Goal: Contribute content: Add original content to the website for others to see

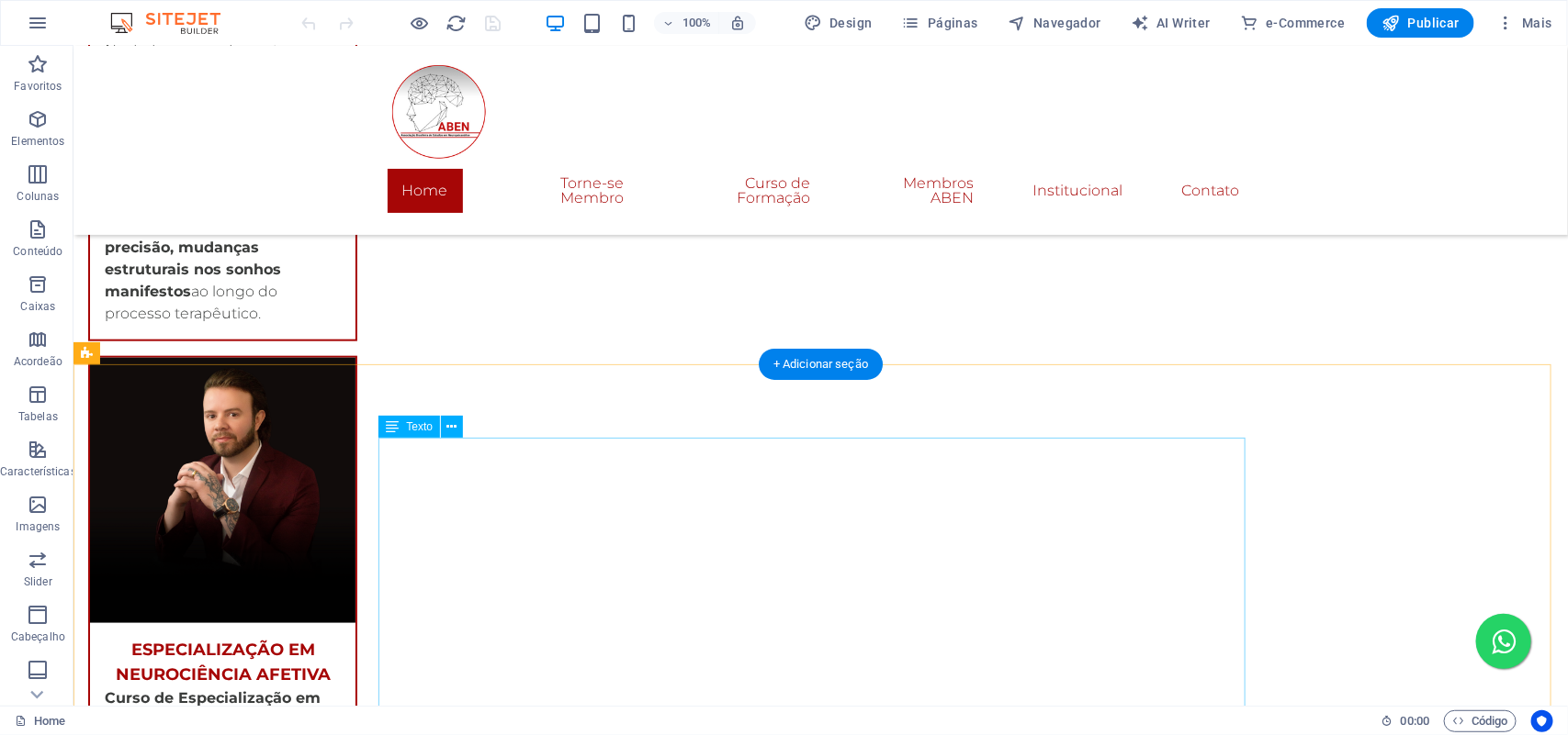
scroll to position [3982, 0]
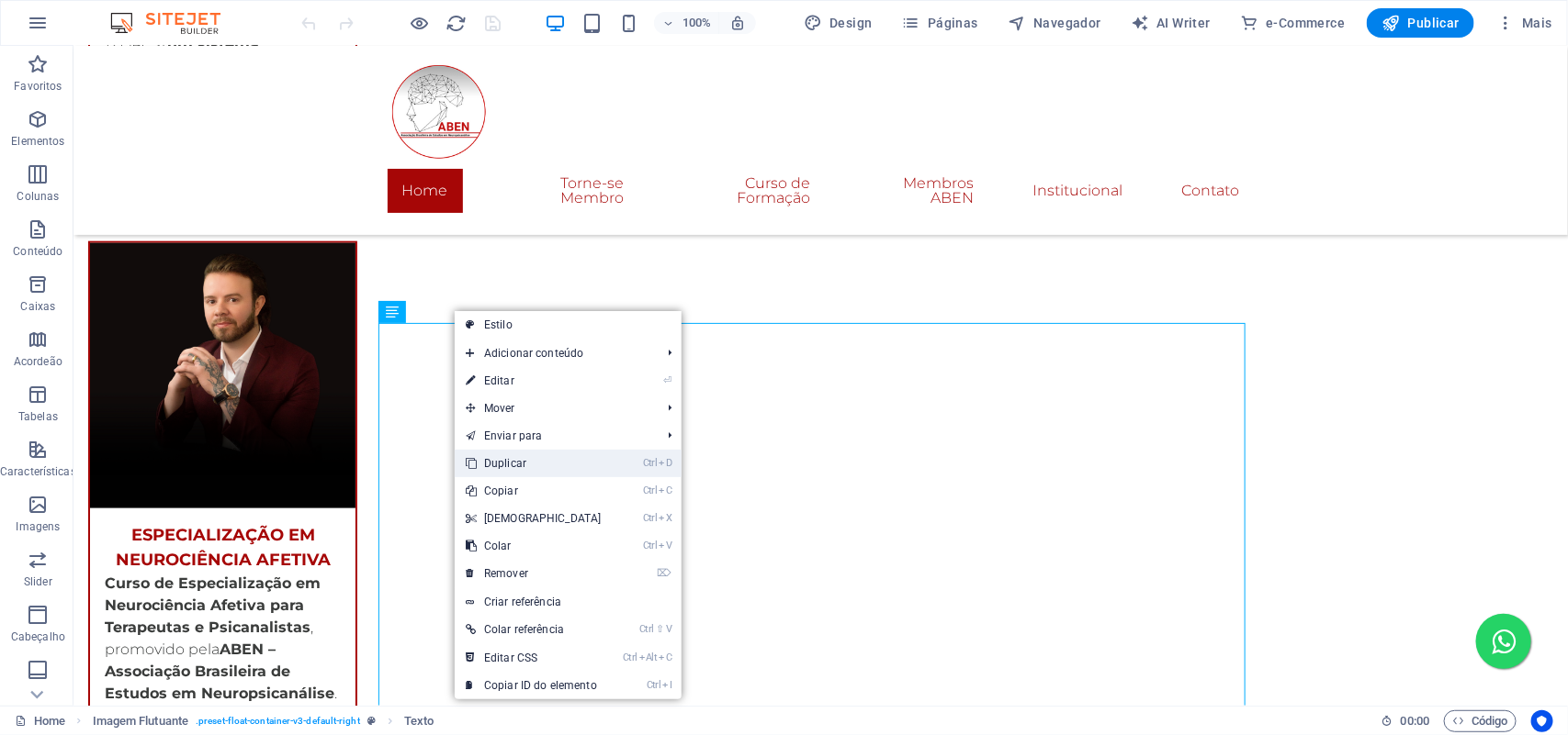
click at [521, 459] on link "Ctrl D Duplicar" at bounding box center [533, 464] width 158 height 27
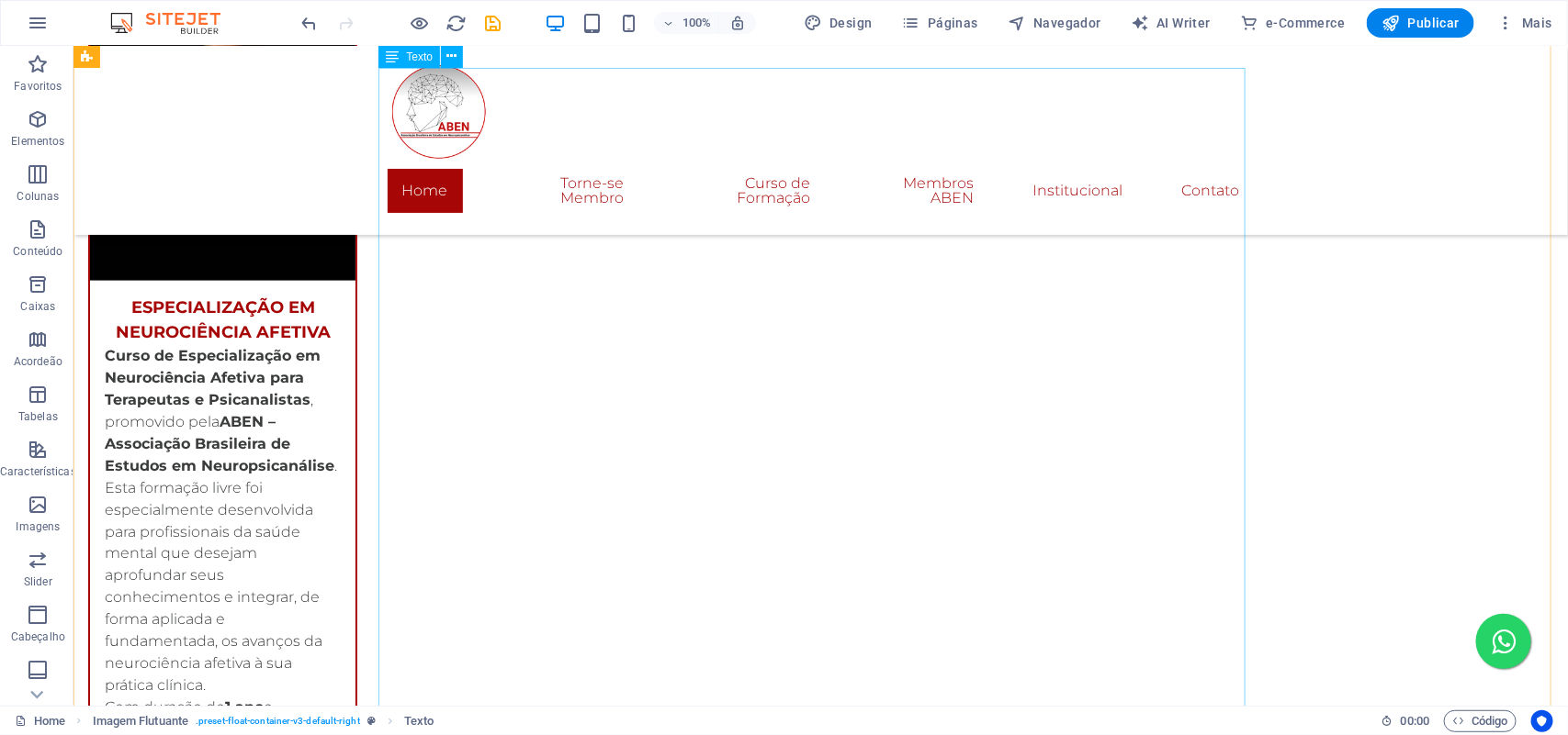
scroll to position [4438, 0]
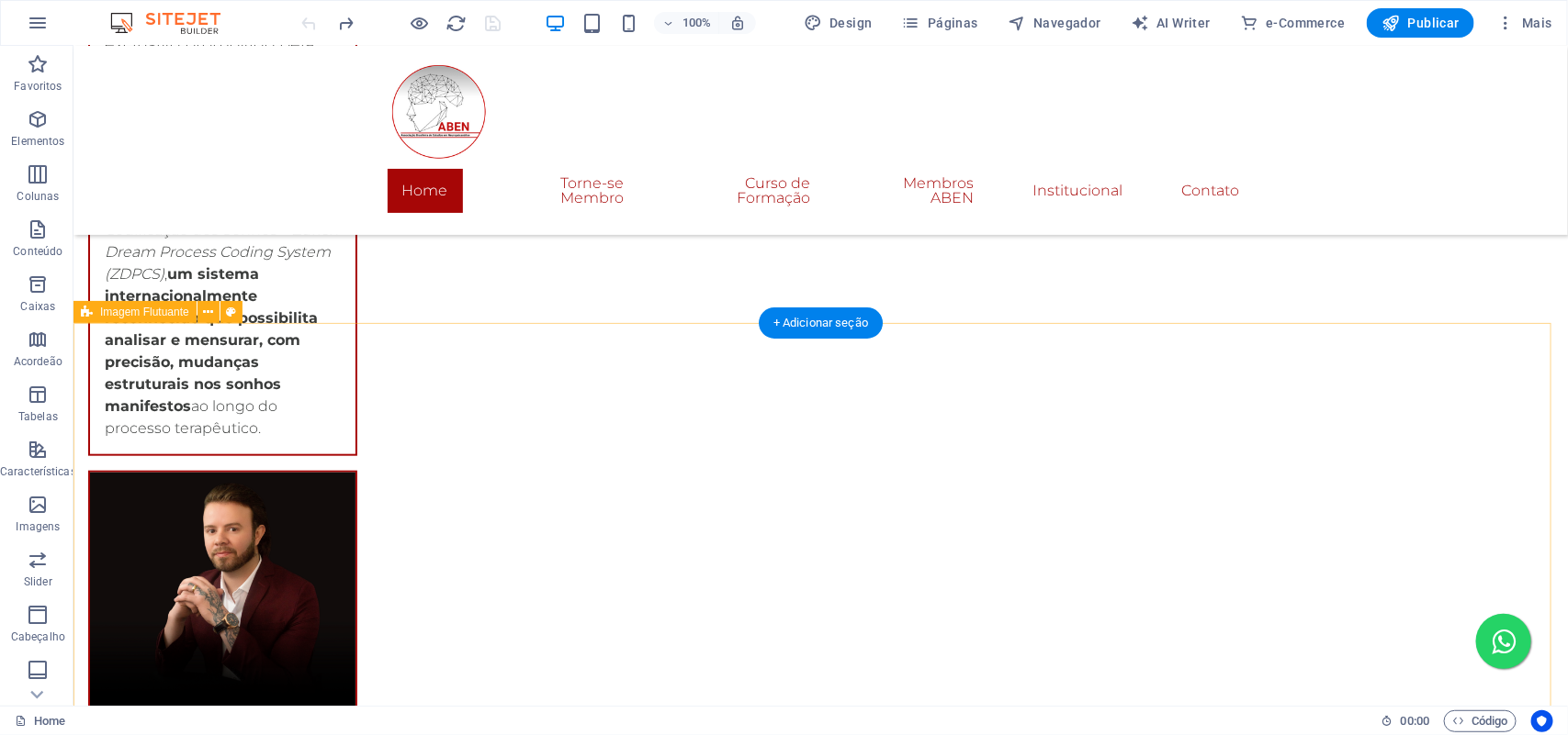
scroll to position [3751, 0]
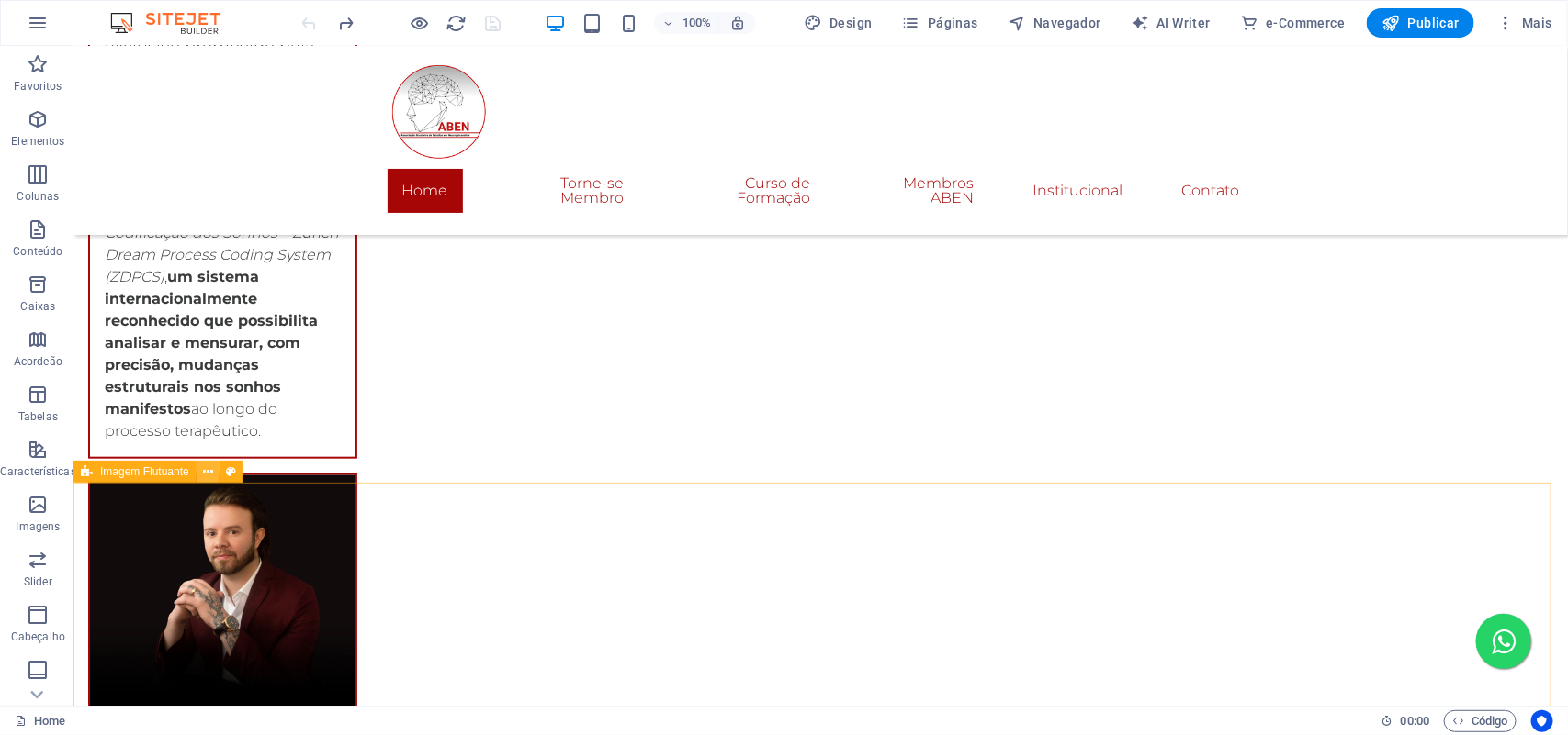
click at [212, 470] on icon at bounding box center [207, 472] width 10 height 19
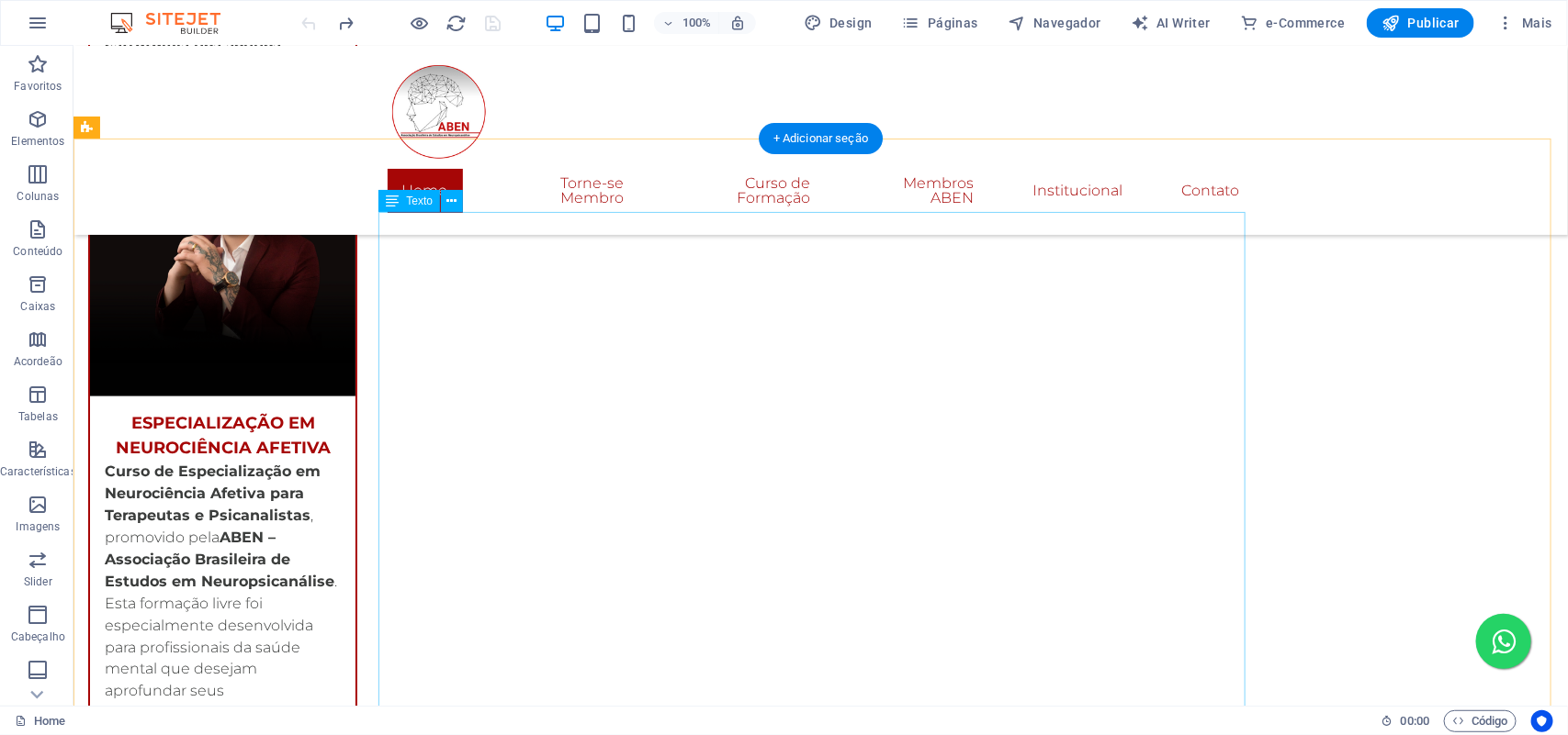
scroll to position [3980, 0]
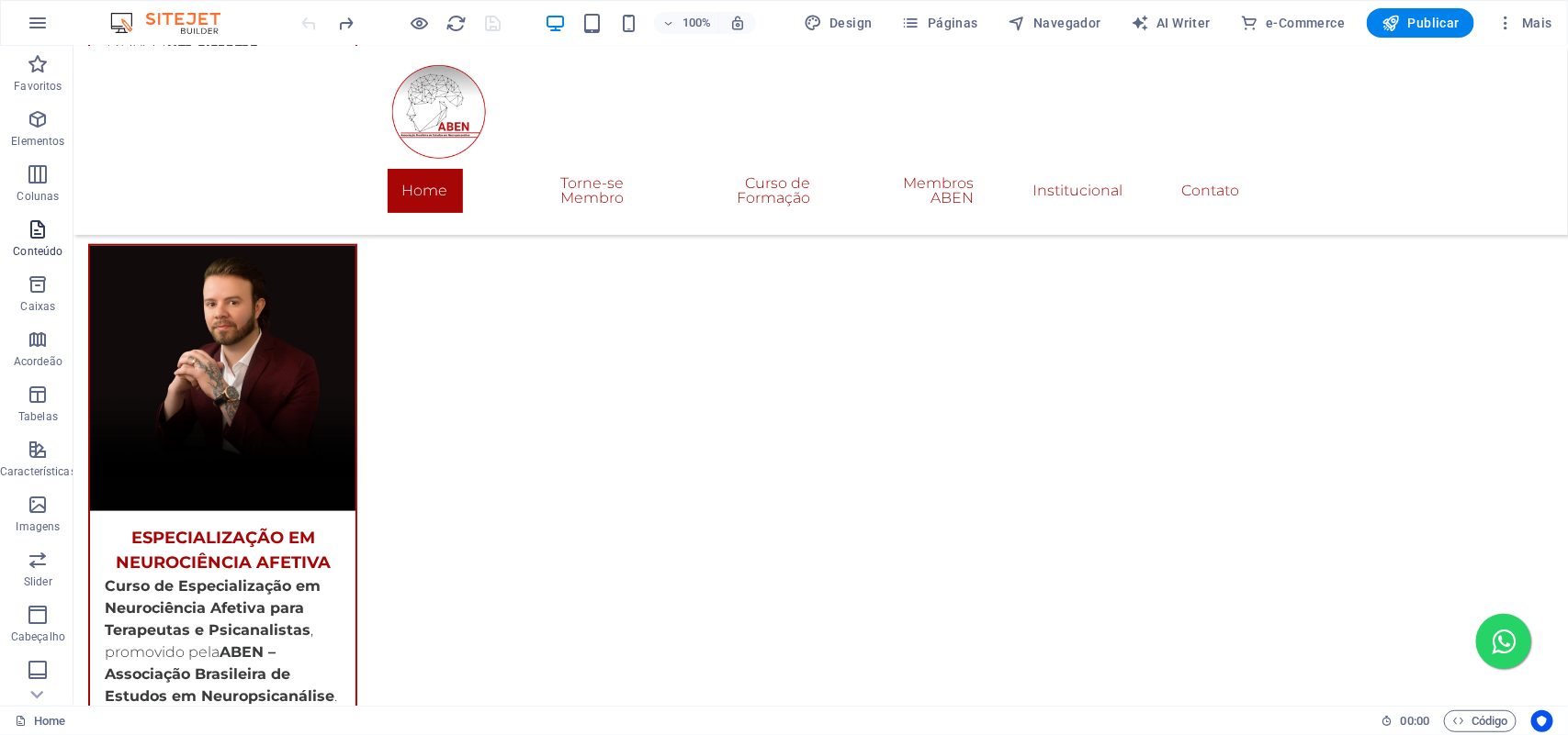
click at [44, 240] on span "Conteúdo" at bounding box center [38, 240] width 77 height 44
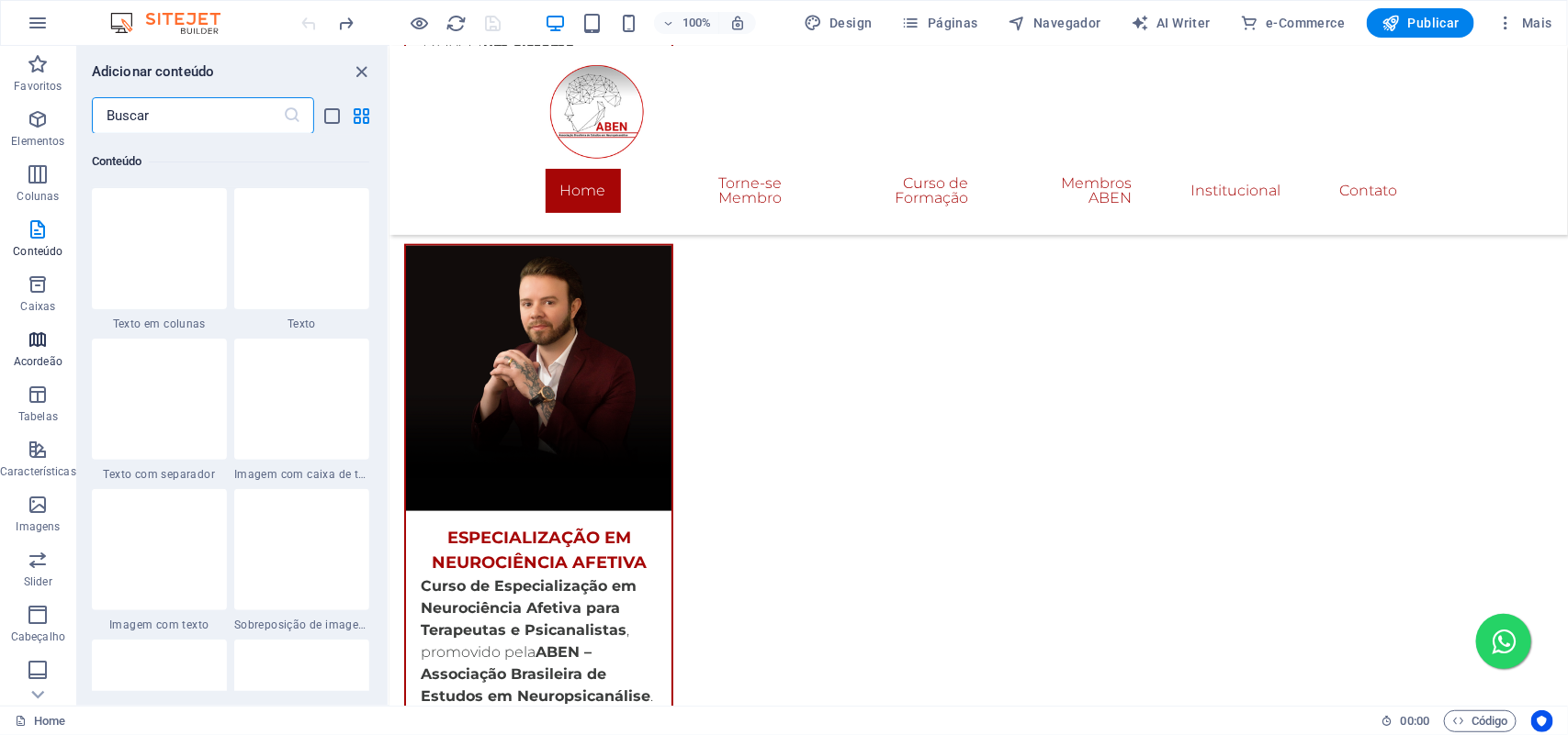
scroll to position [3211, 0]
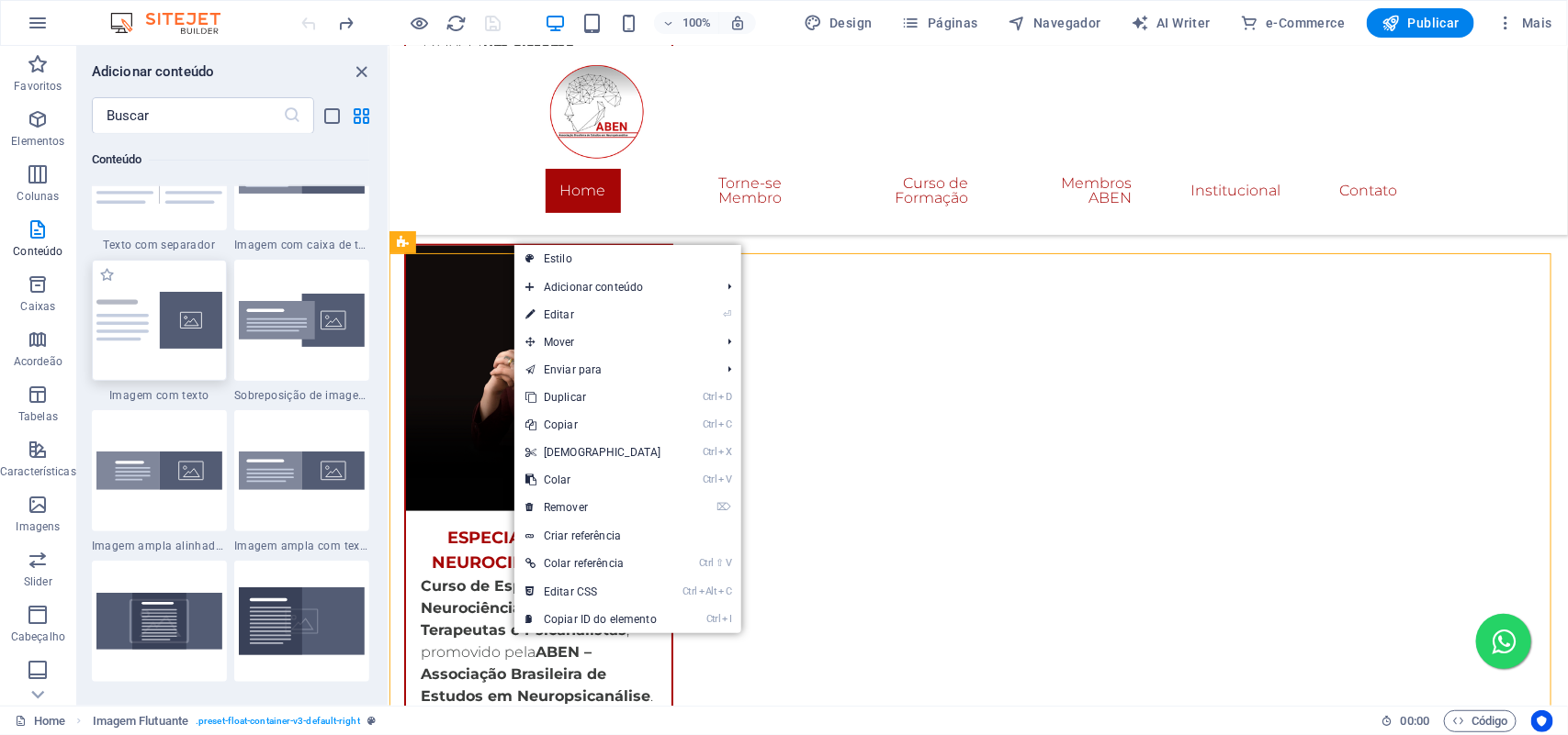
scroll to position [3555, 0]
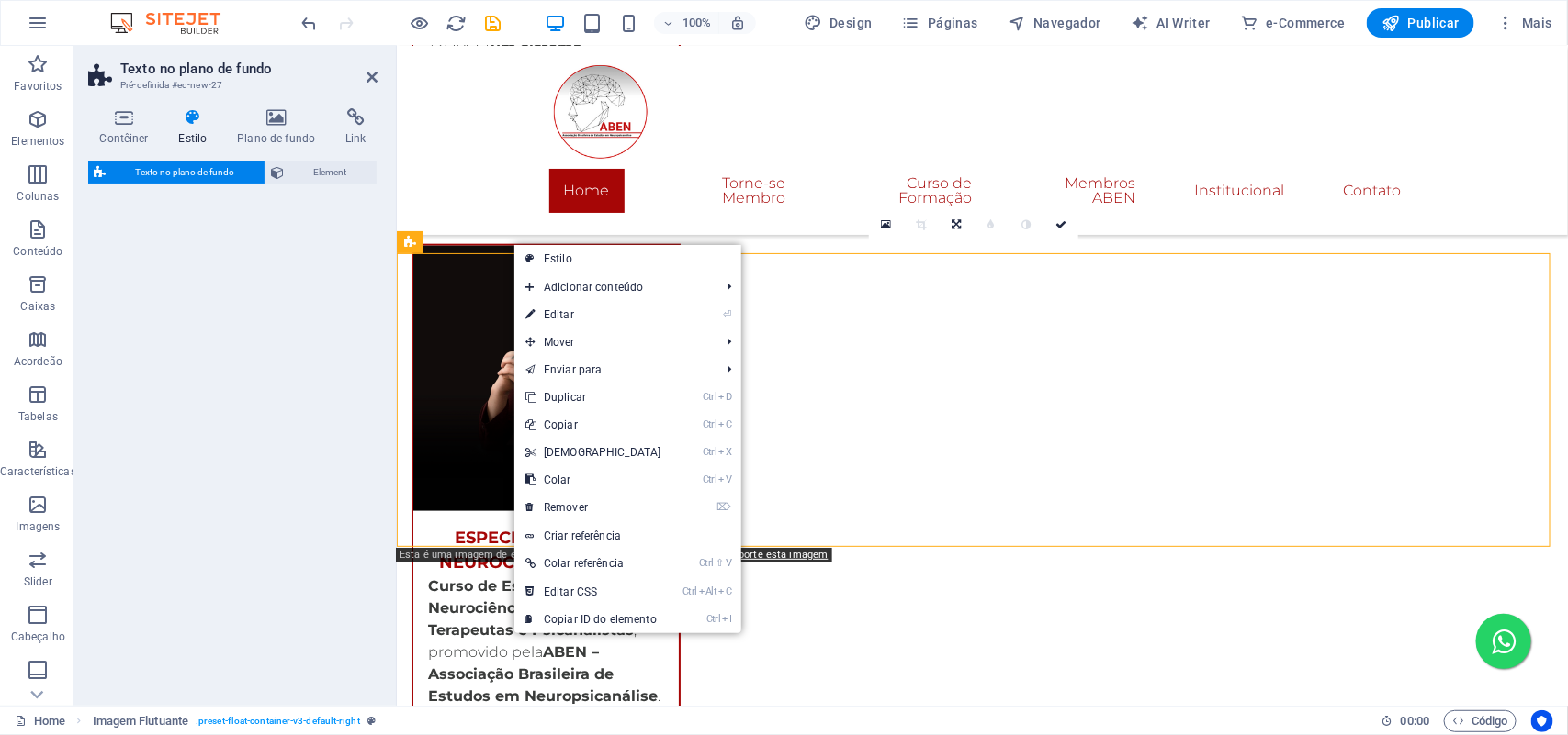
select select "%"
select select "rem"
select select "px"
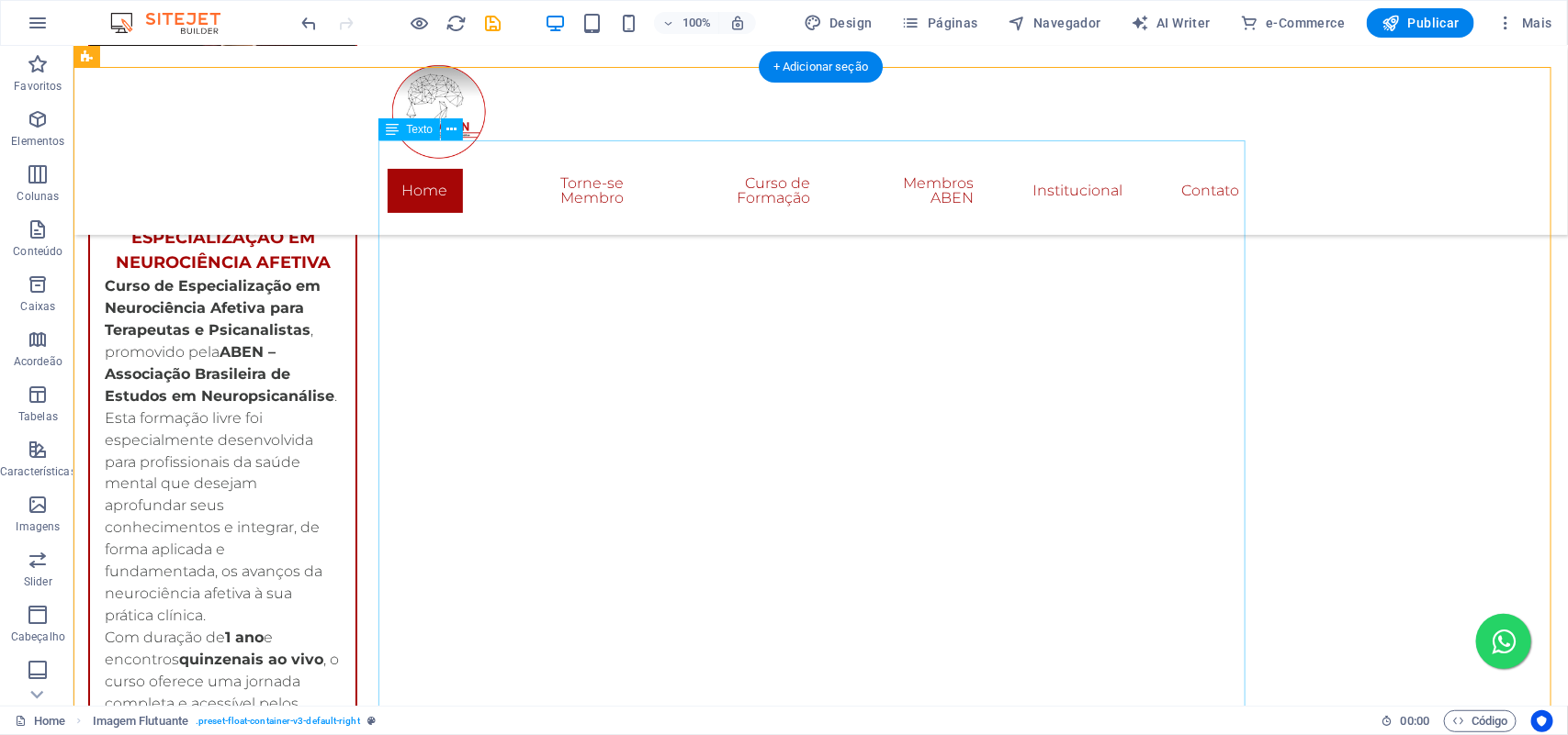
scroll to position [4095, 0]
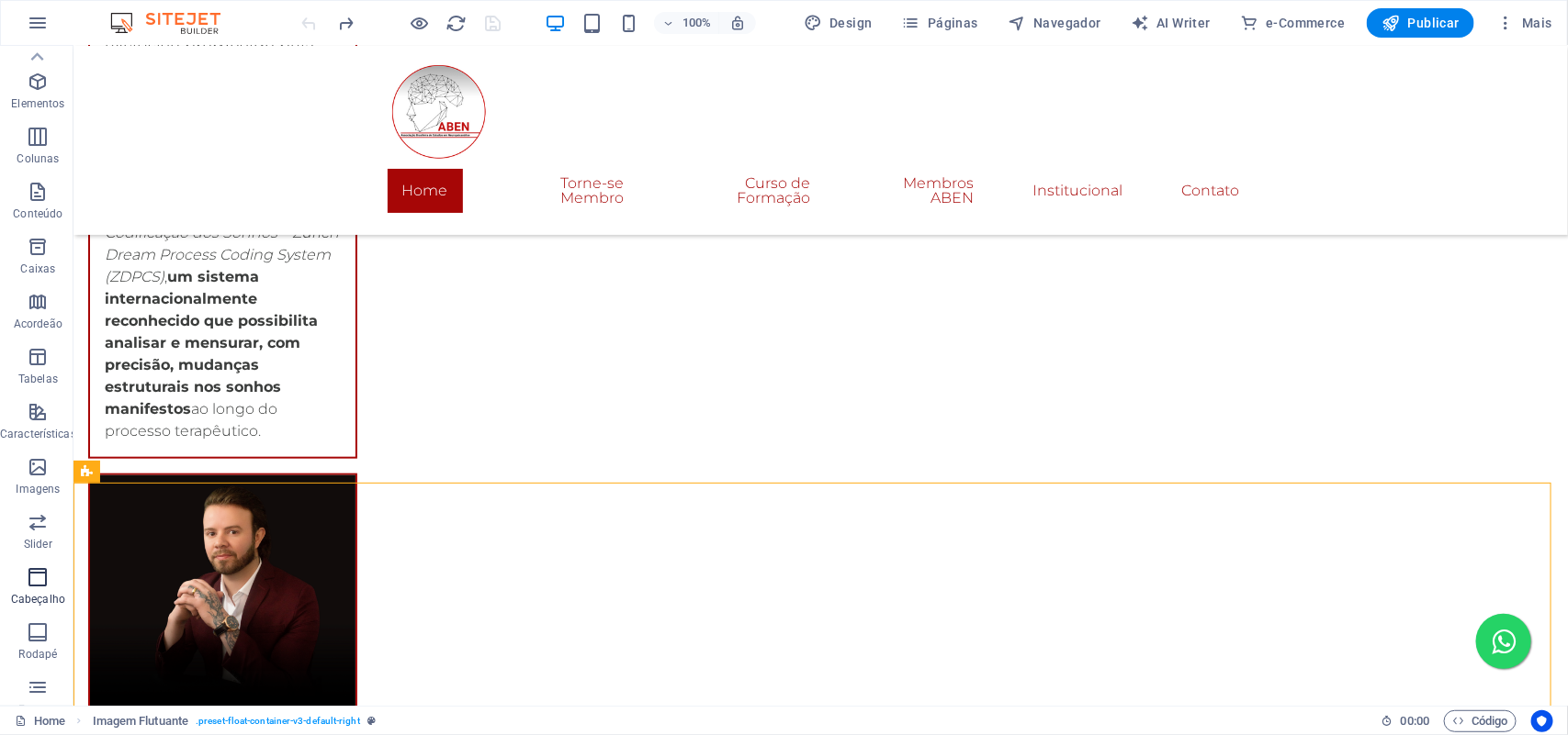
scroll to position [0, 0]
click at [38, 136] on p "Elementos" at bounding box center [38, 142] width 53 height 15
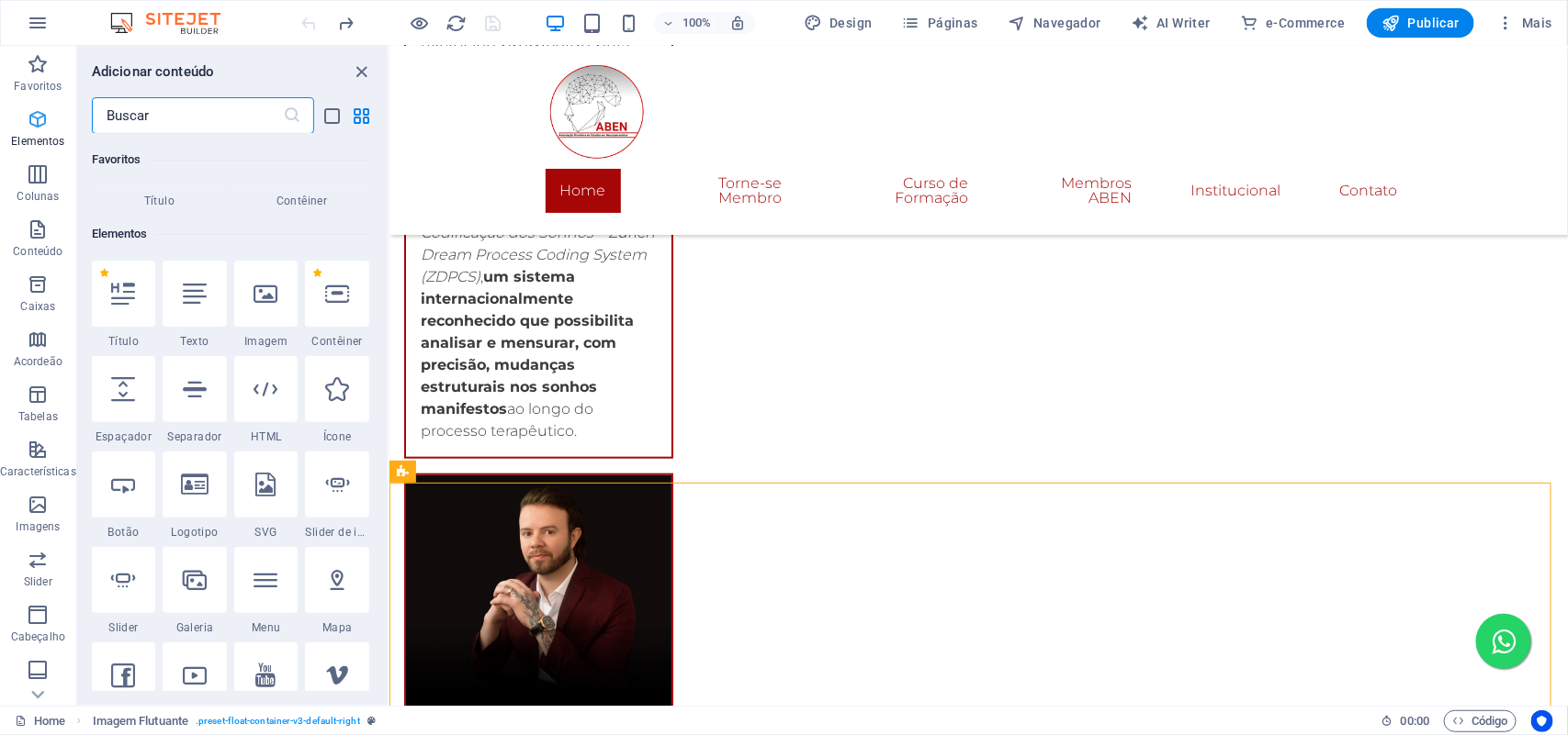
scroll to position [195, 0]
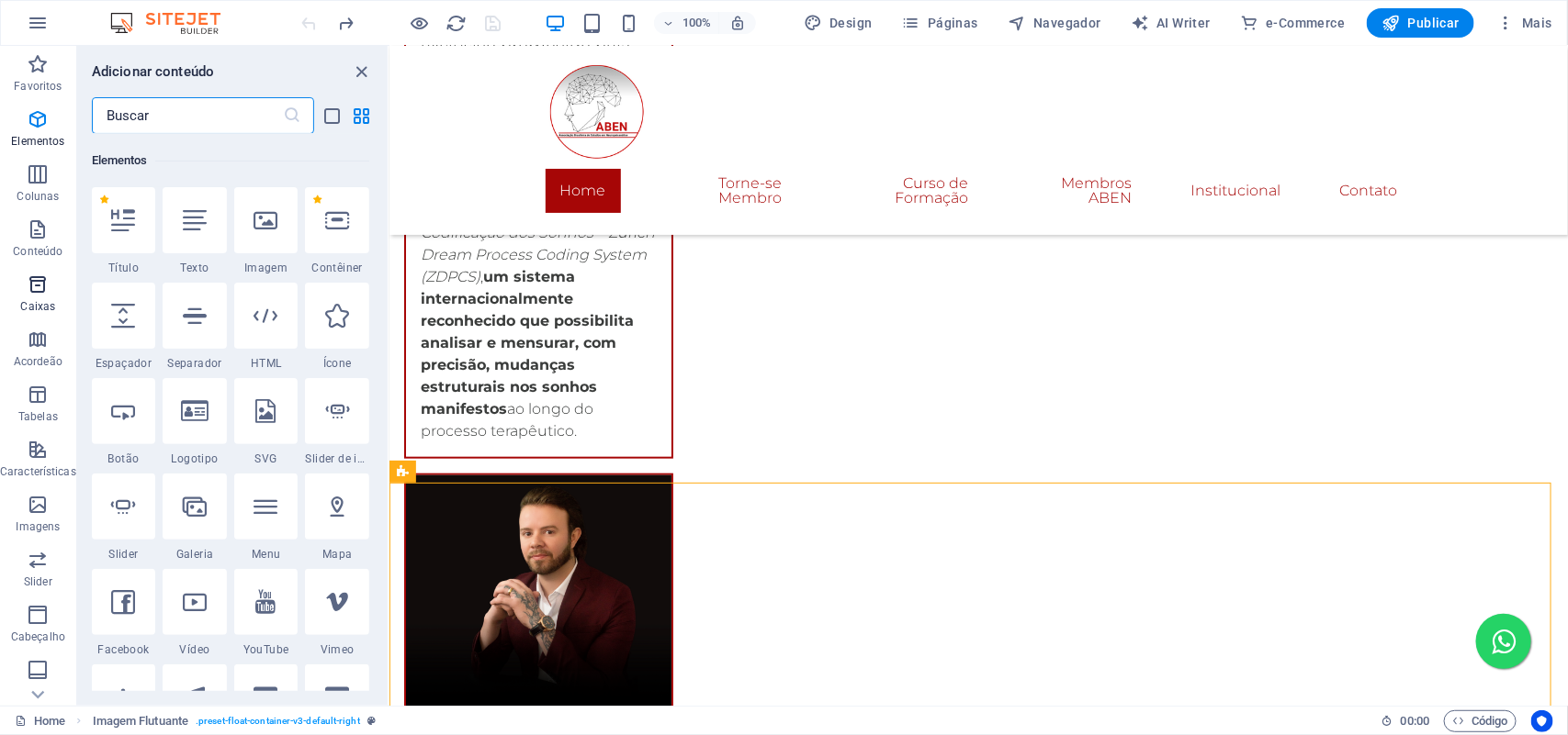
click at [42, 285] on icon "button" at bounding box center [37, 284] width 22 height 22
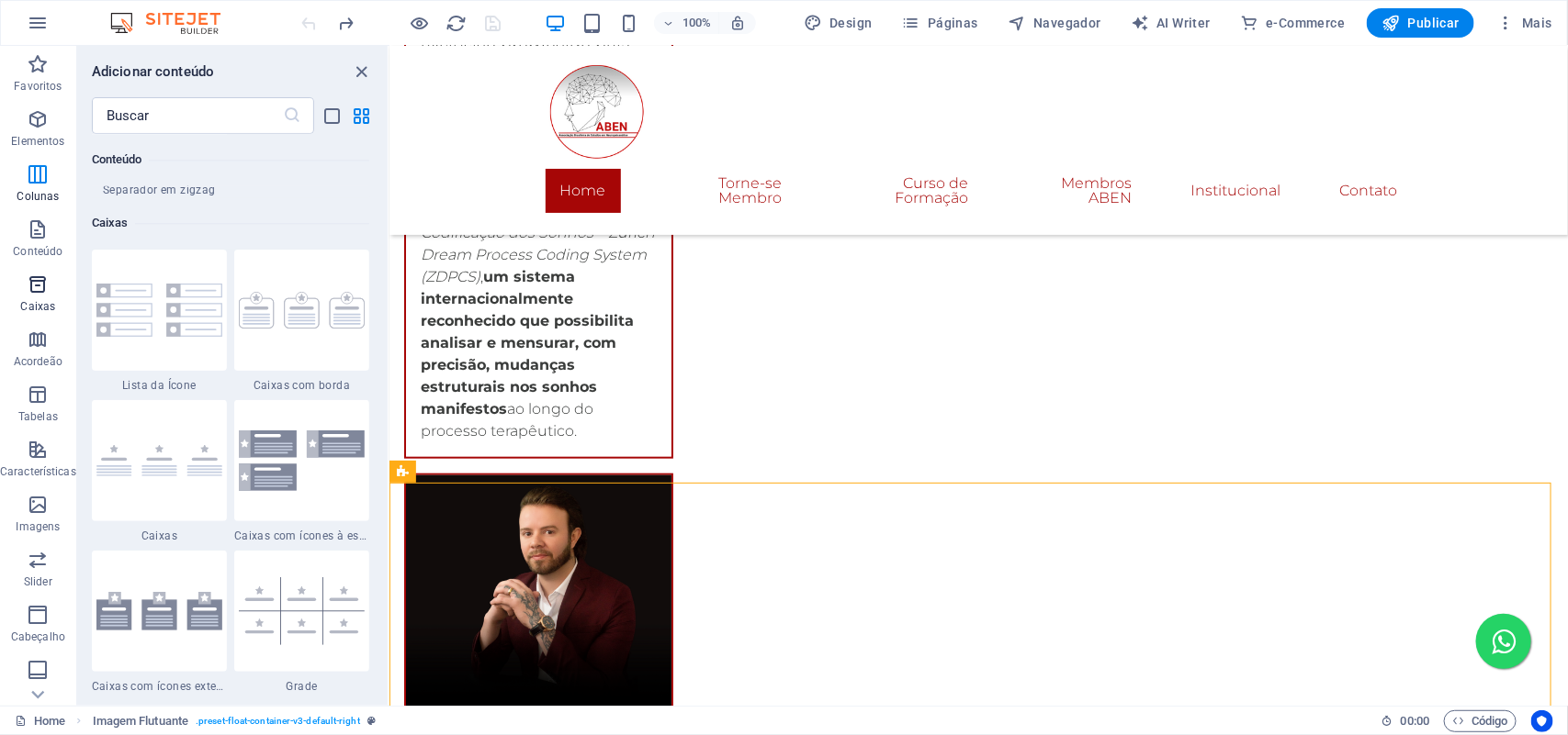
scroll to position [5063, 0]
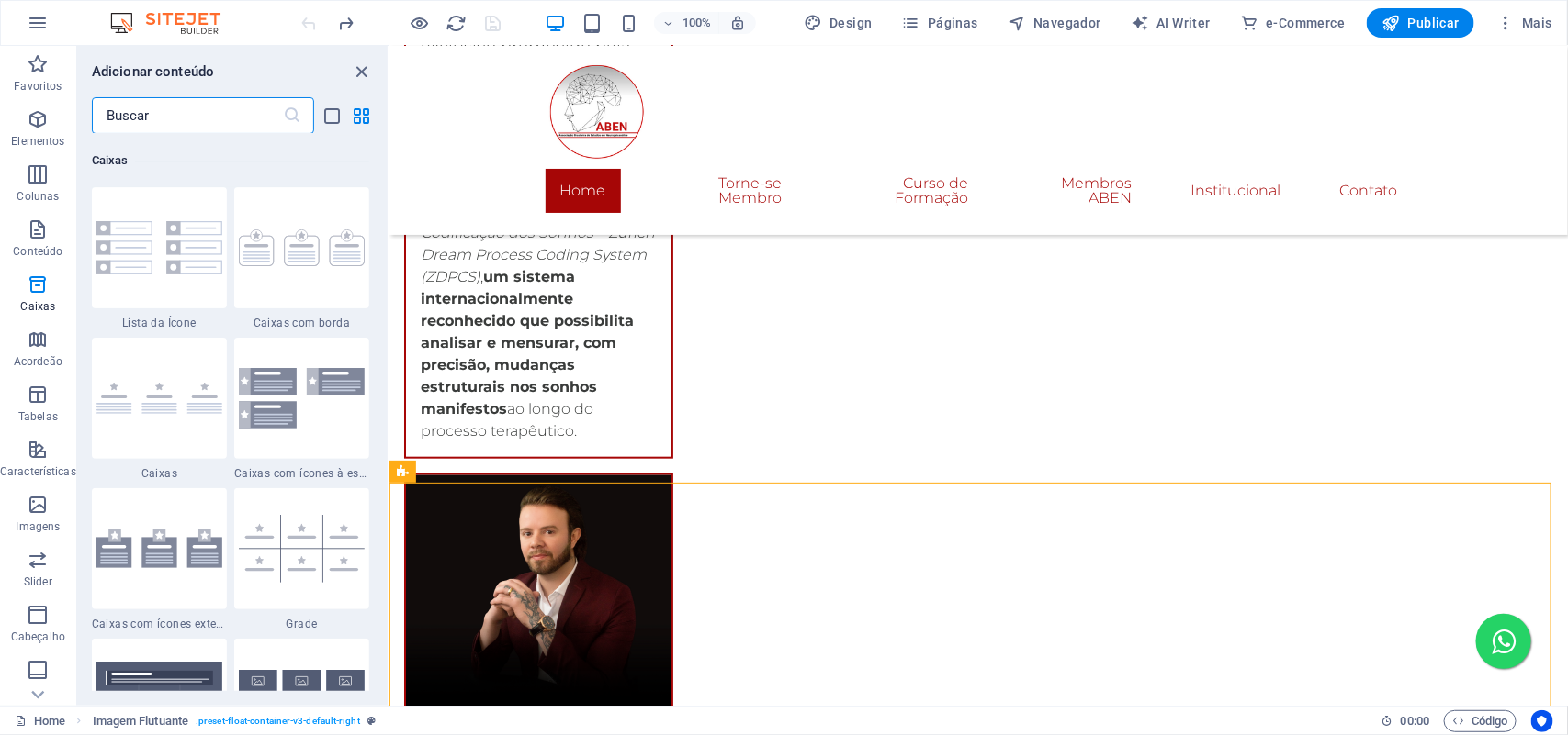
drag, startPoint x: 151, startPoint y: 108, endPoint x: 111, endPoint y: 119, distance: 41.5
click at [111, 119] on input "text" at bounding box center [187, 115] width 191 height 37
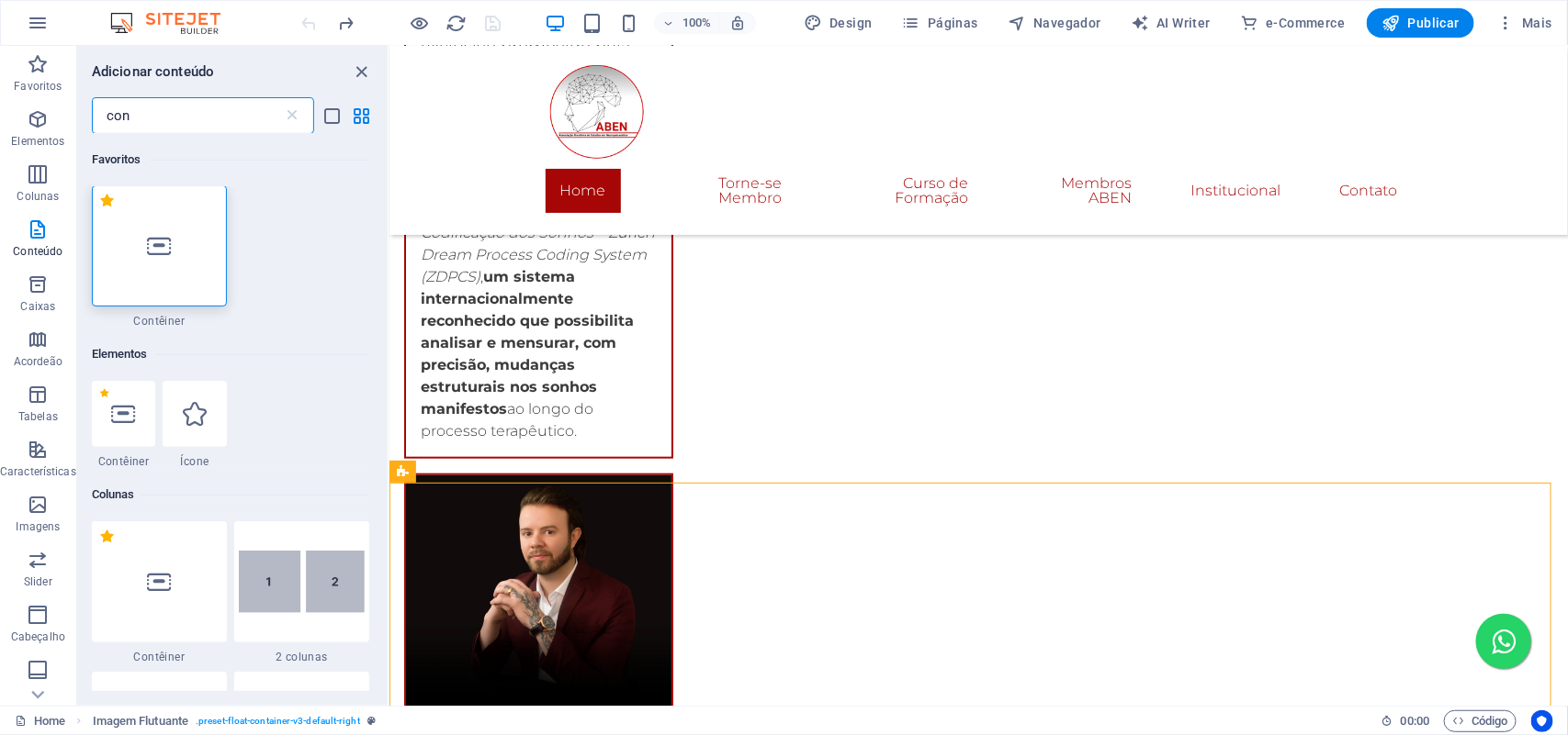
scroll to position [0, 0]
type input "con"
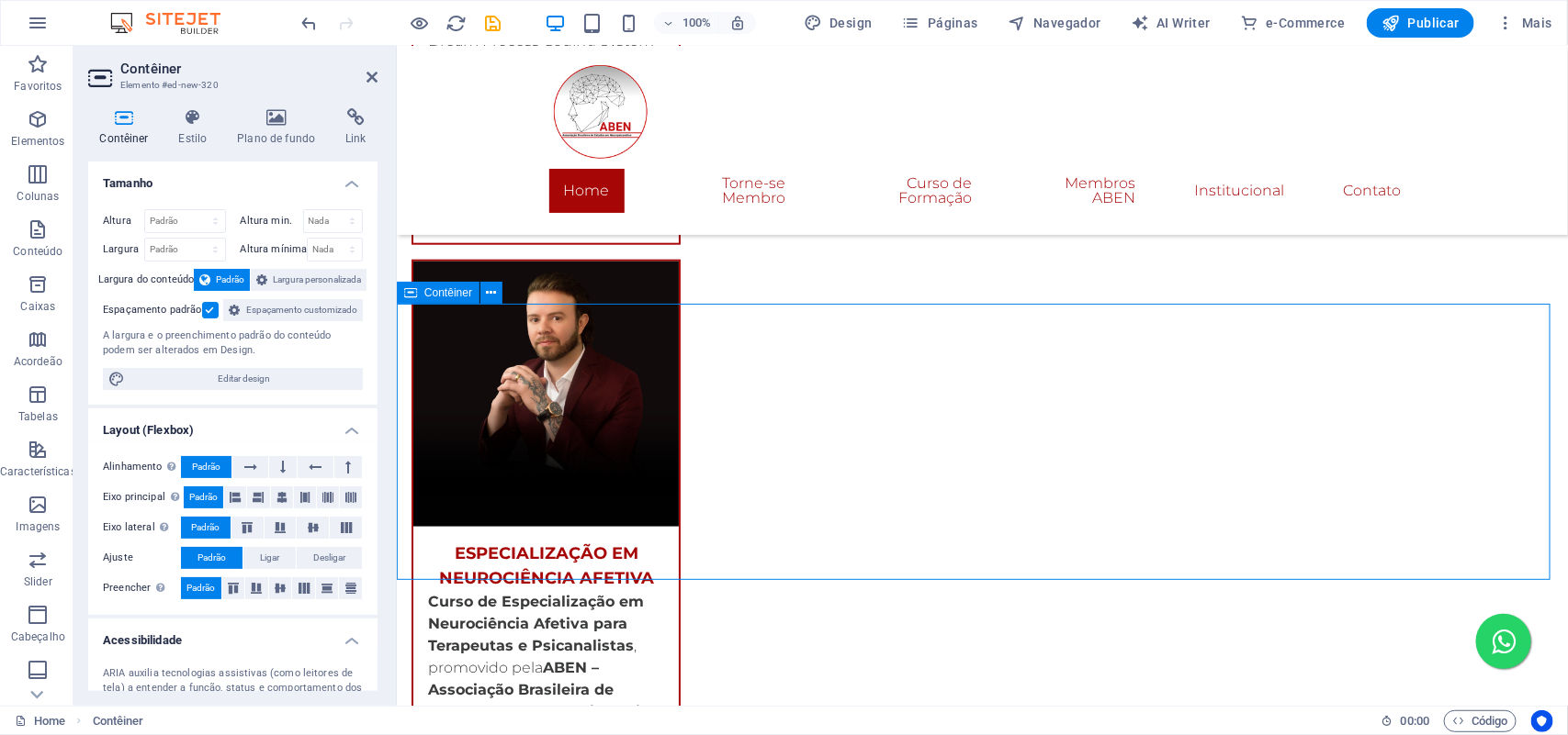
scroll to position [3996, 0]
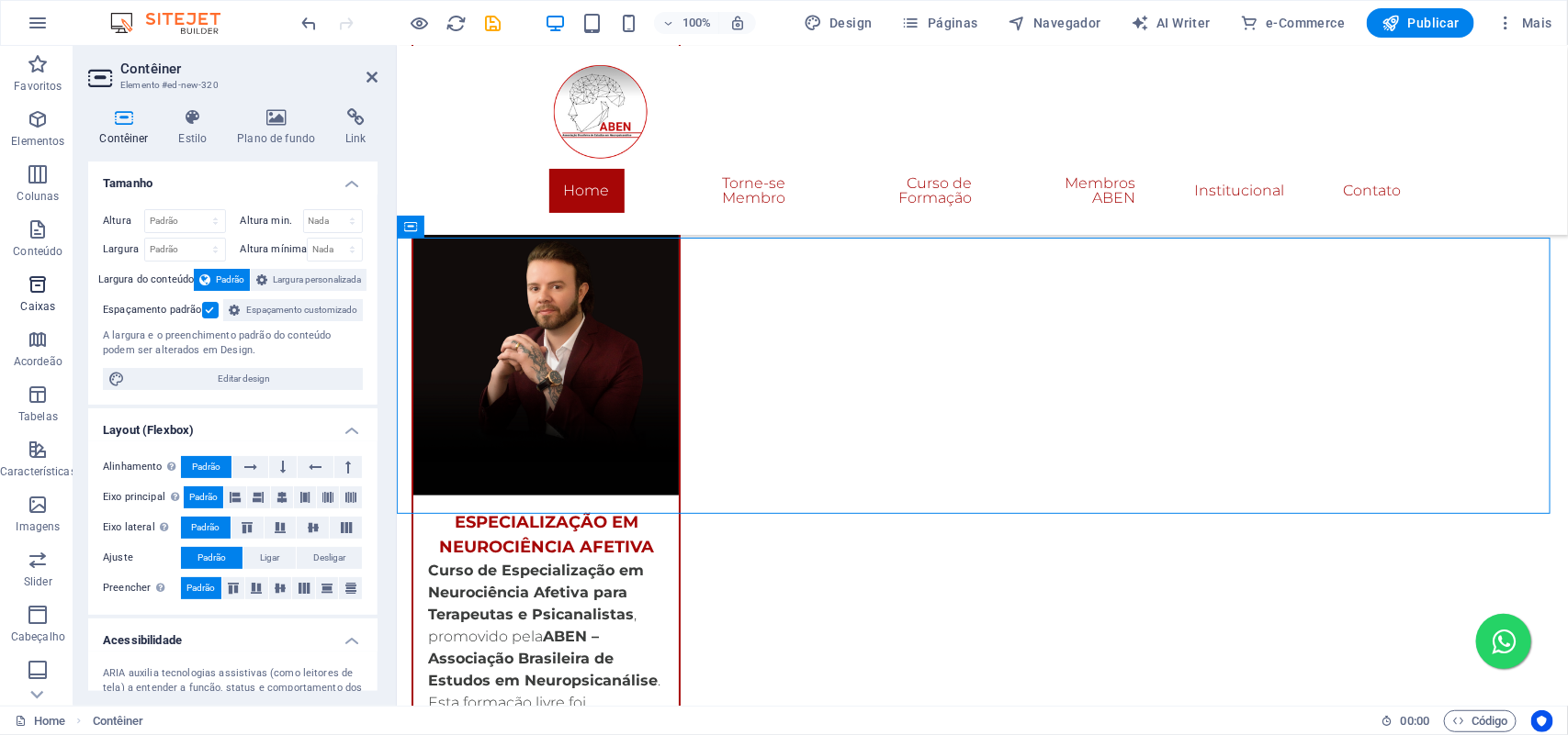
click at [35, 280] on icon "button" at bounding box center [37, 284] width 22 height 22
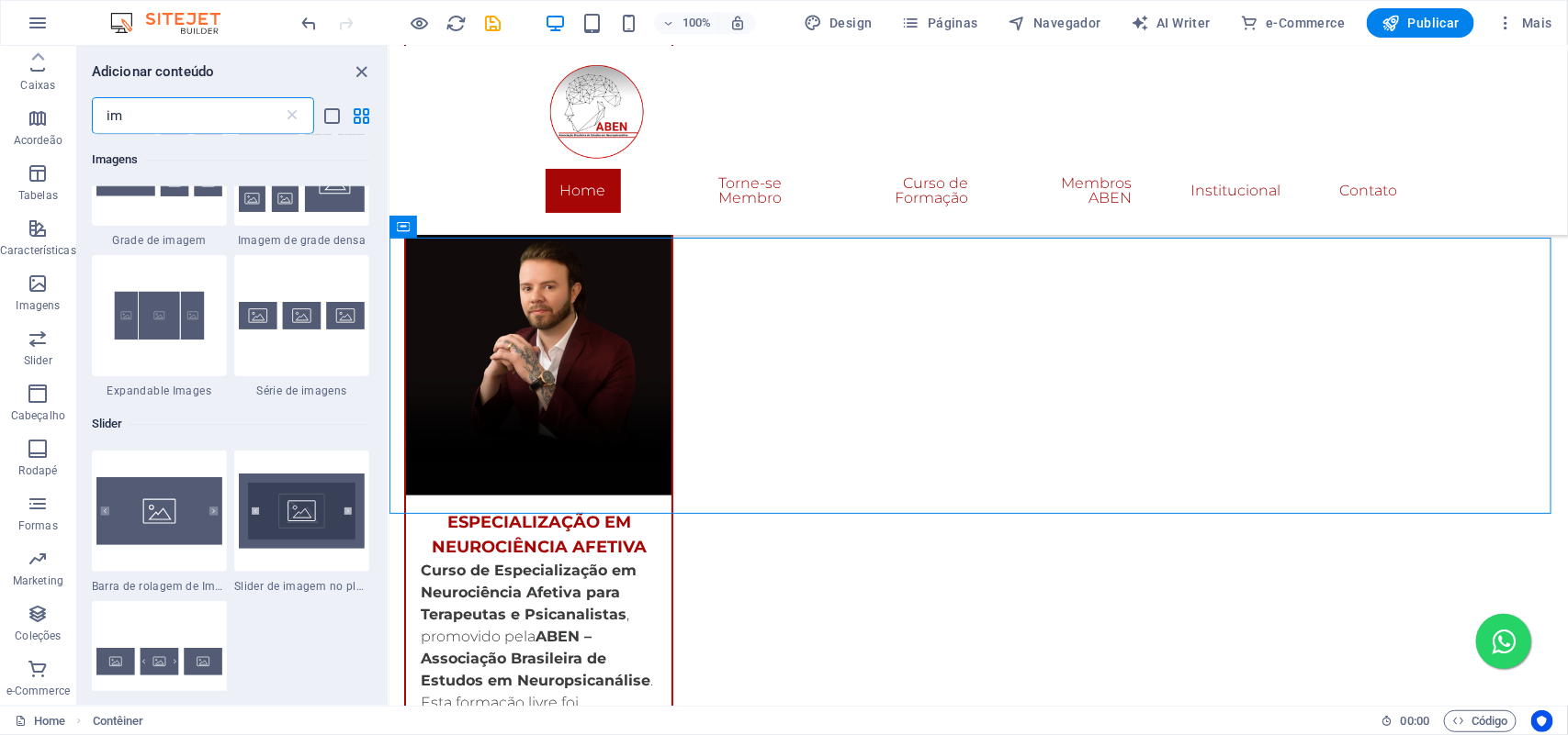
scroll to position [0, 0]
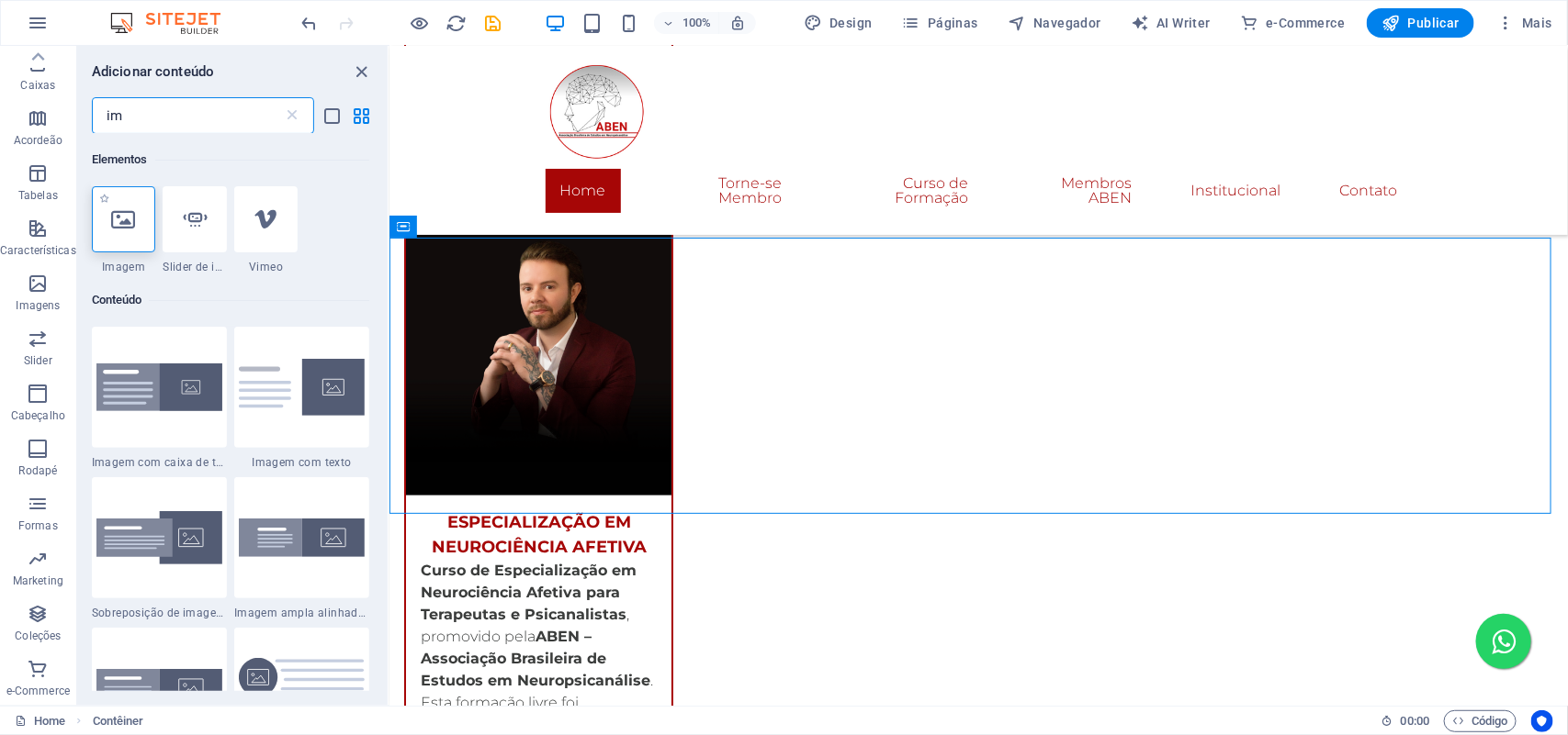
type input "im"
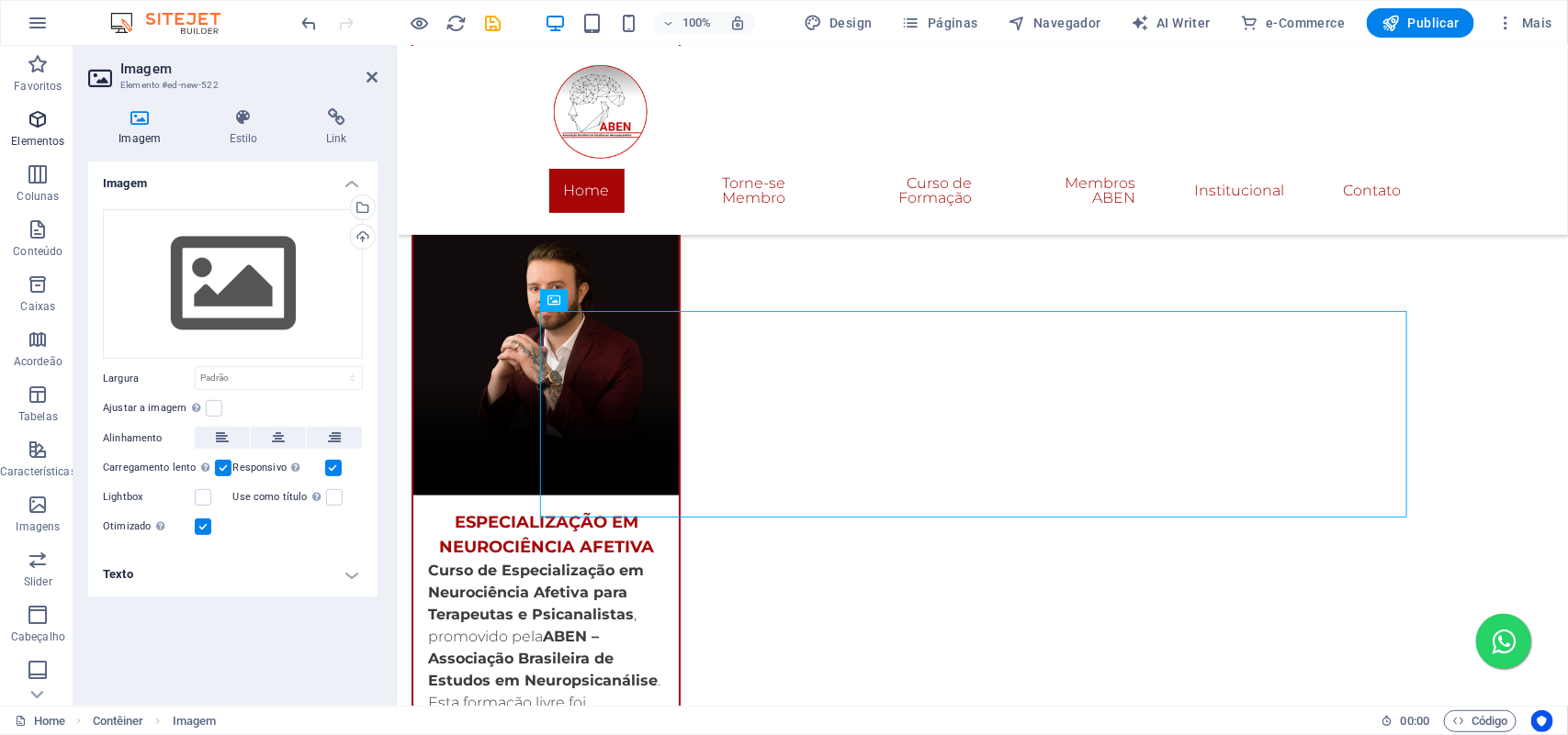
click at [35, 129] on icon "button" at bounding box center [37, 119] width 22 height 22
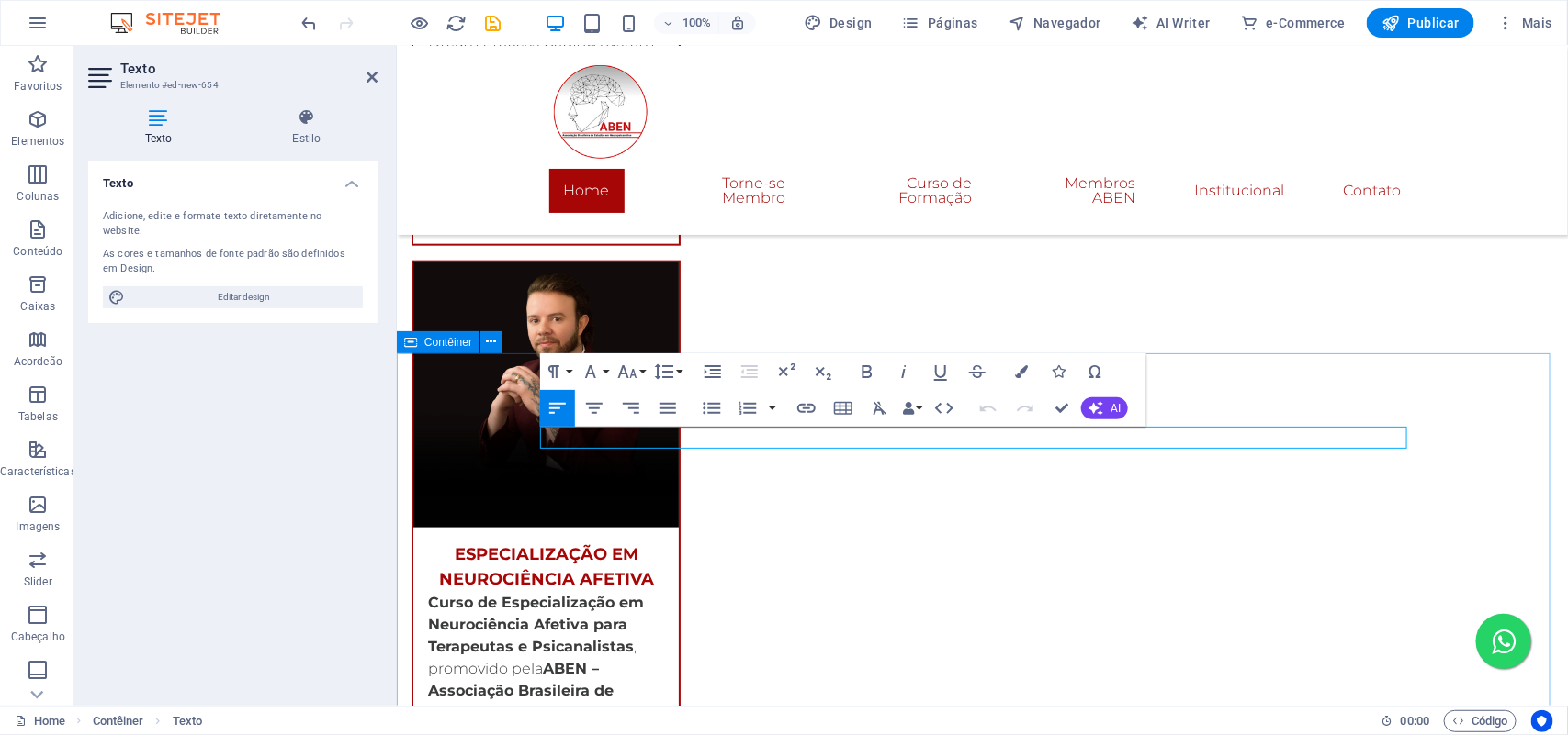
scroll to position [3766, 0]
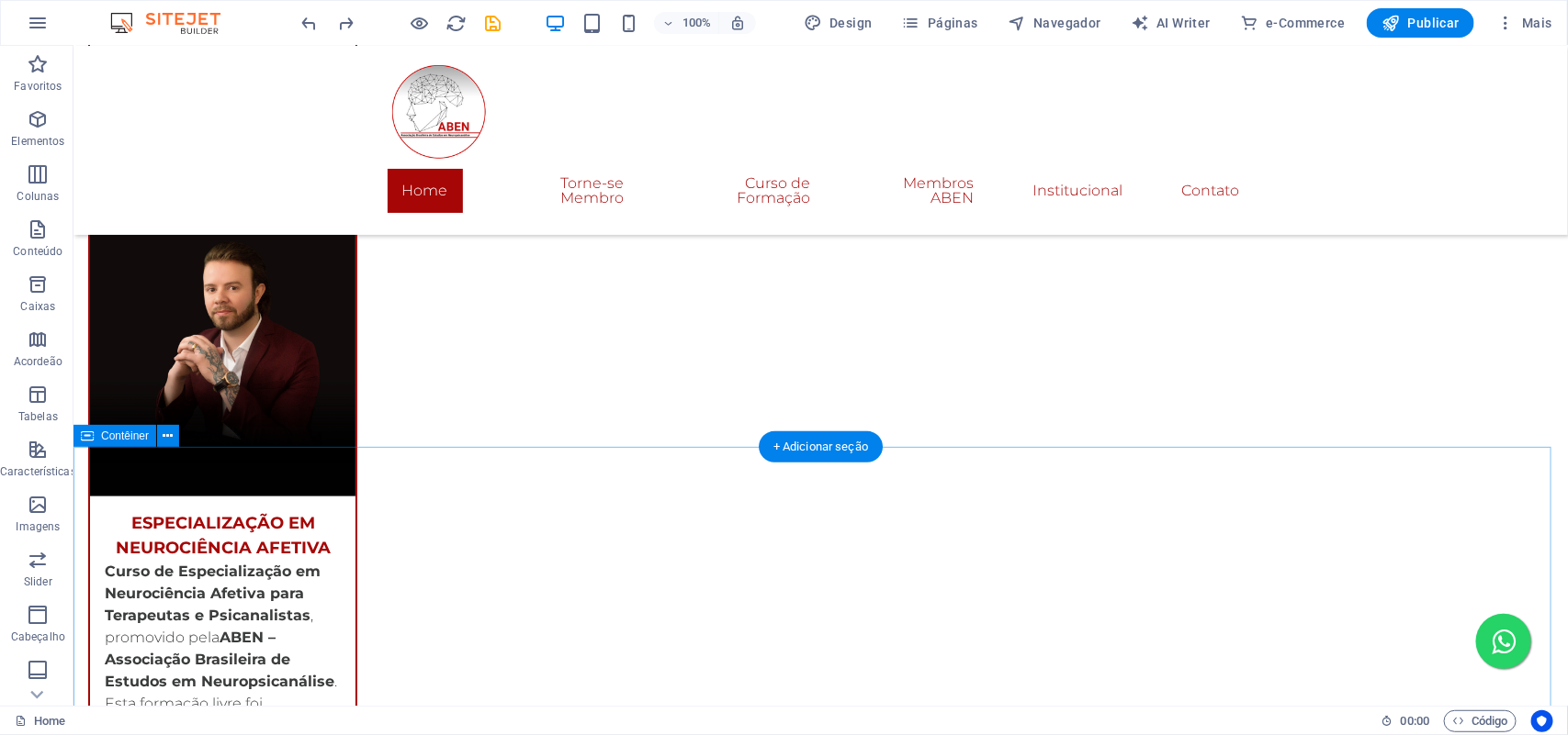
scroll to position [3996, 0]
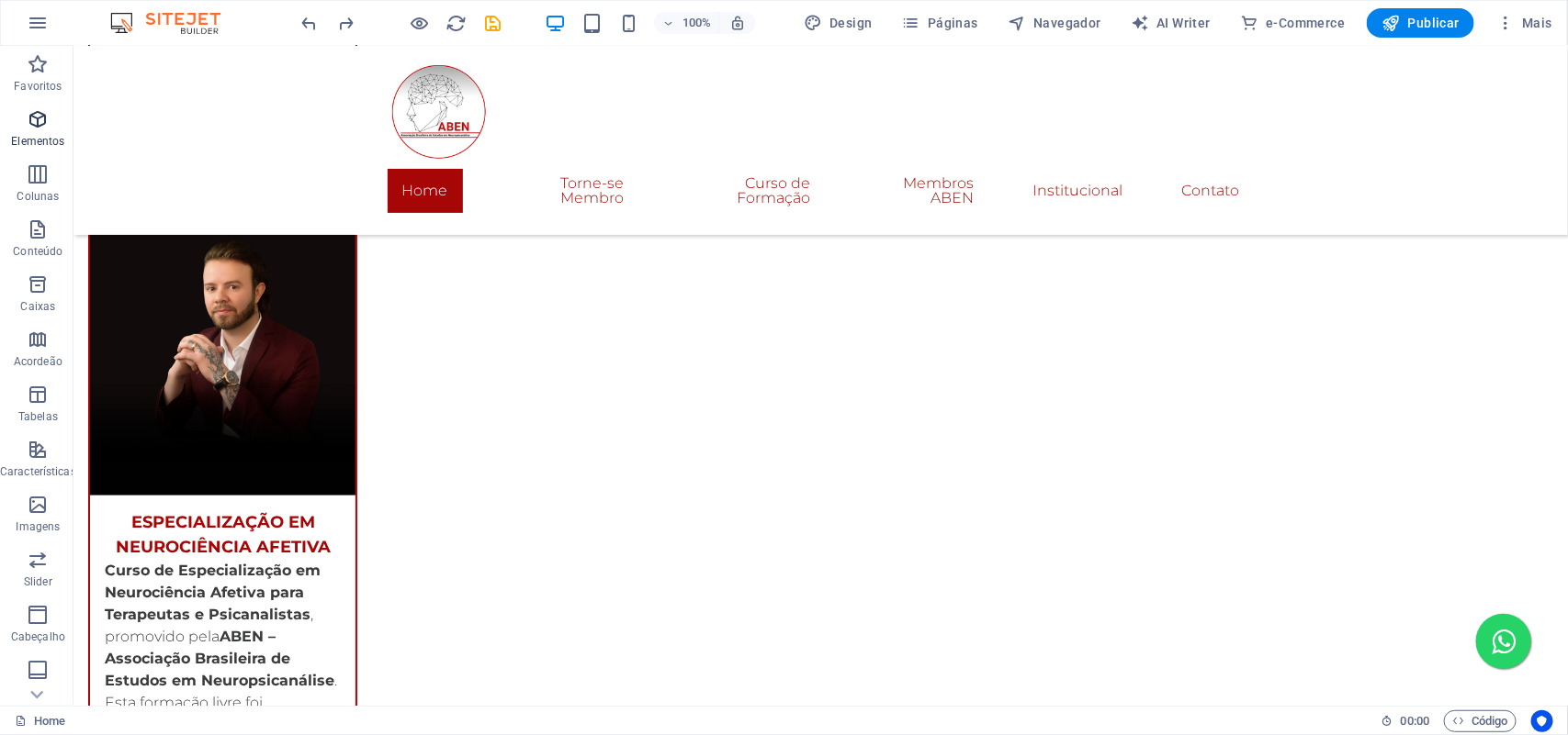
click at [37, 136] on p "Elementos" at bounding box center [38, 142] width 53 height 15
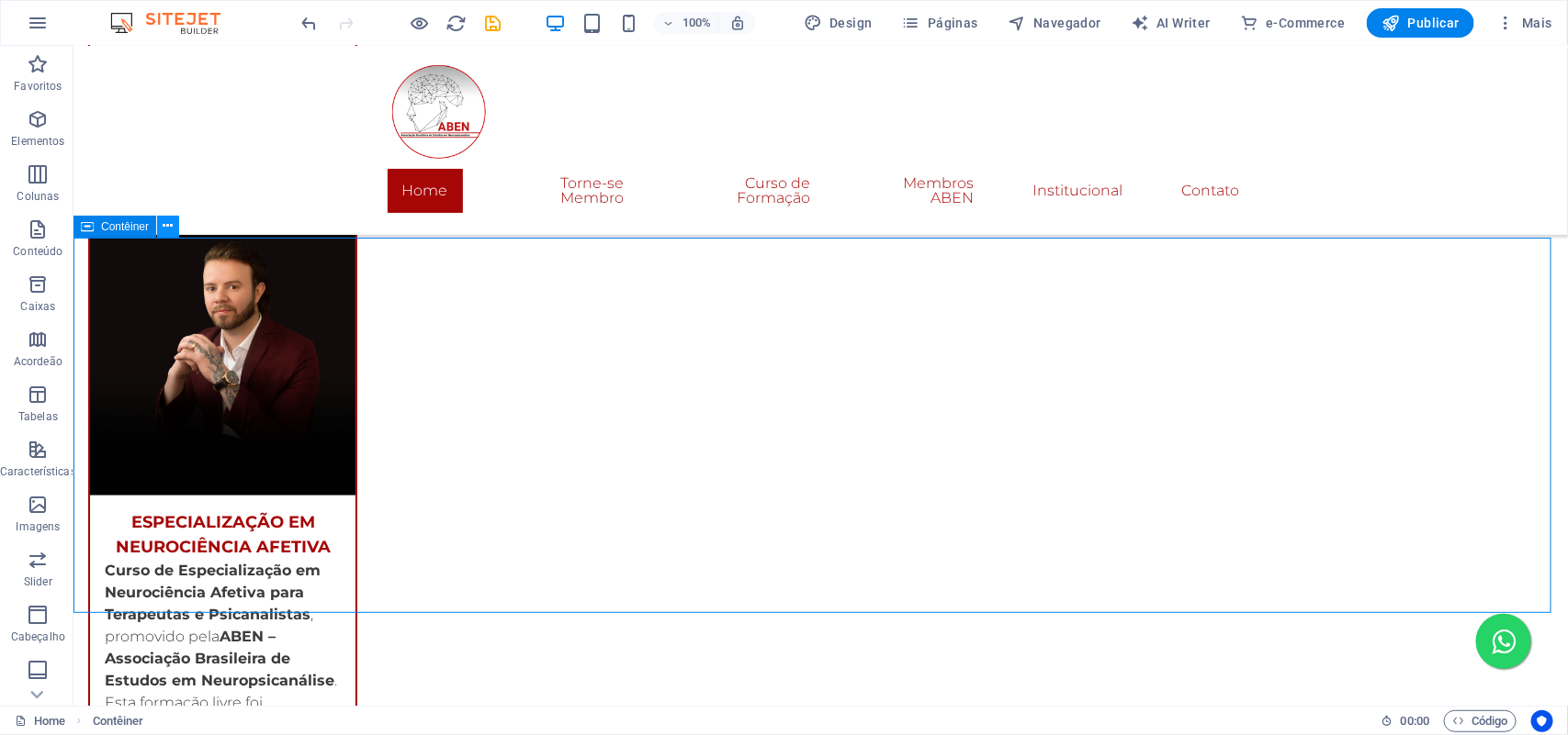
click at [167, 231] on icon at bounding box center [168, 226] width 10 height 19
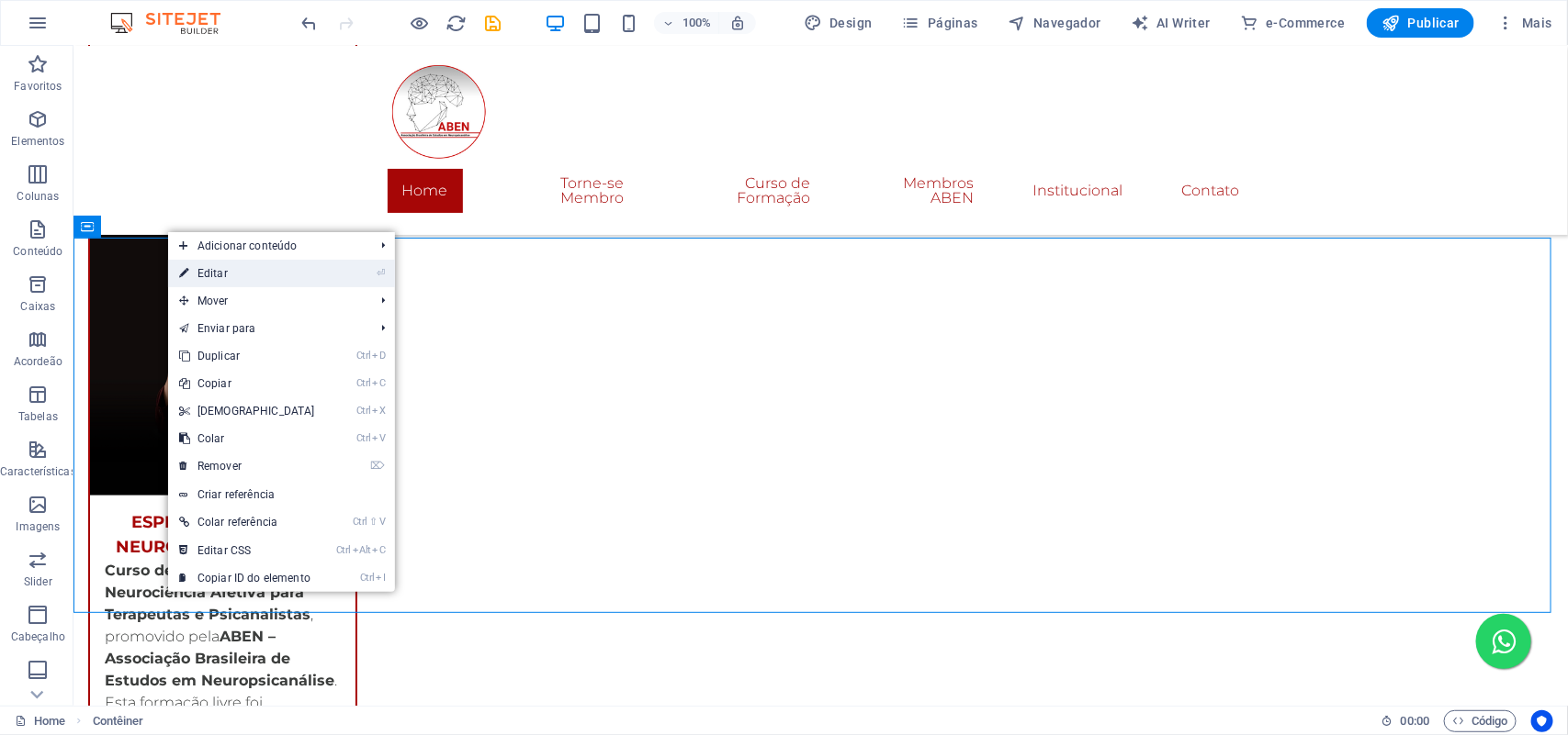
click at [223, 271] on link "⏎ Editar" at bounding box center [247, 273] width 158 height 27
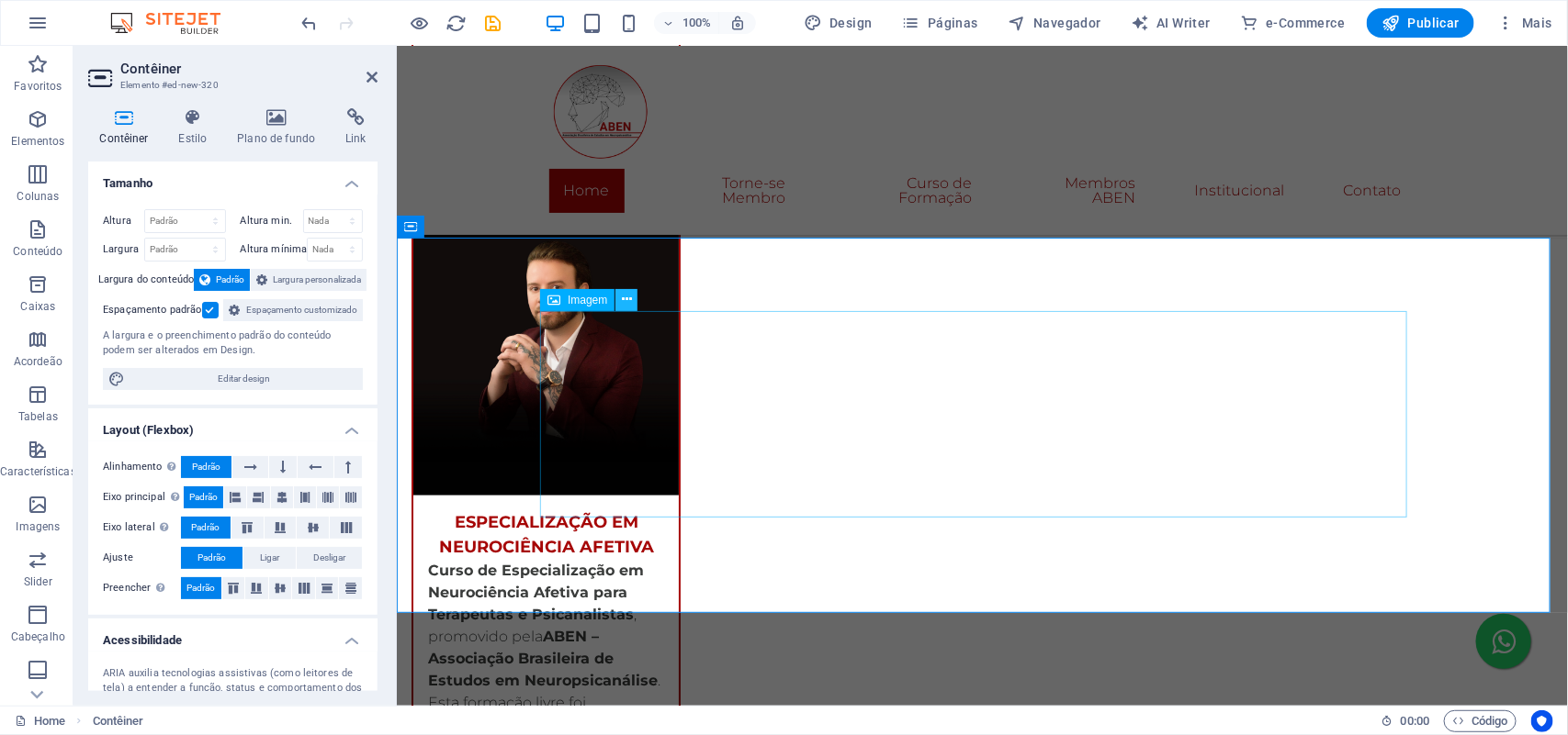
click at [623, 301] on icon at bounding box center [626, 300] width 10 height 19
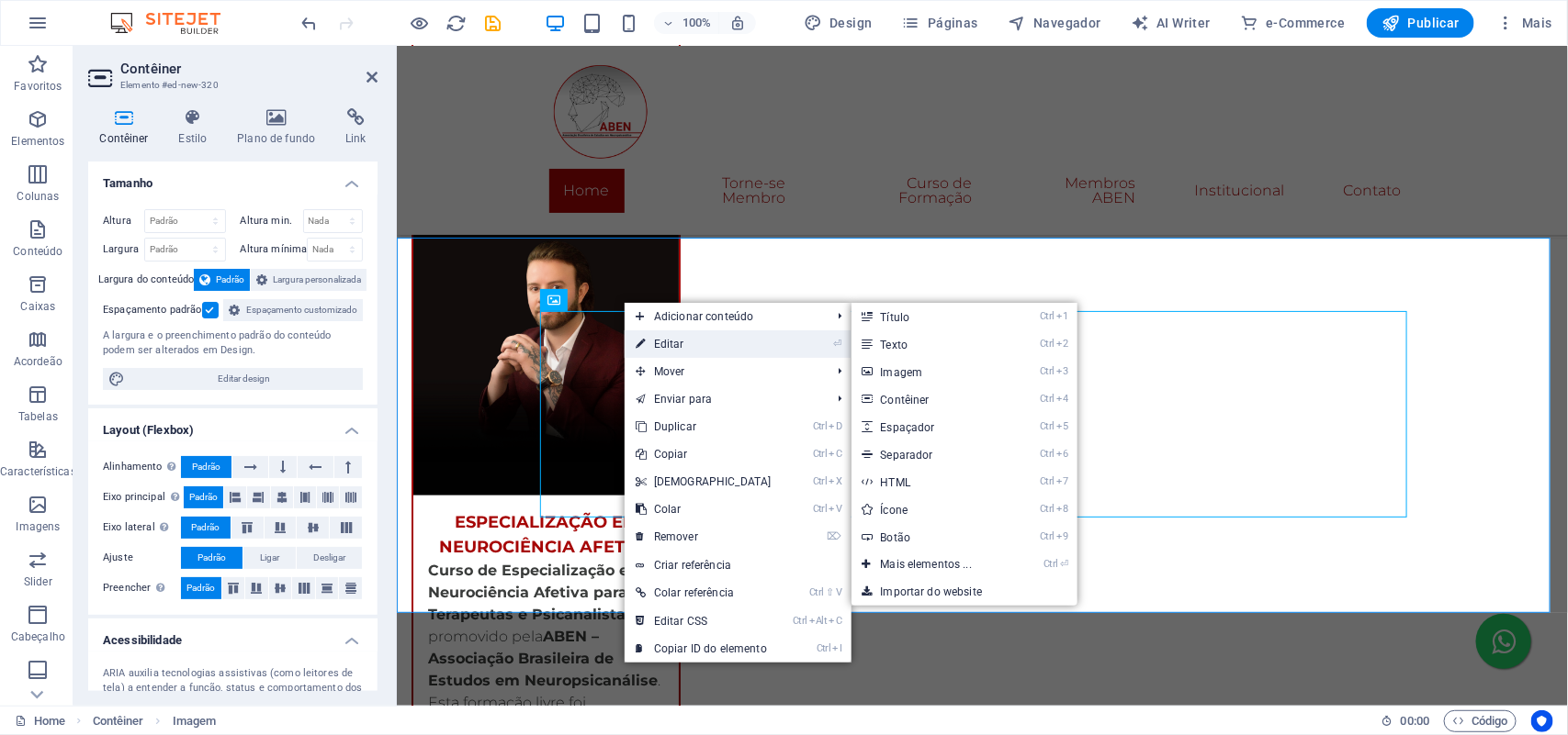
click at [666, 337] on link "⏎ Editar" at bounding box center [703, 343] width 158 height 27
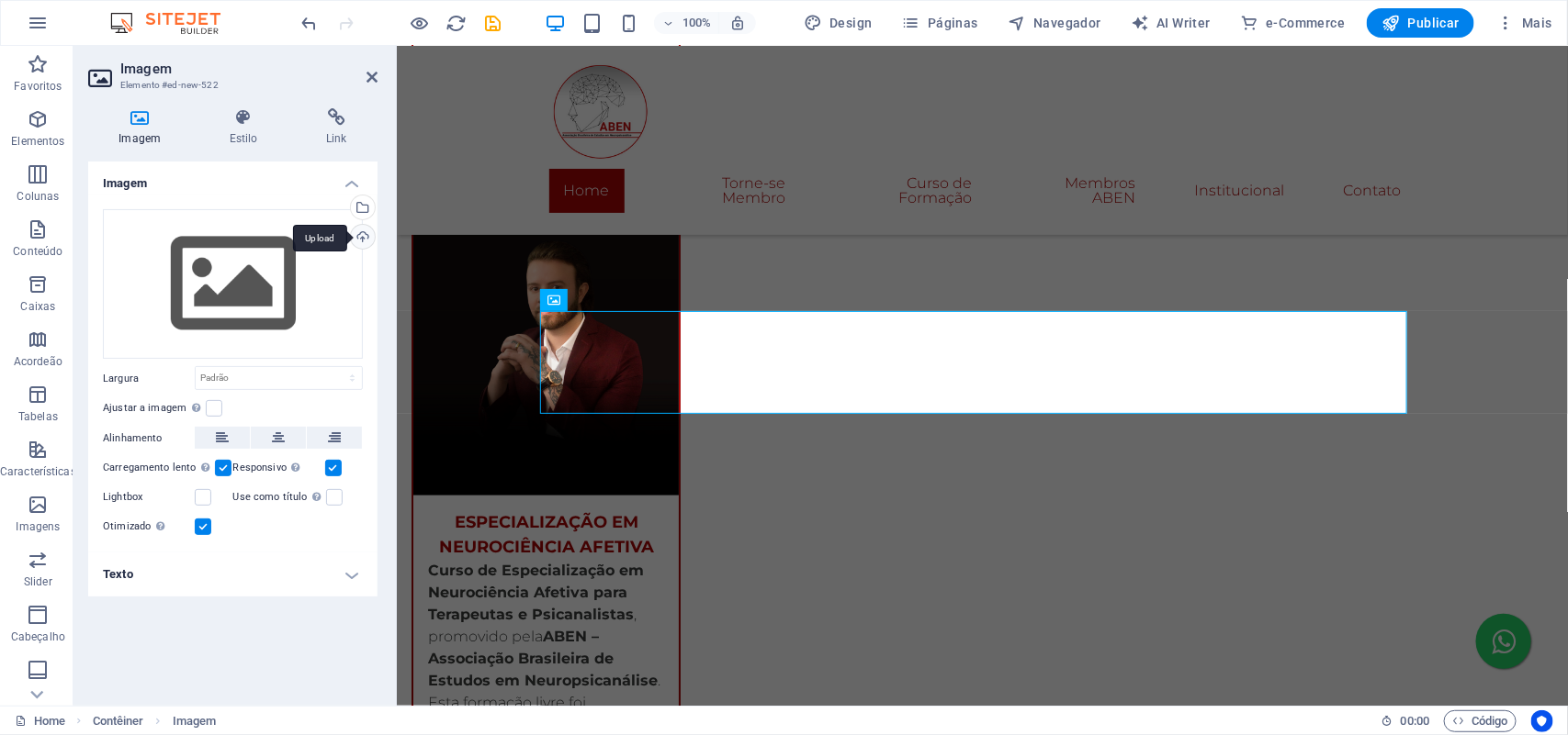
click at [359, 226] on div "Upload" at bounding box center [361, 238] width 27 height 27
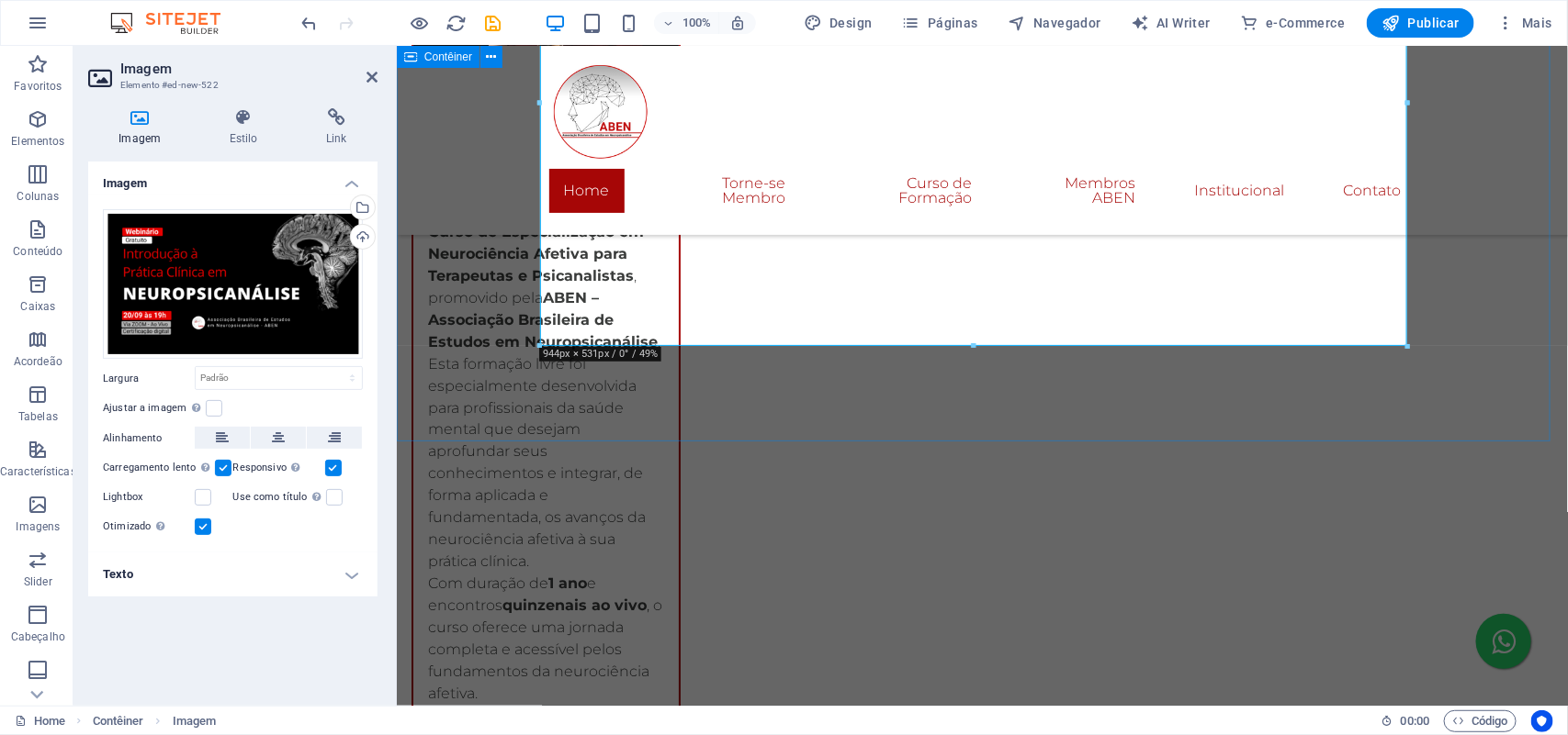
scroll to position [4225, 0]
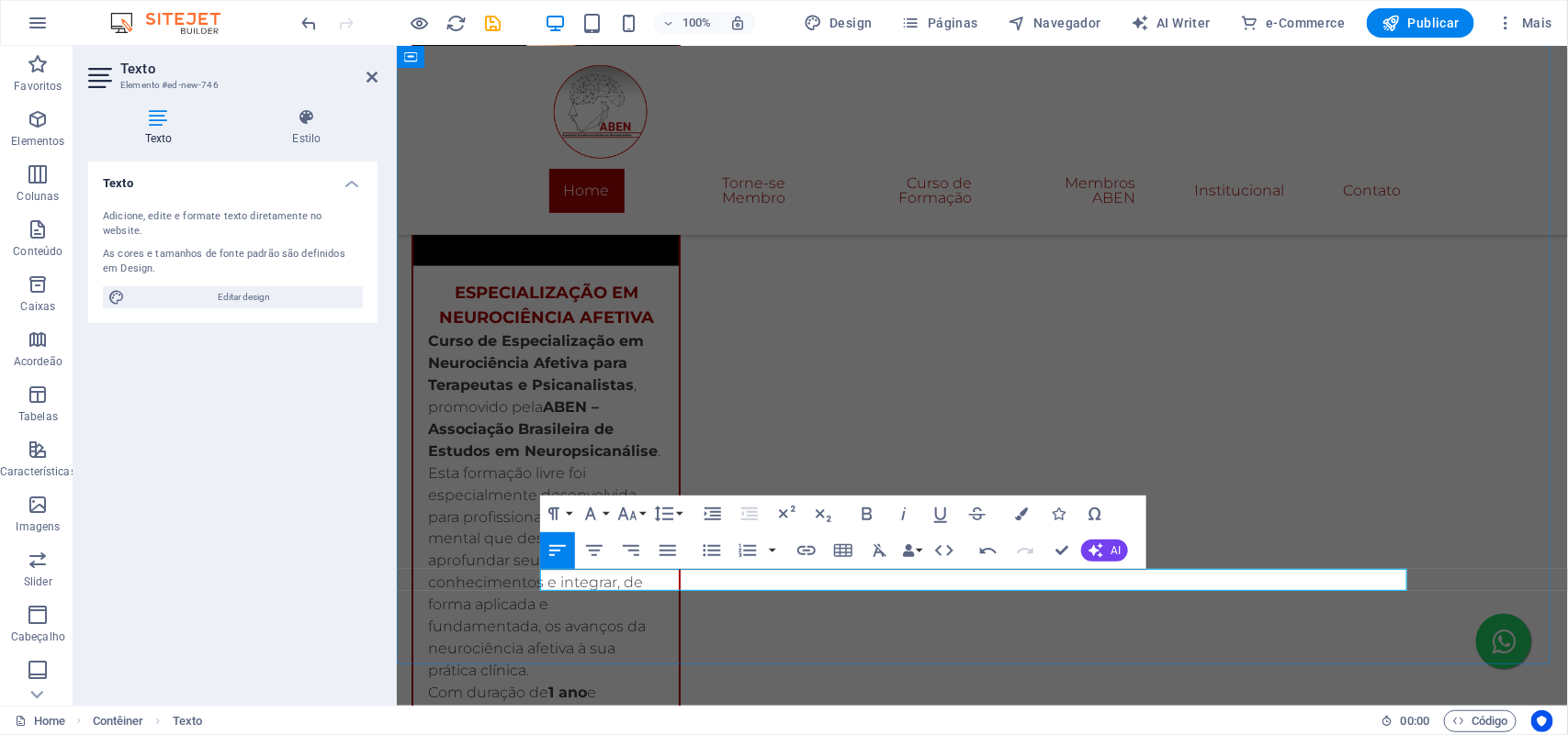
drag, startPoint x: 1154, startPoint y: 577, endPoint x: 541, endPoint y: 580, distance: 613.0
click at [863, 518] on icon "button" at bounding box center [867, 515] width 10 height 13
click at [644, 513] on button "Font Size" at bounding box center [630, 514] width 35 height 37
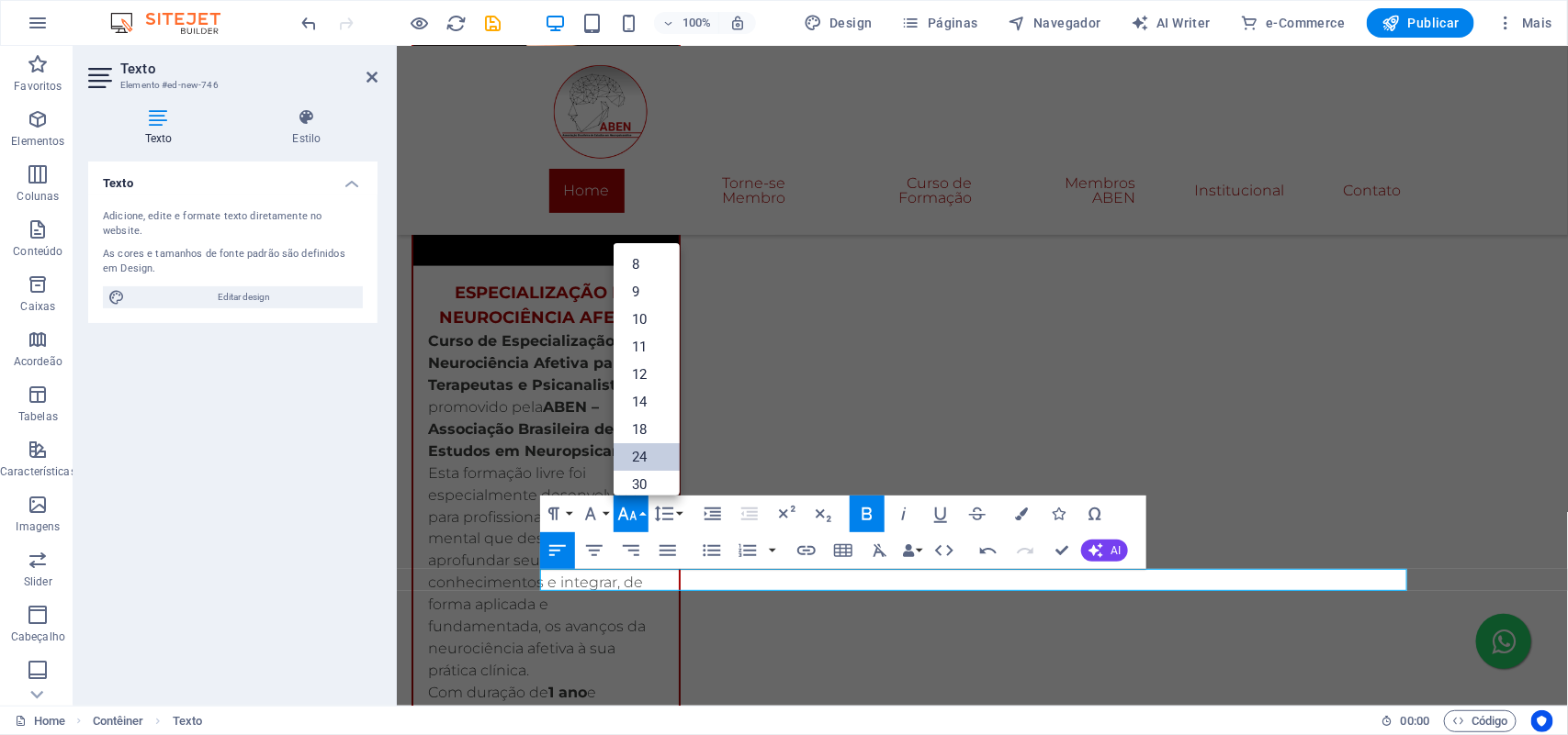
click at [647, 456] on link "24" at bounding box center [646, 457] width 66 height 27
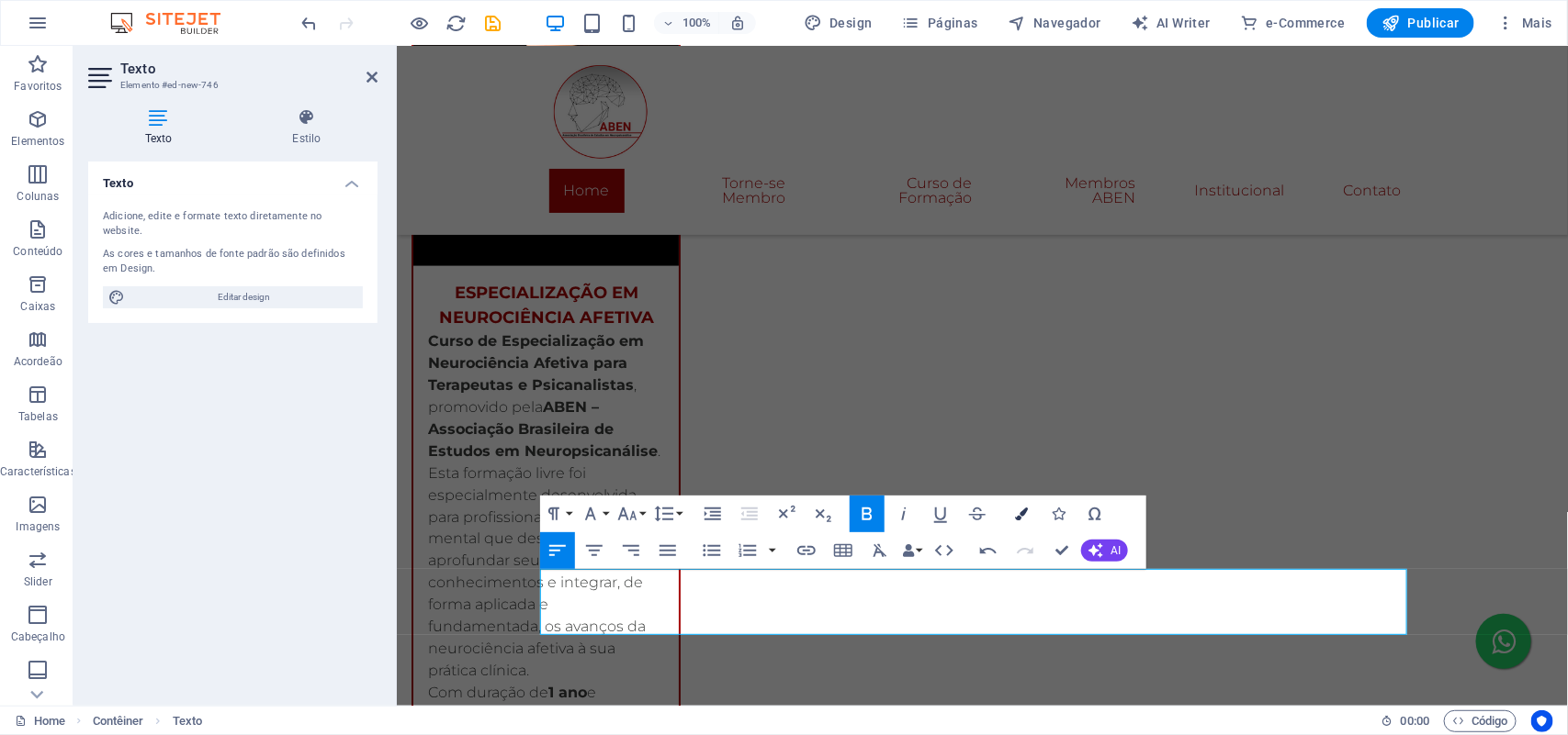
click at [1020, 518] on icon "button" at bounding box center [1021, 515] width 13 height 13
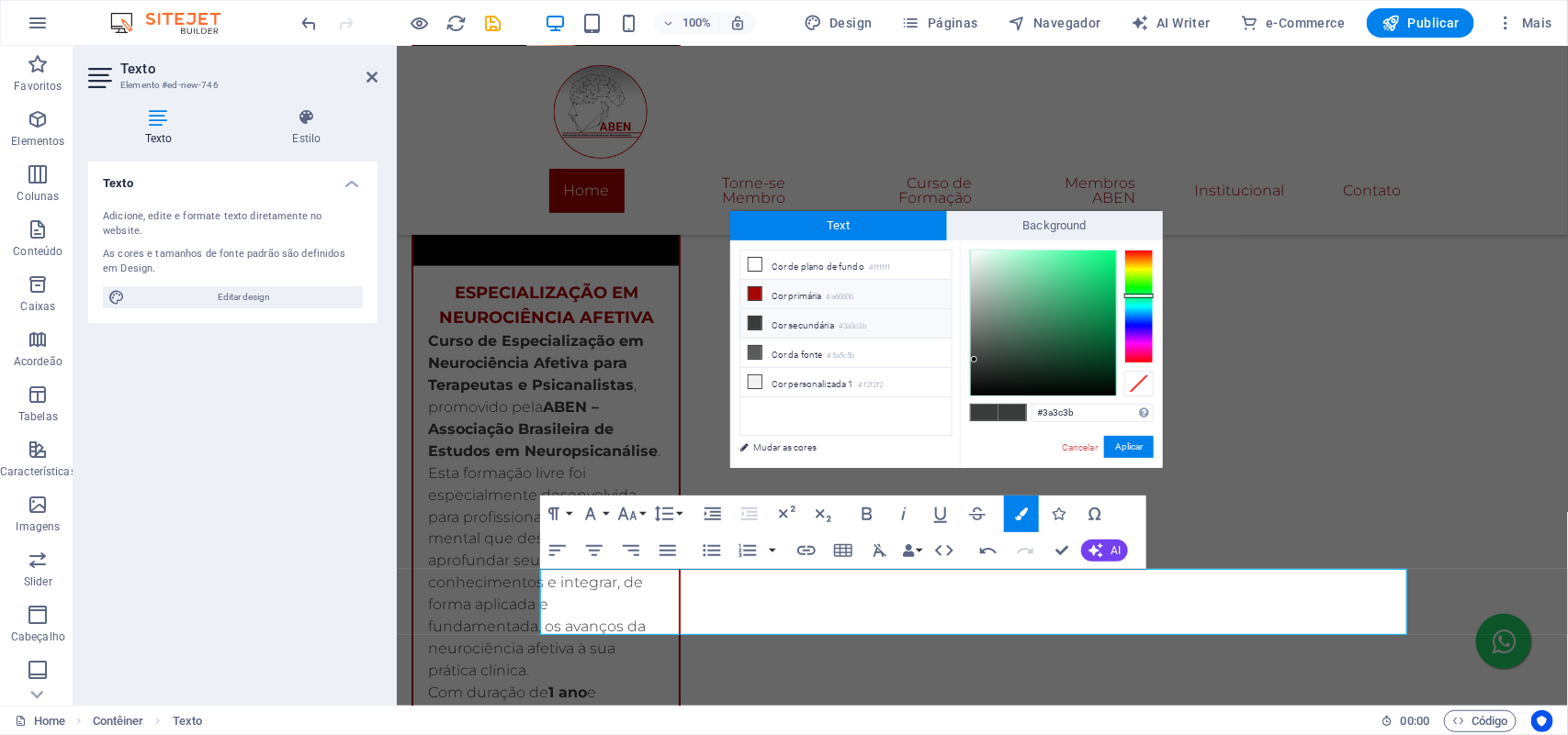
click at [759, 296] on icon at bounding box center [755, 294] width 13 height 13
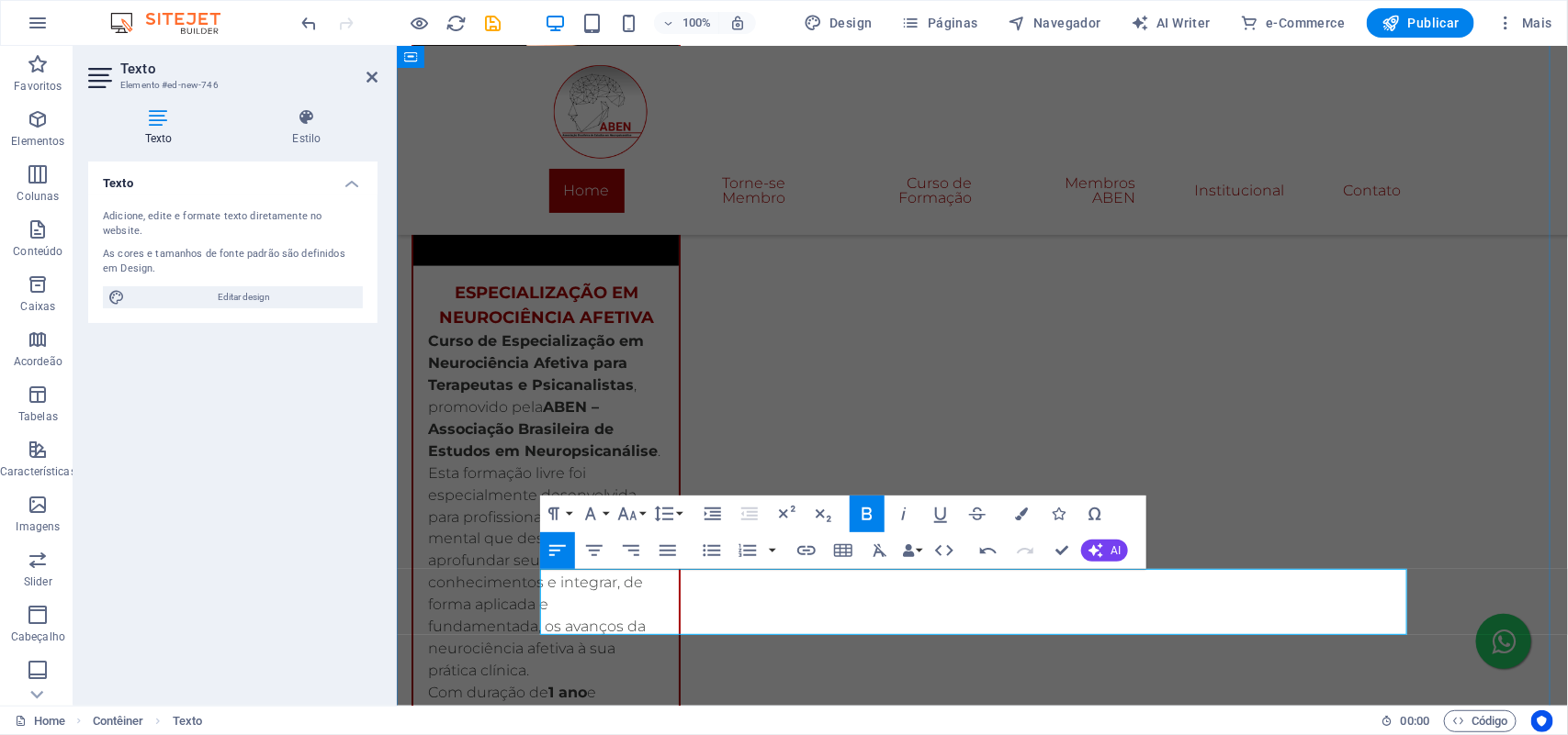
drag, startPoint x: 807, startPoint y: 617, endPoint x: 539, endPoint y: 591, distance: 269.3
click at [1026, 515] on icon "button" at bounding box center [1021, 515] width 13 height 13
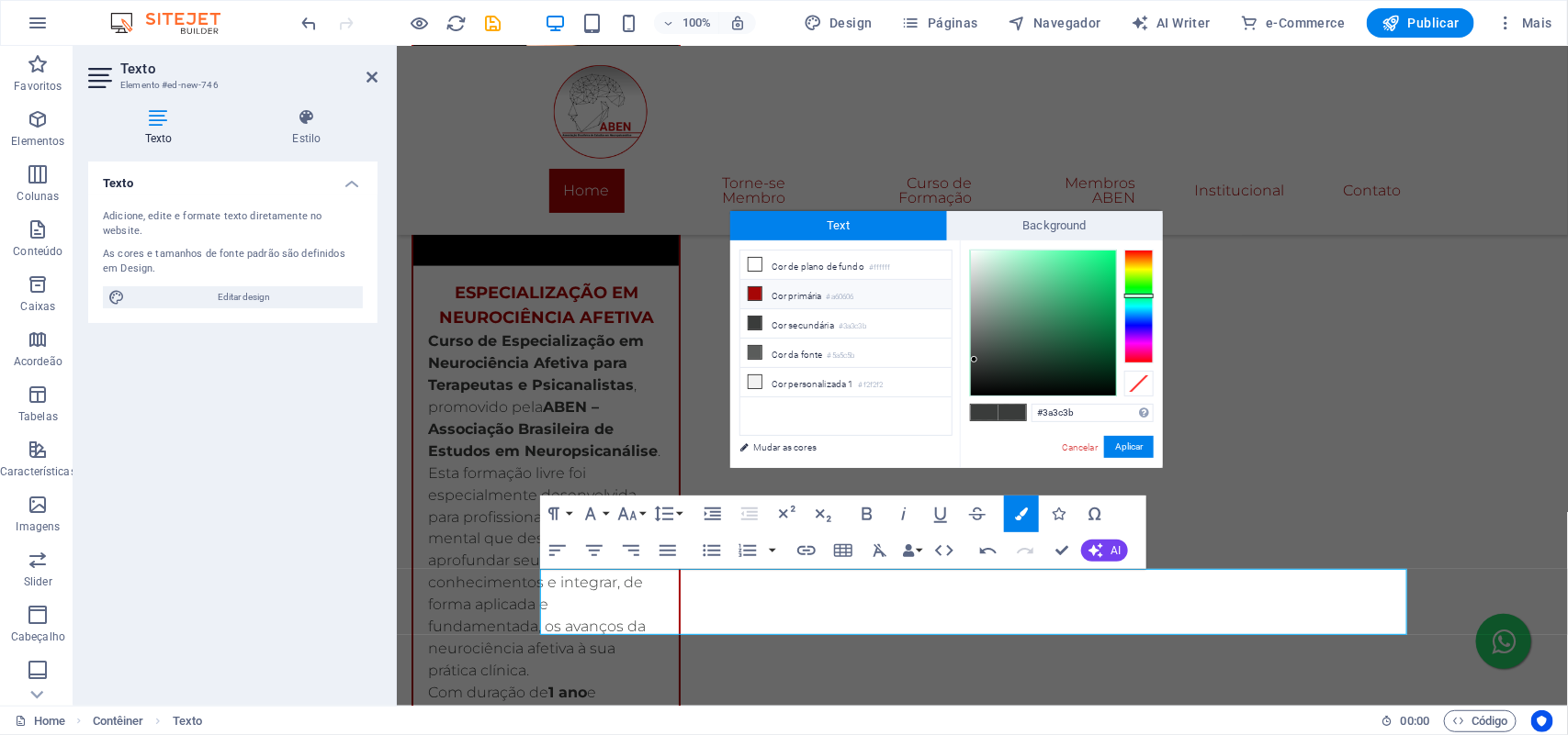
click at [749, 290] on icon at bounding box center [755, 294] width 13 height 13
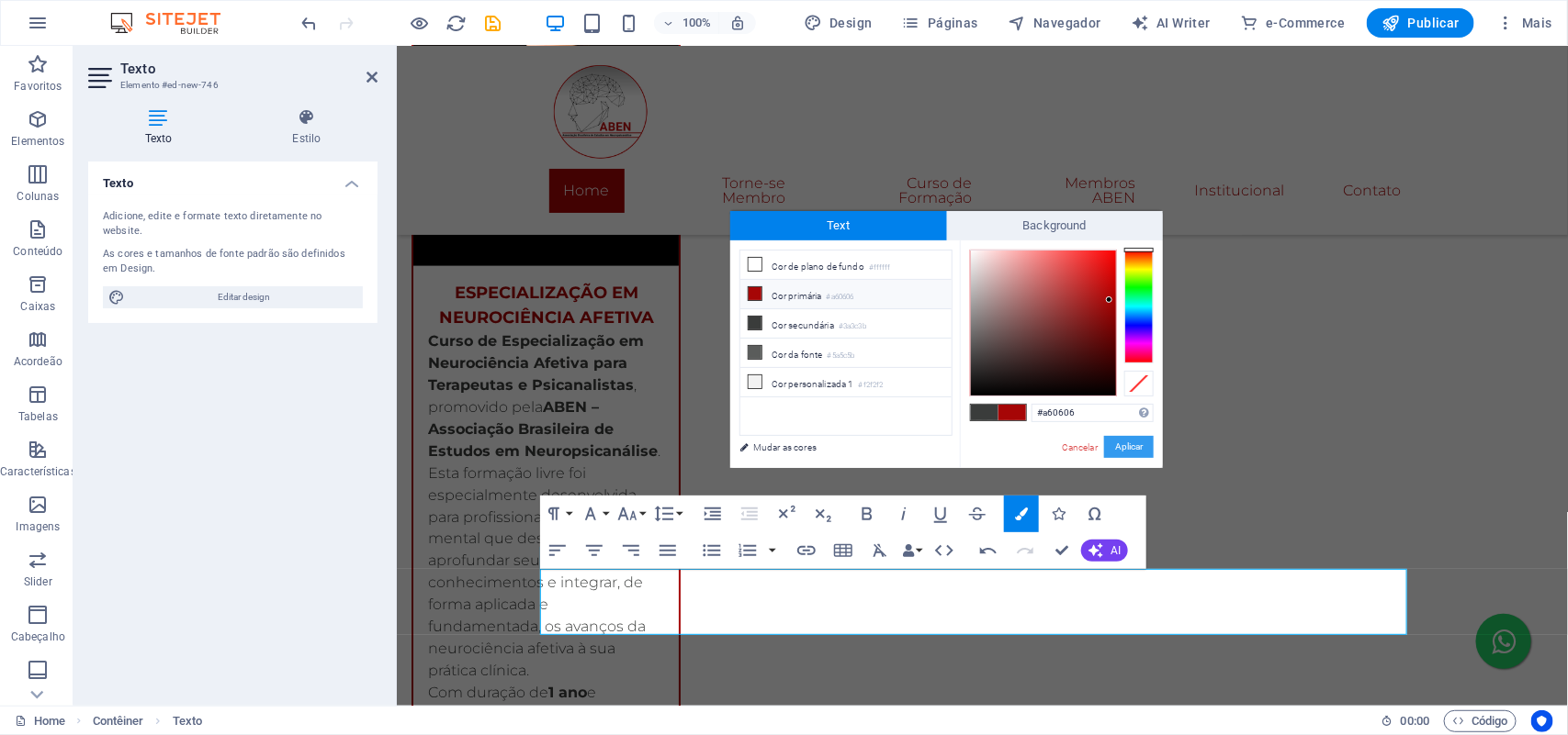
click at [1117, 450] on button "Aplicar" at bounding box center [1129, 446] width 49 height 22
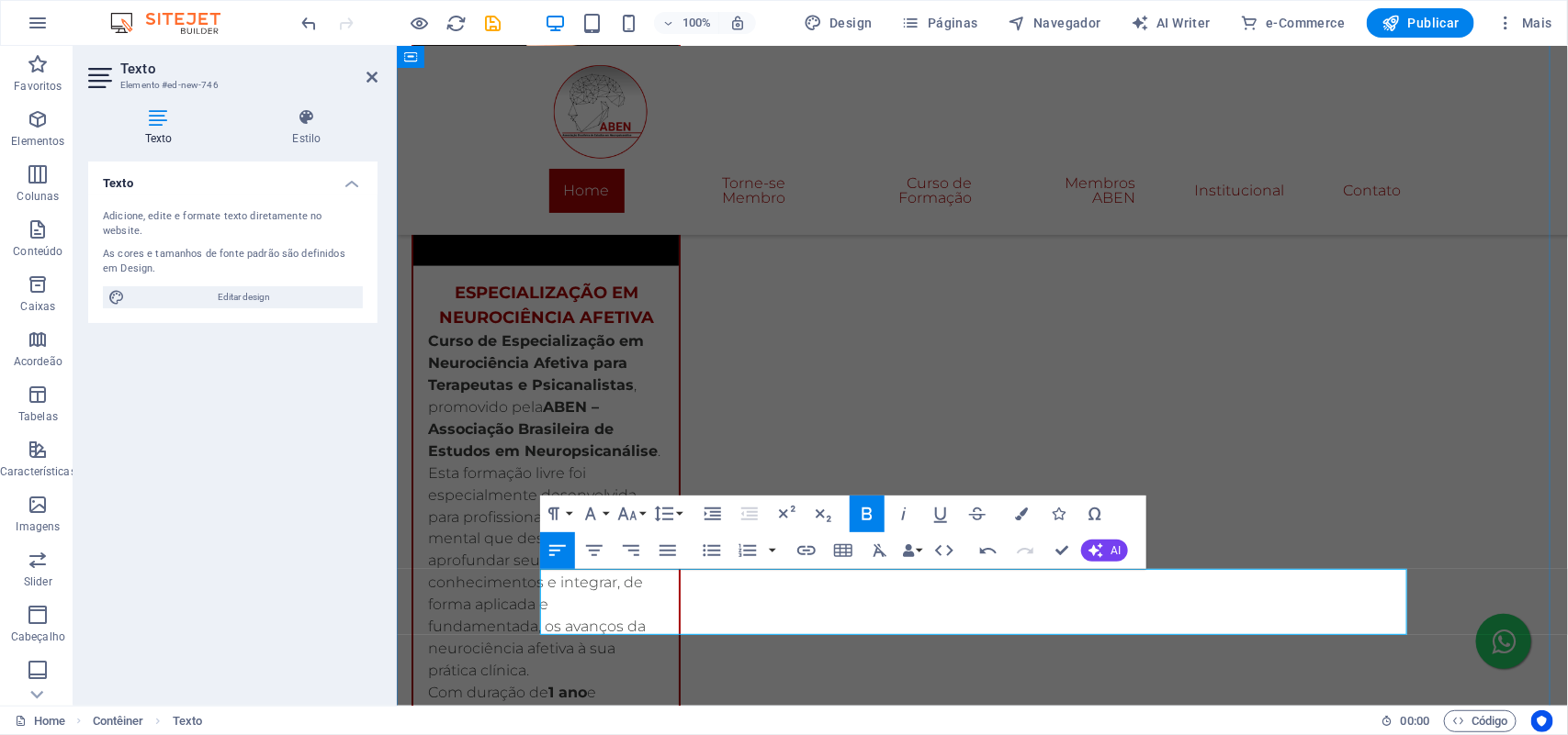
drag, startPoint x: 817, startPoint y: 584, endPoint x: 546, endPoint y: 580, distance: 271.0
click at [1022, 520] on button "Colors" at bounding box center [1021, 514] width 35 height 37
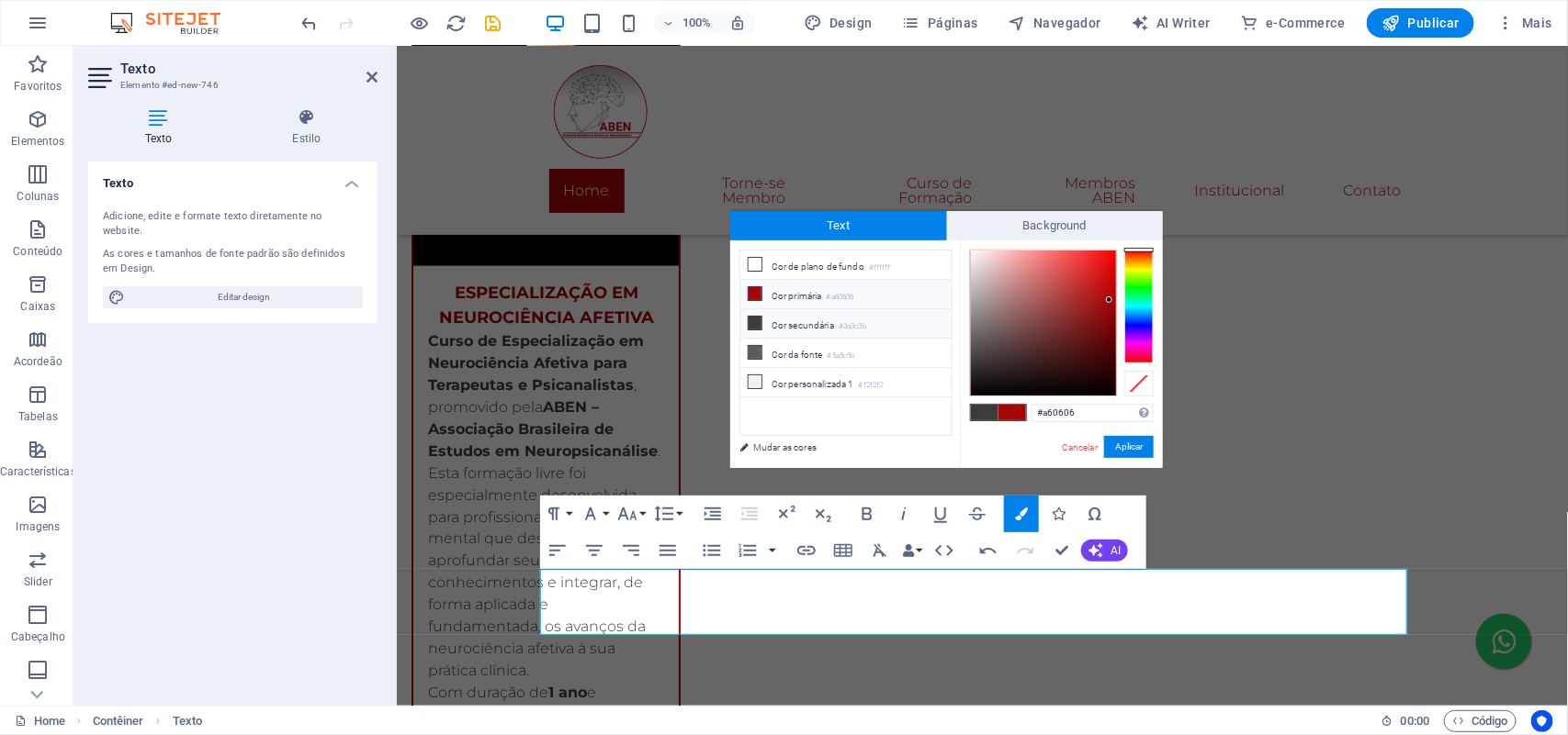
click at [764, 326] on li "Cor secundária #3a3c3b" at bounding box center [845, 324] width 211 height 29
type input "#3a3c3b"
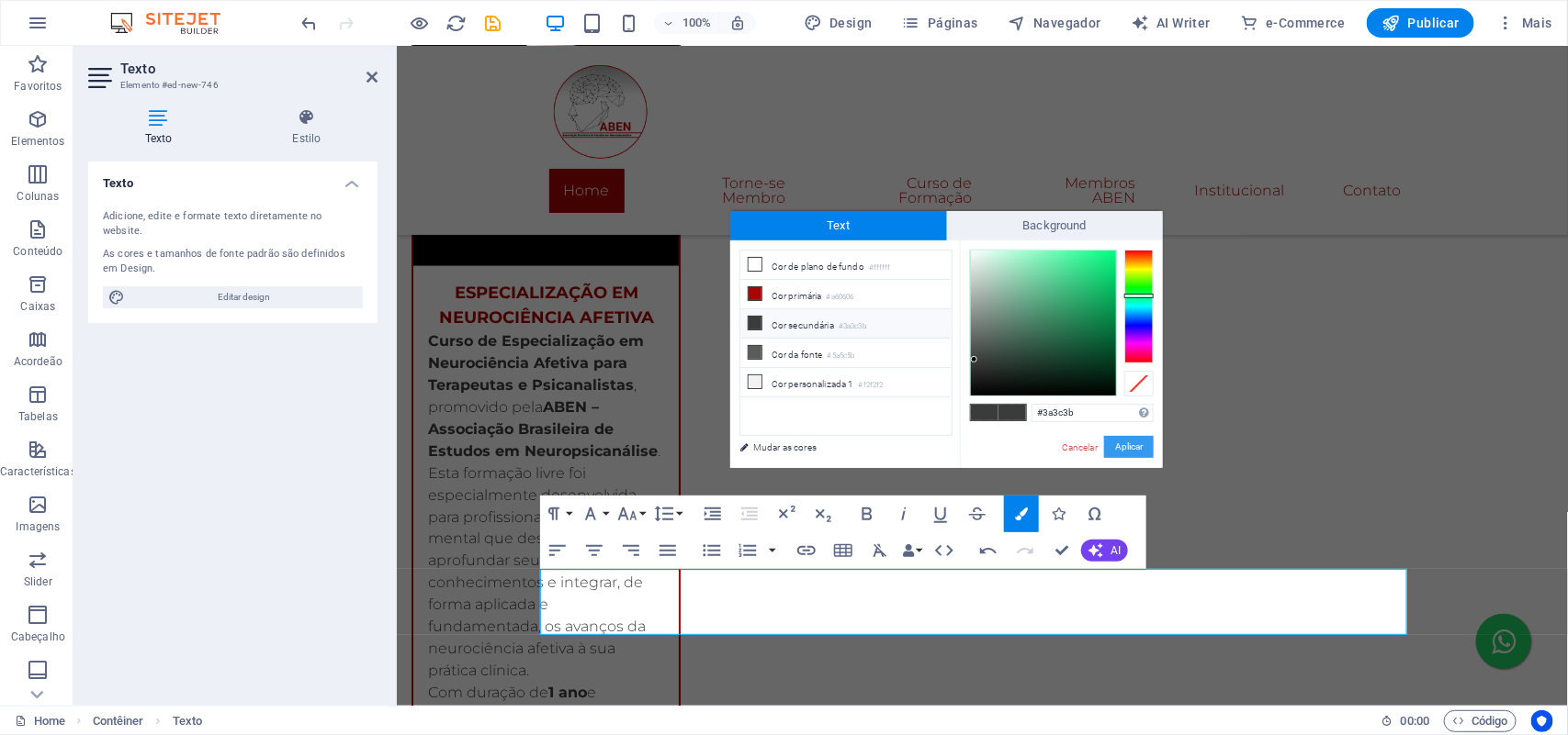
drag, startPoint x: 1128, startPoint y: 446, endPoint x: 650, endPoint y: 434, distance: 478.2
click at [1128, 446] on button "Aplicar" at bounding box center [1129, 446] width 49 height 22
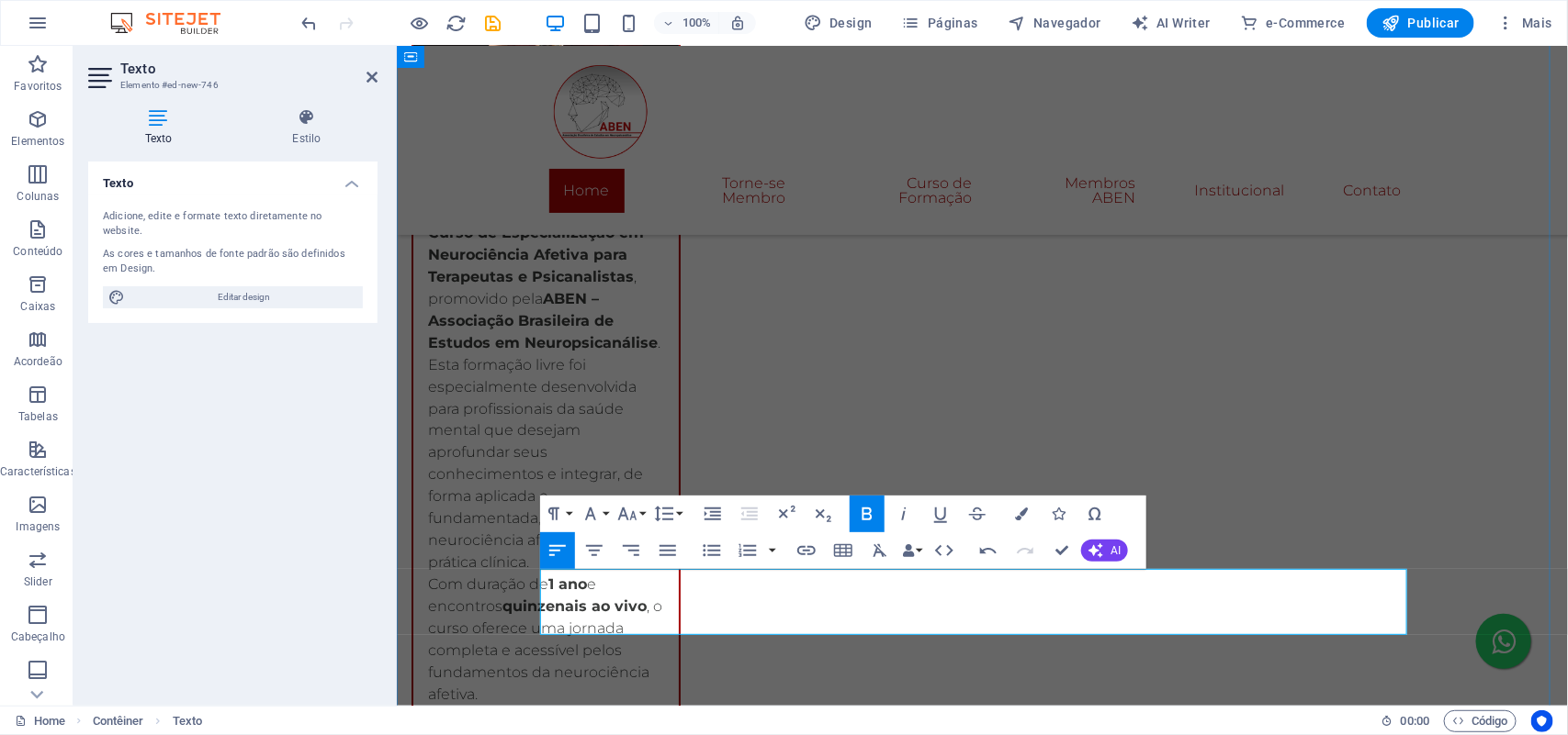
scroll to position [4340, 0]
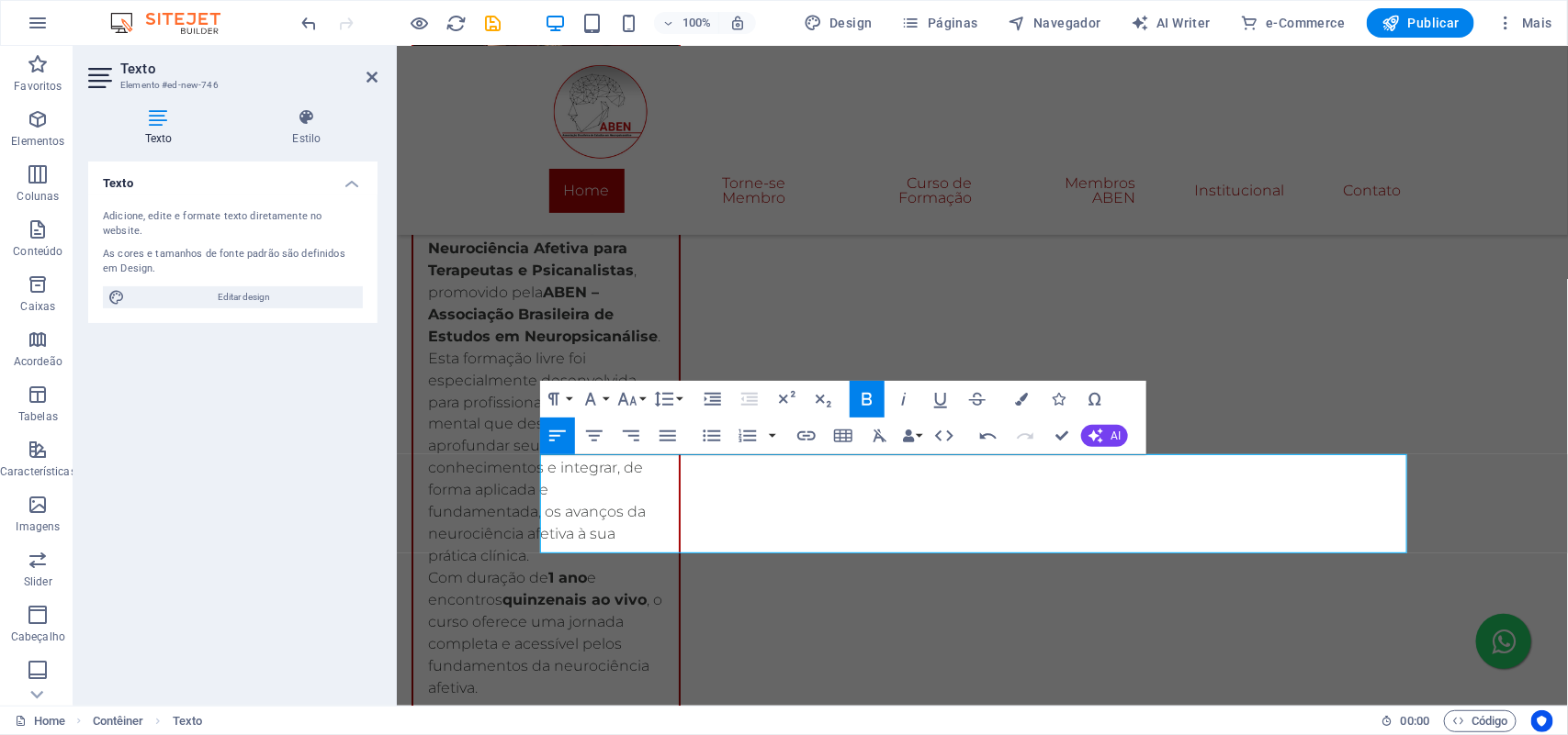
click at [873, 394] on icon "button" at bounding box center [867, 399] width 22 height 22
click at [644, 392] on button "Font Size" at bounding box center [630, 399] width 35 height 37
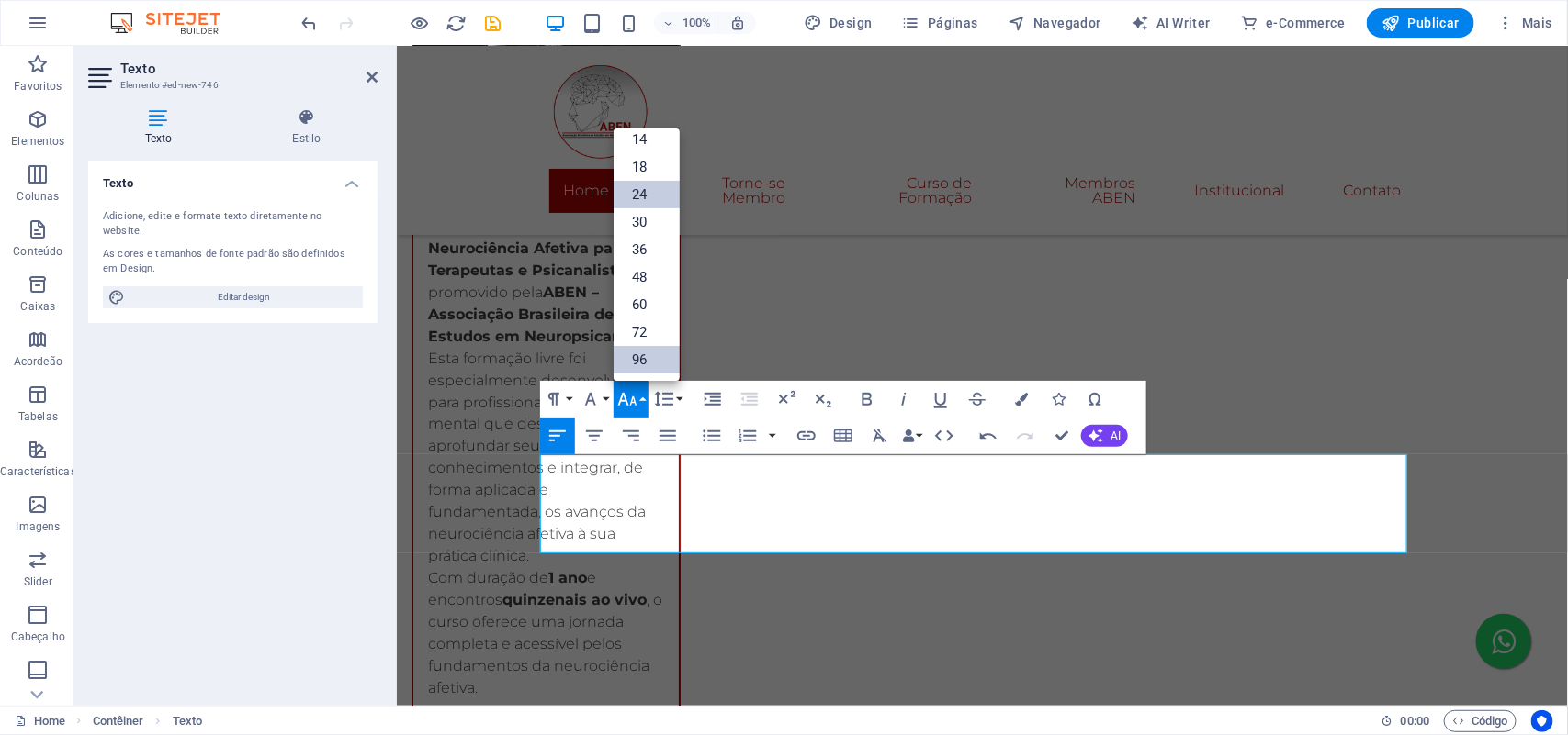
scroll to position [148, 0]
click at [647, 172] on link "18" at bounding box center [646, 166] width 66 height 27
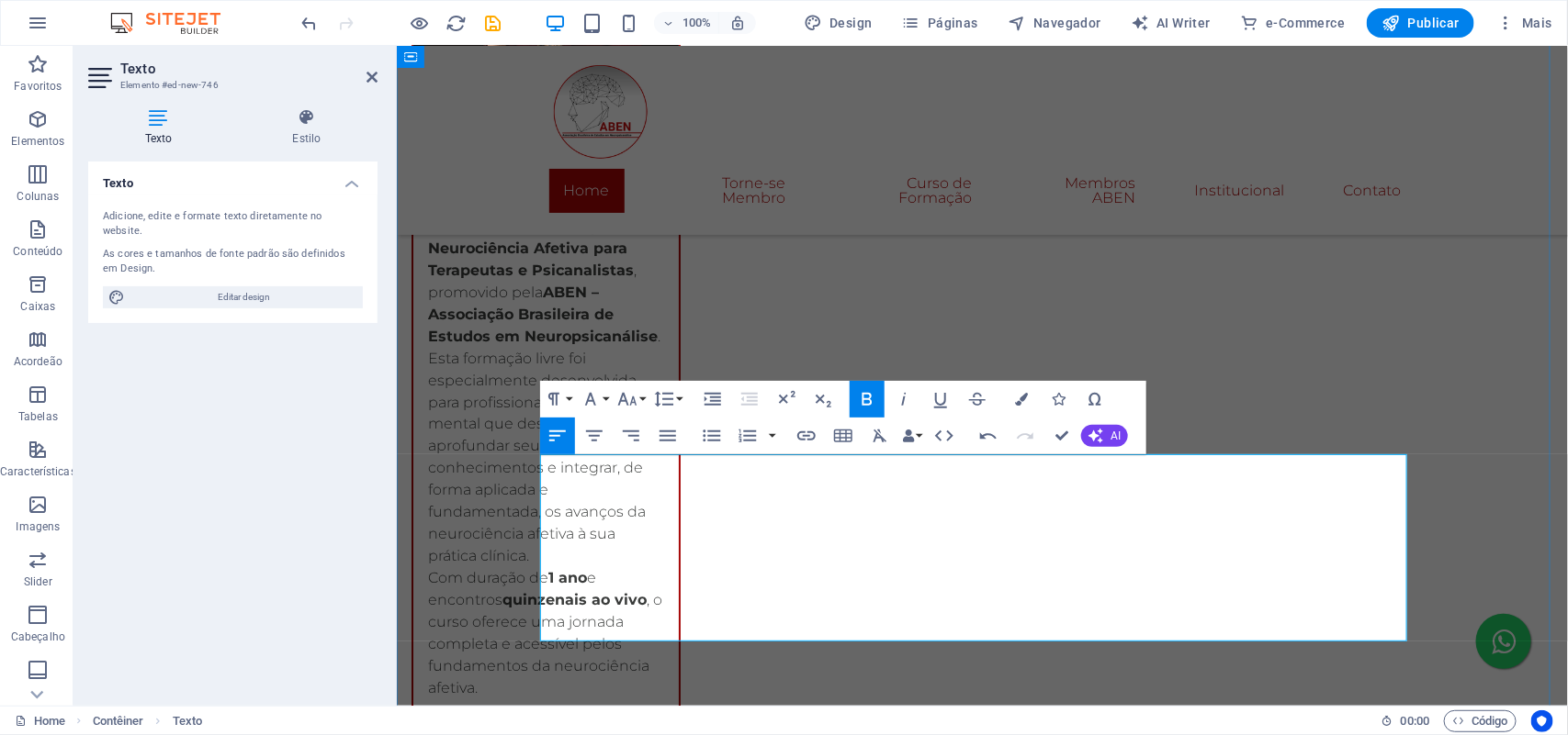
scroll to position [4454, 0]
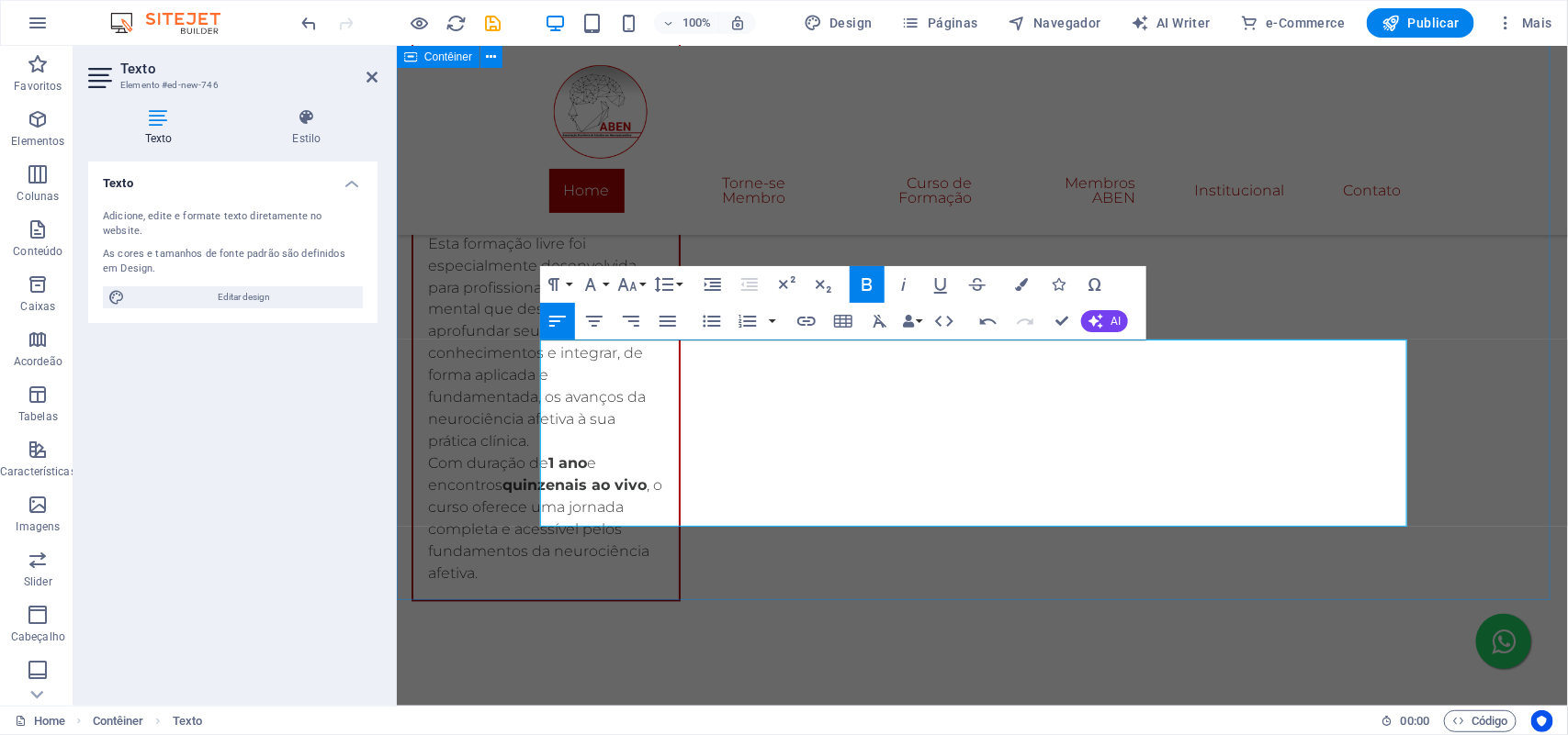
drag, startPoint x: 723, startPoint y: 490, endPoint x: 537, endPoint y: 456, distance: 189.1
click at [873, 290] on icon "button" at bounding box center [867, 284] width 22 height 22
click at [641, 289] on button "Font Size" at bounding box center [630, 284] width 35 height 37
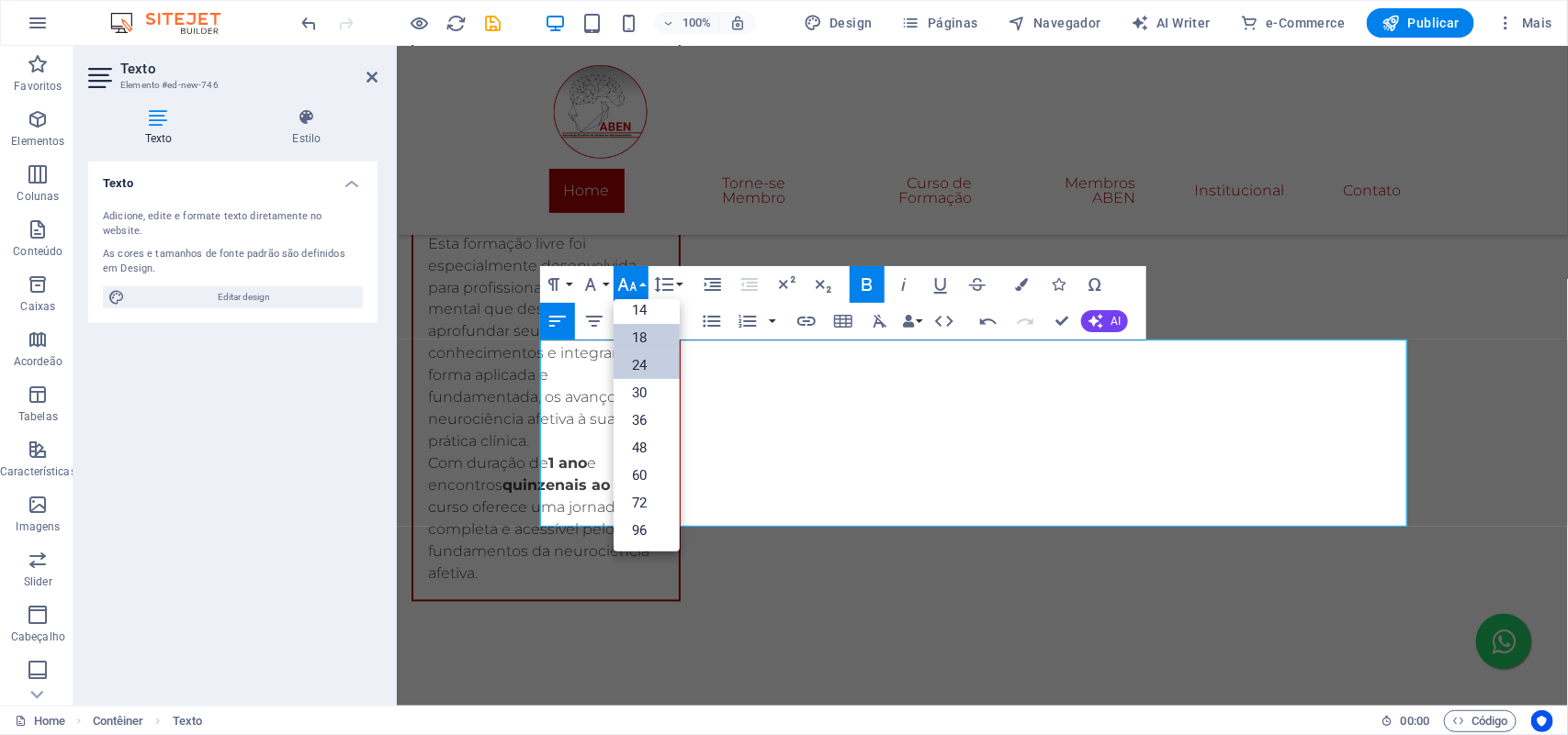
scroll to position [148, 0]
click at [652, 337] on link "18" at bounding box center [646, 338] width 66 height 27
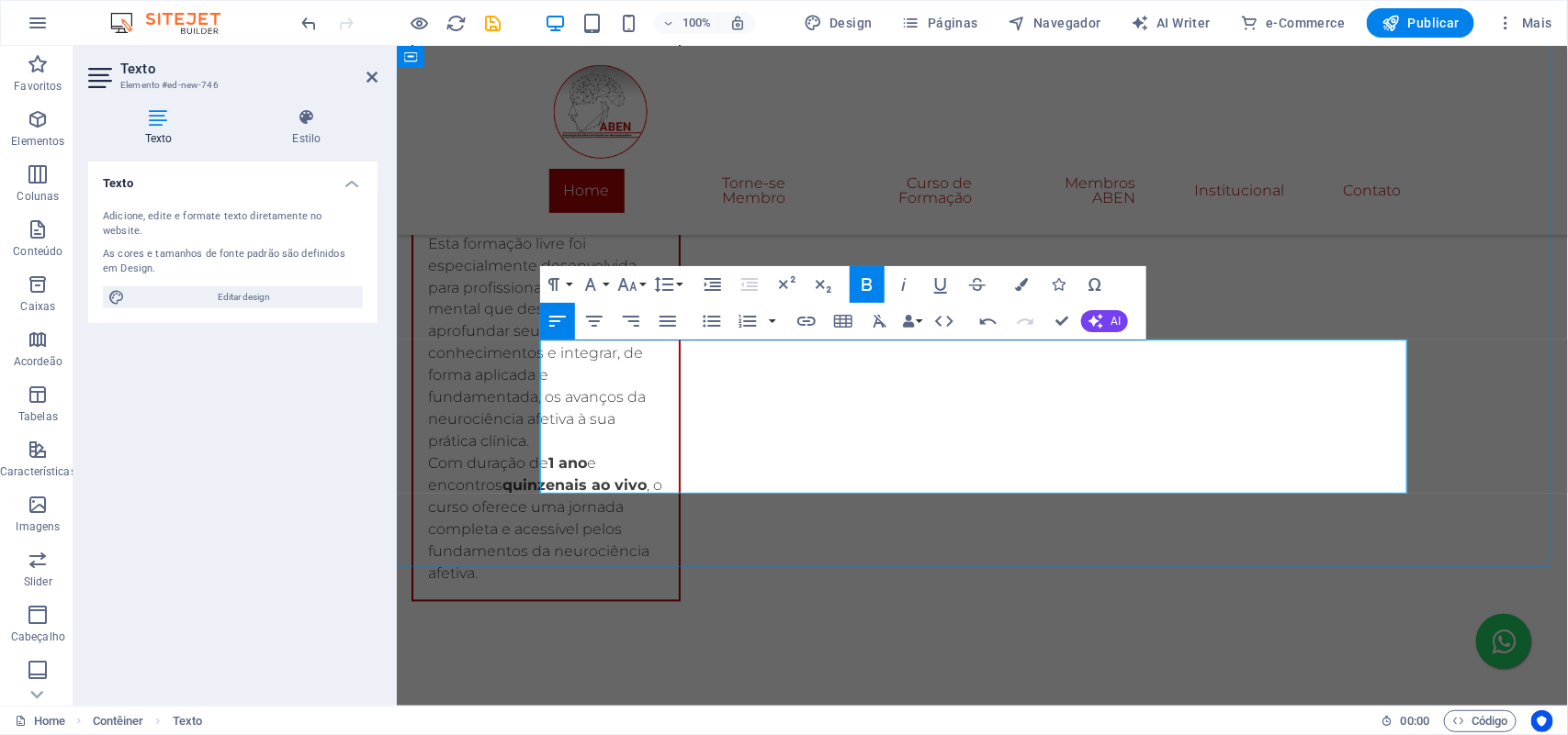
drag, startPoint x: 1138, startPoint y: 480, endPoint x: 542, endPoint y: 482, distance: 596.0
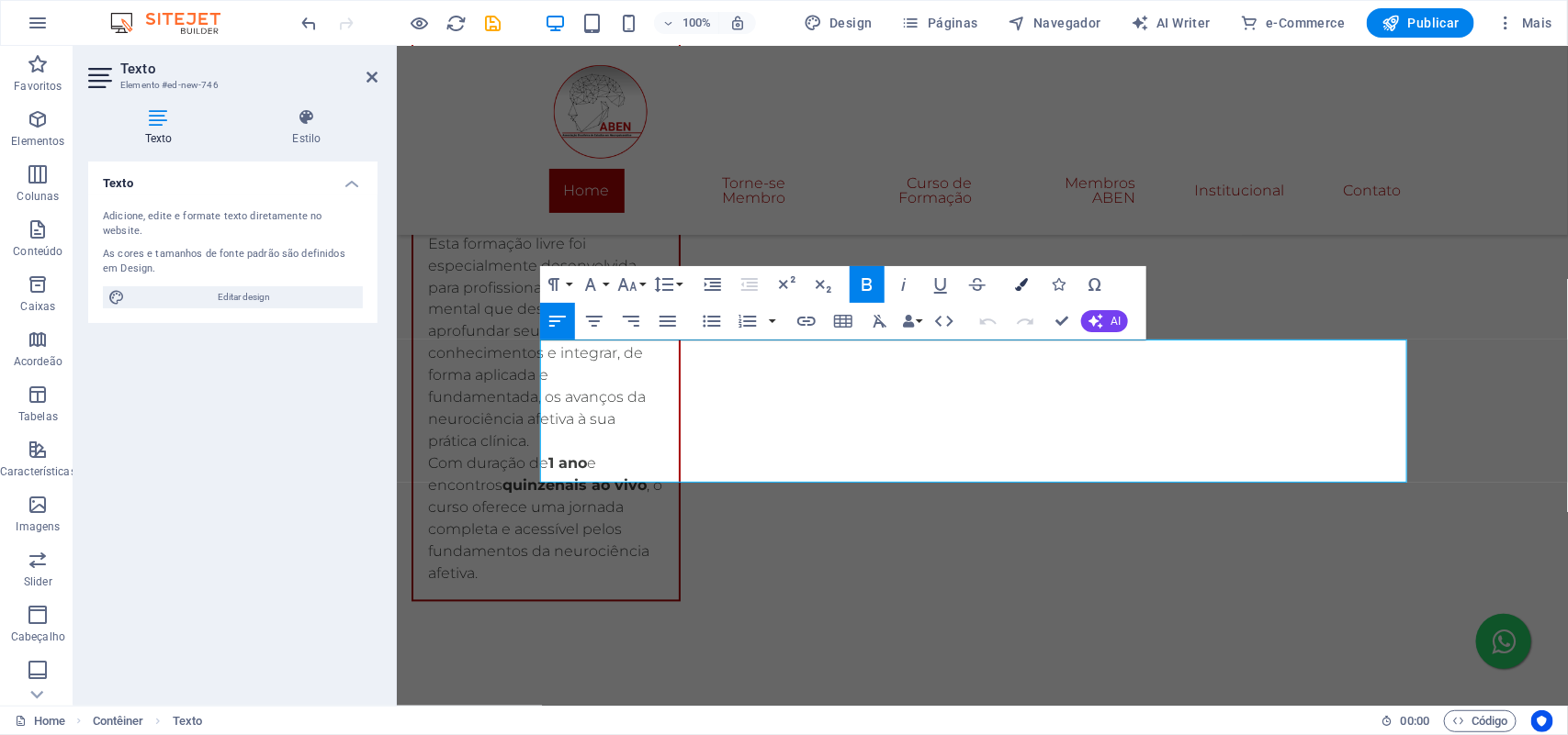
click at [1026, 289] on icon "button" at bounding box center [1021, 285] width 13 height 13
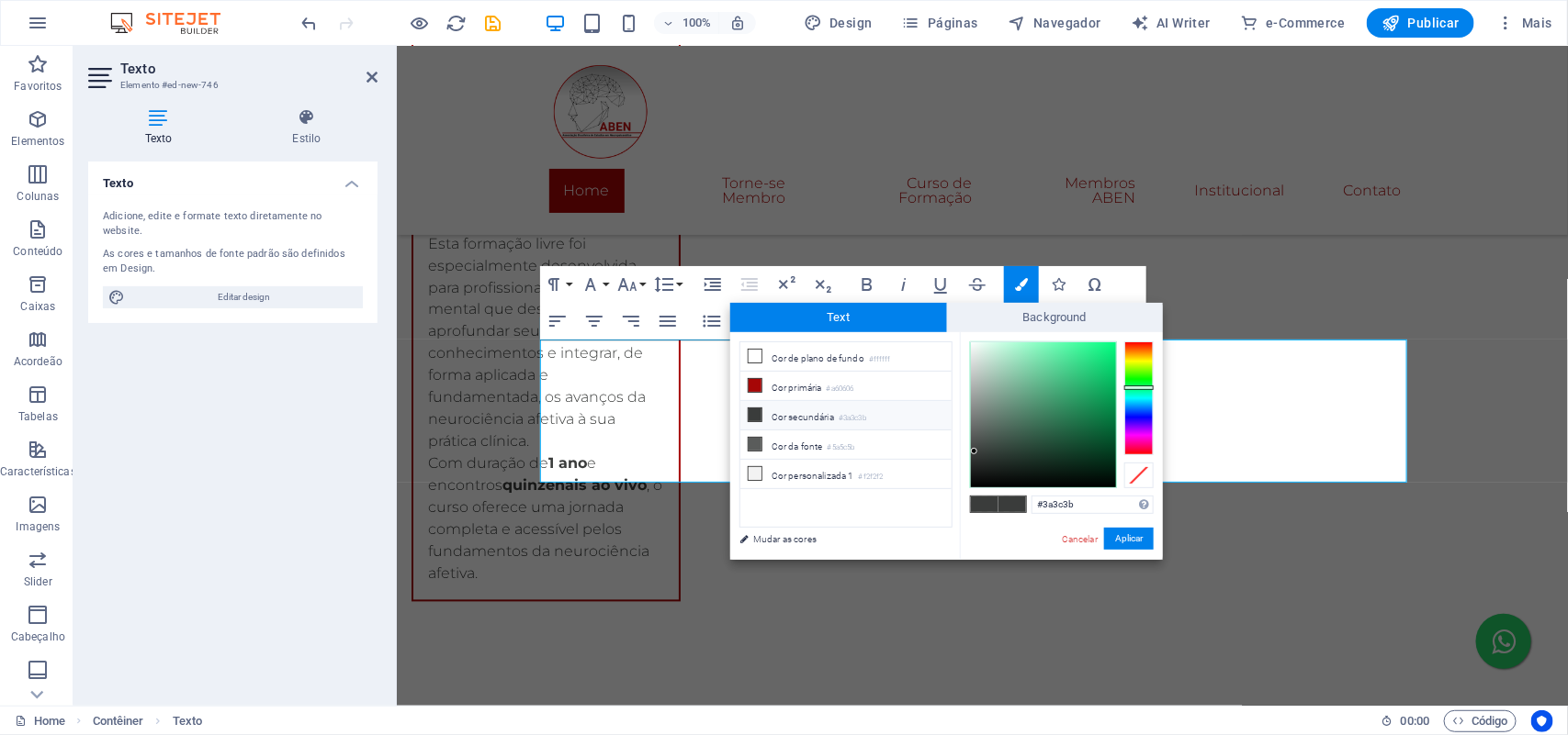
type input "#3a3b3c"
click at [1136, 405] on div at bounding box center [1138, 398] width 29 height 114
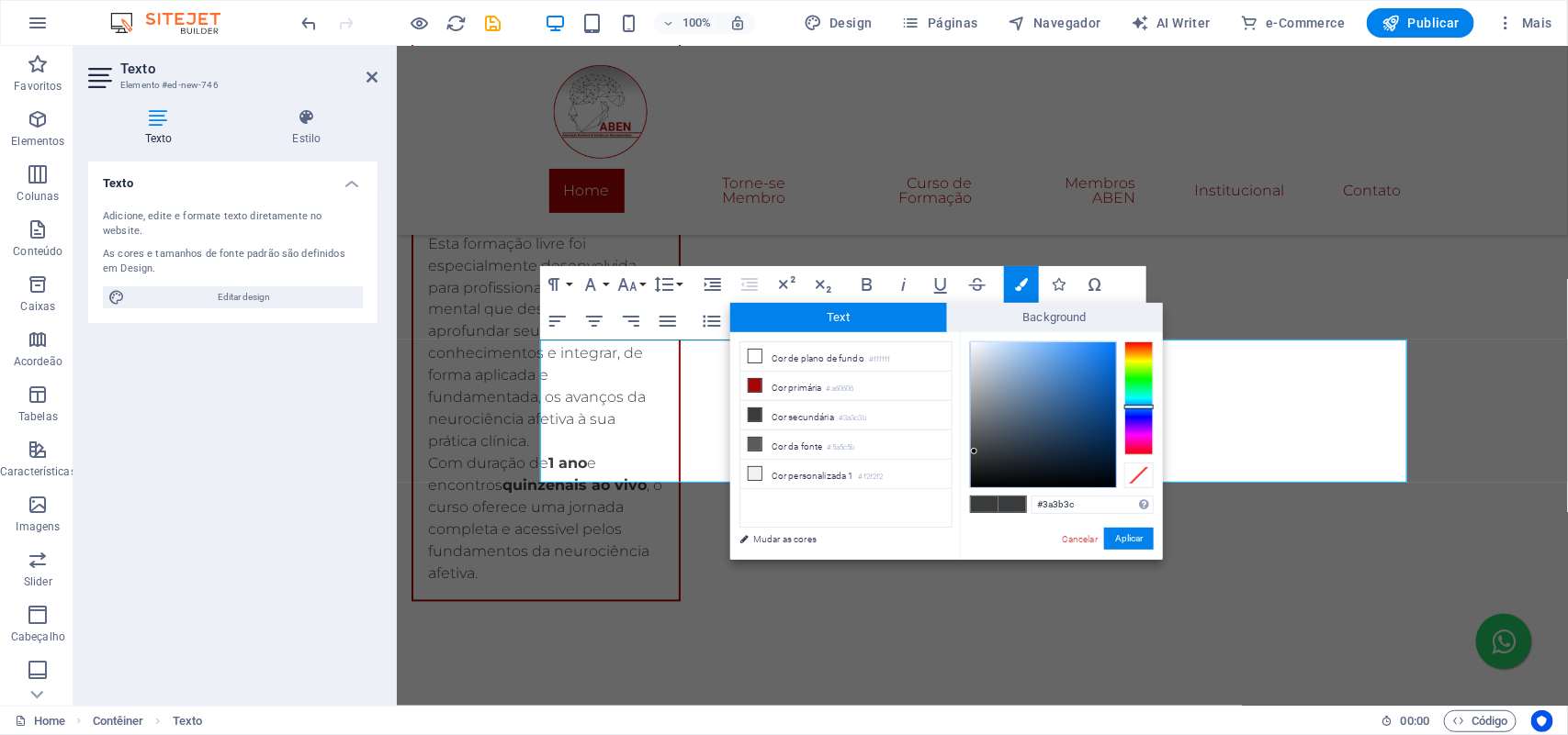
click at [1138, 407] on div at bounding box center [1138, 407] width 29 height 5
click at [1138, 402] on div at bounding box center [1138, 402] width 29 height 5
click at [1128, 537] on button "Aplicar" at bounding box center [1129, 538] width 49 height 22
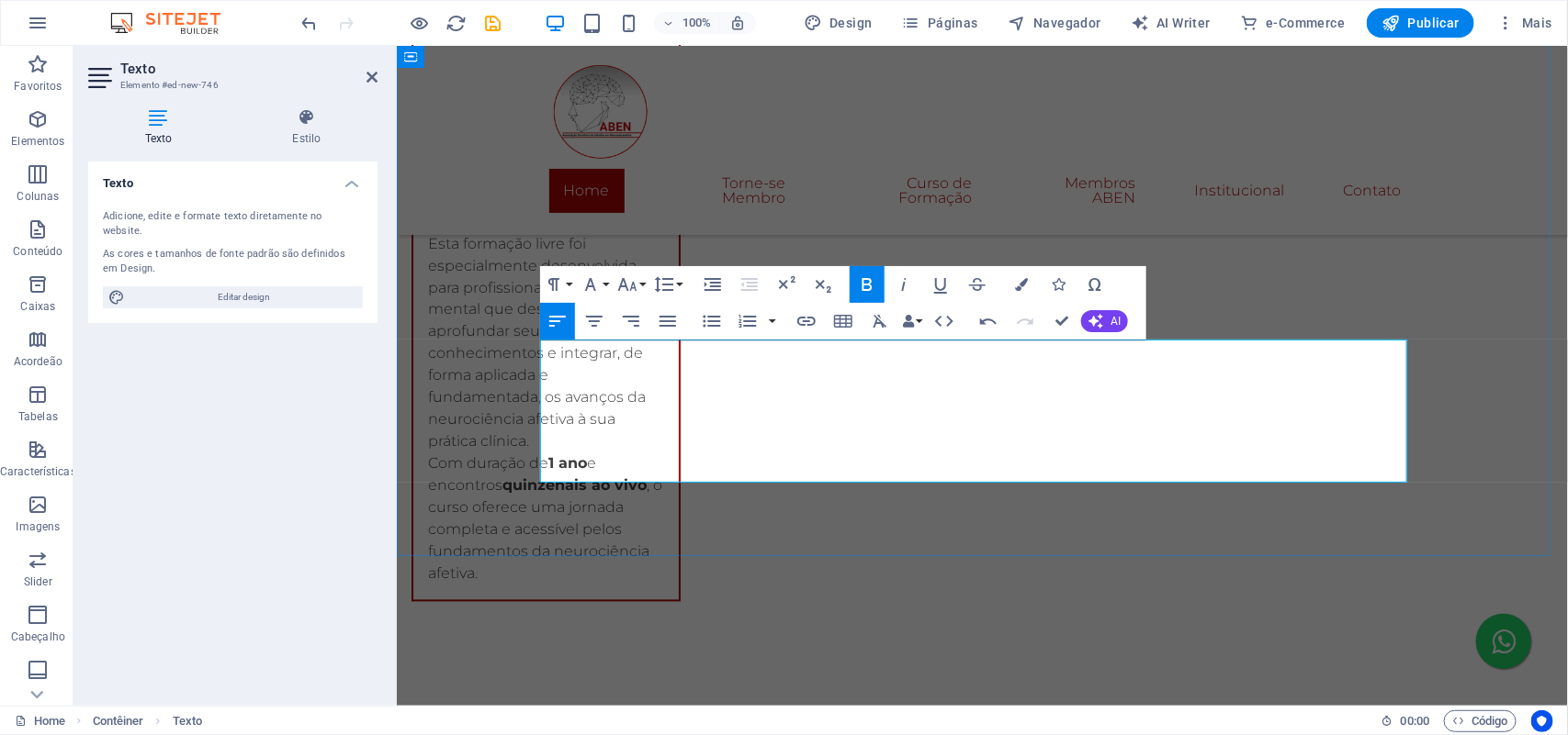
drag, startPoint x: 1142, startPoint y: 464, endPoint x: 542, endPoint y: 472, distance: 600.1
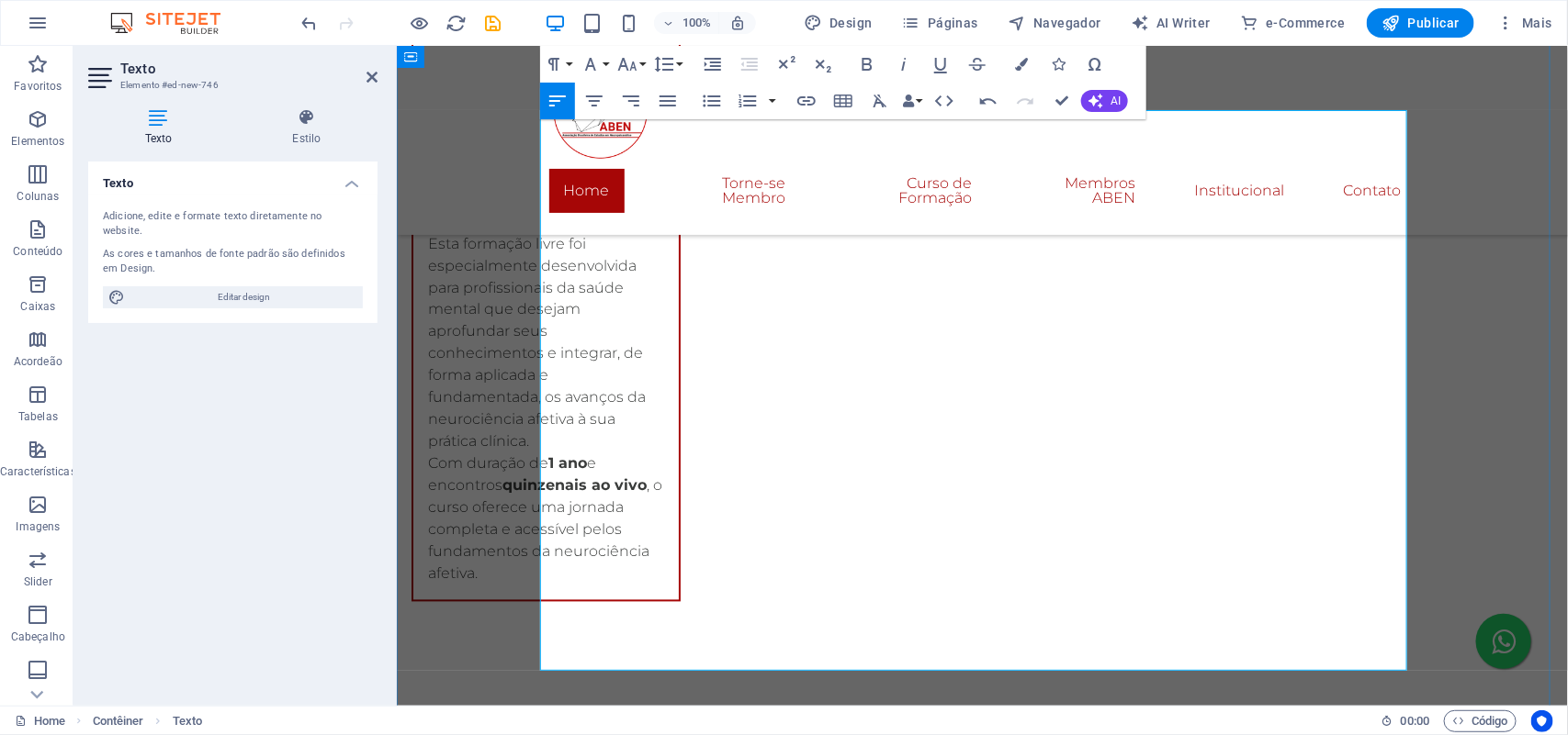
scroll to position [4684, 0]
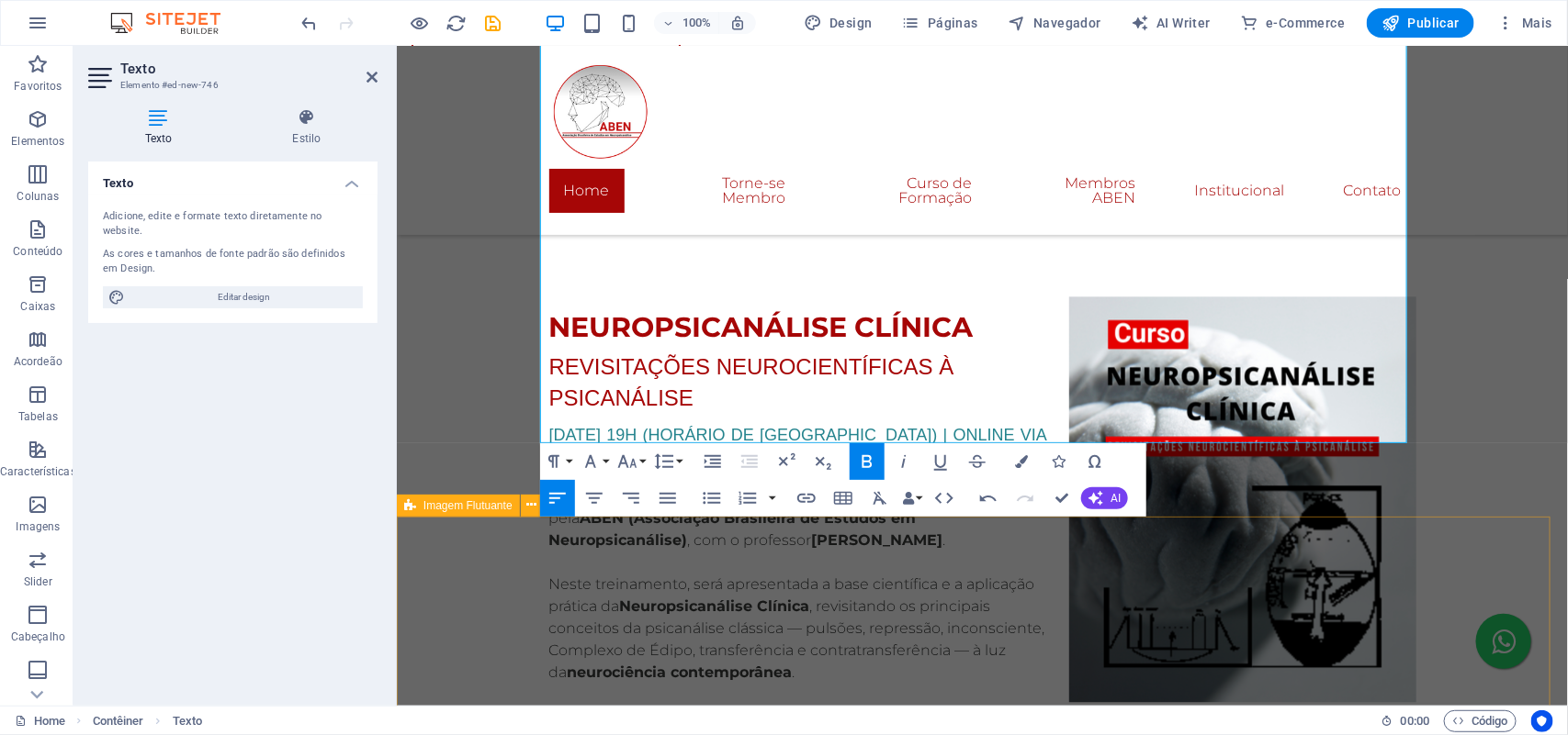
scroll to position [4913, 0]
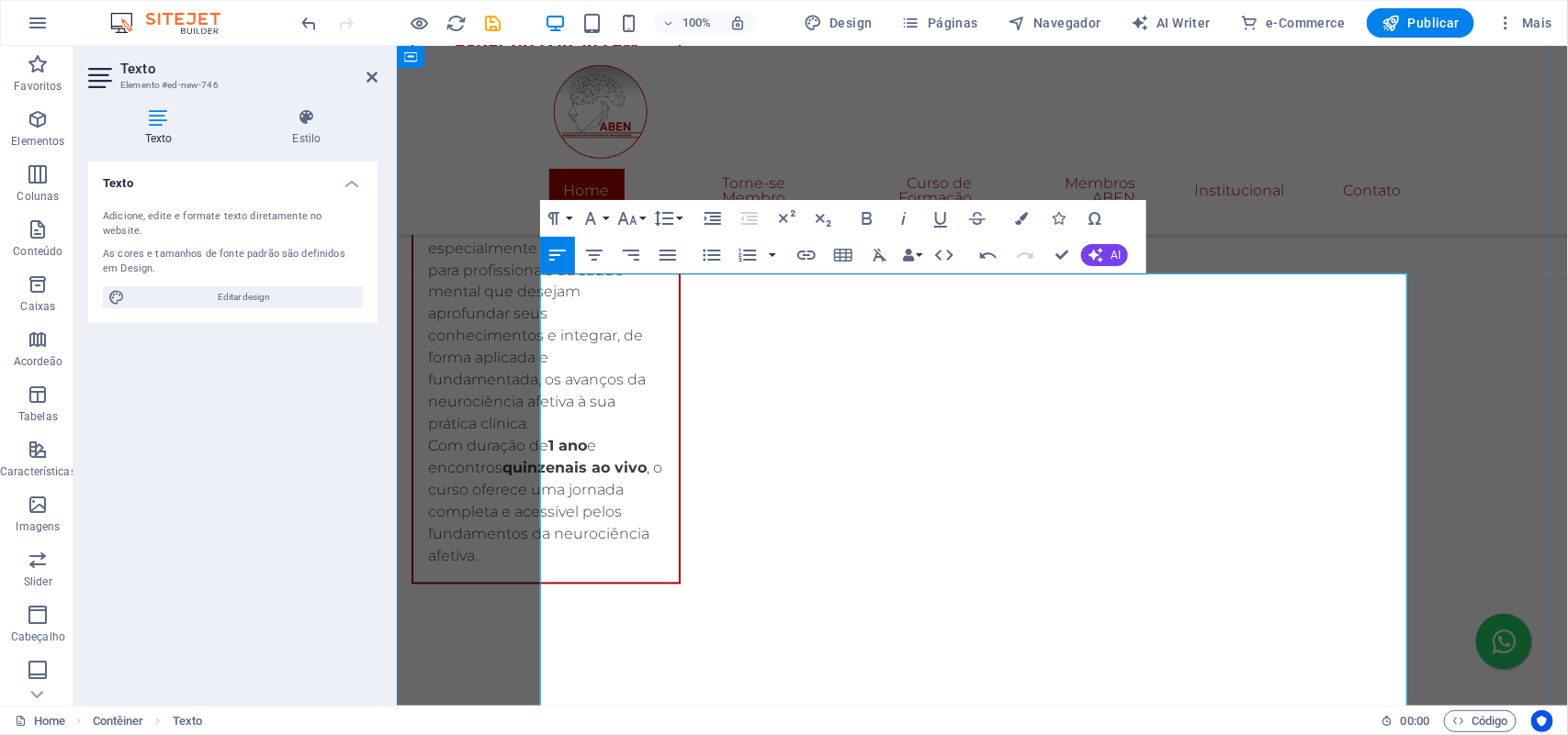
scroll to position [4454, 0]
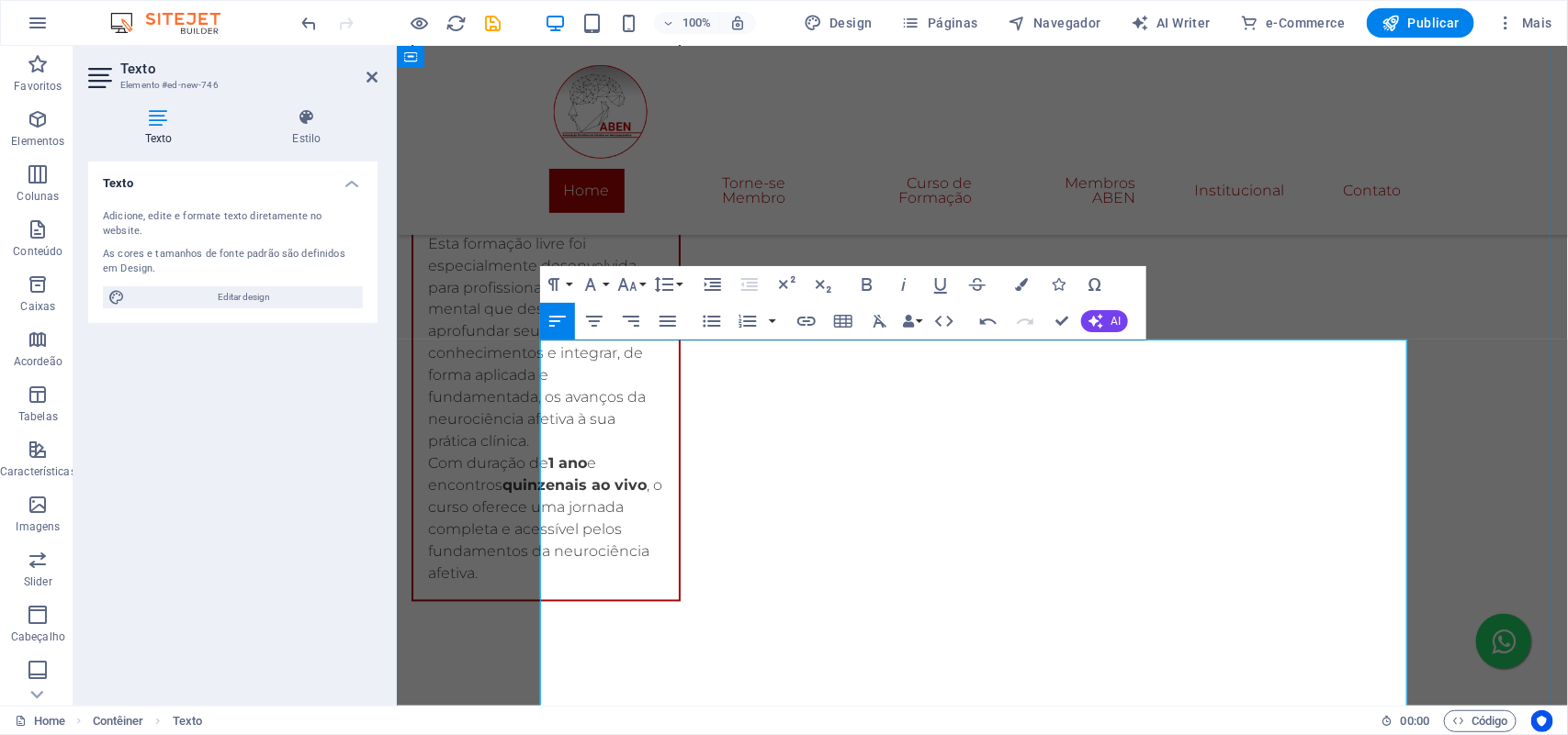
drag, startPoint x: 1322, startPoint y: 447, endPoint x: 541, endPoint y: 440, distance: 781.0
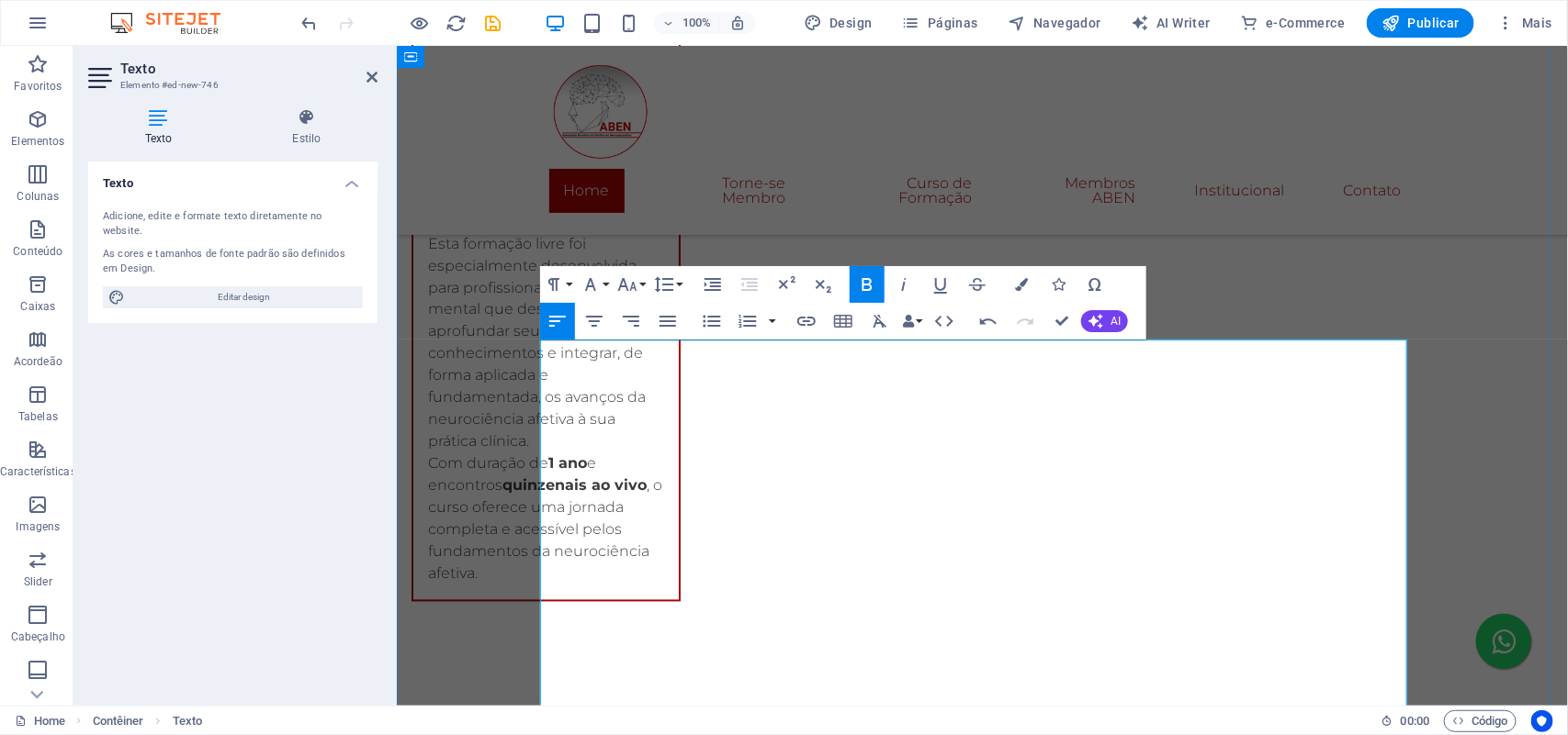
drag, startPoint x: 1240, startPoint y: 388, endPoint x: 593, endPoint y: 380, distance: 647.0
drag, startPoint x: 819, startPoint y: 358, endPoint x: 823, endPoint y: 376, distance: 18.4
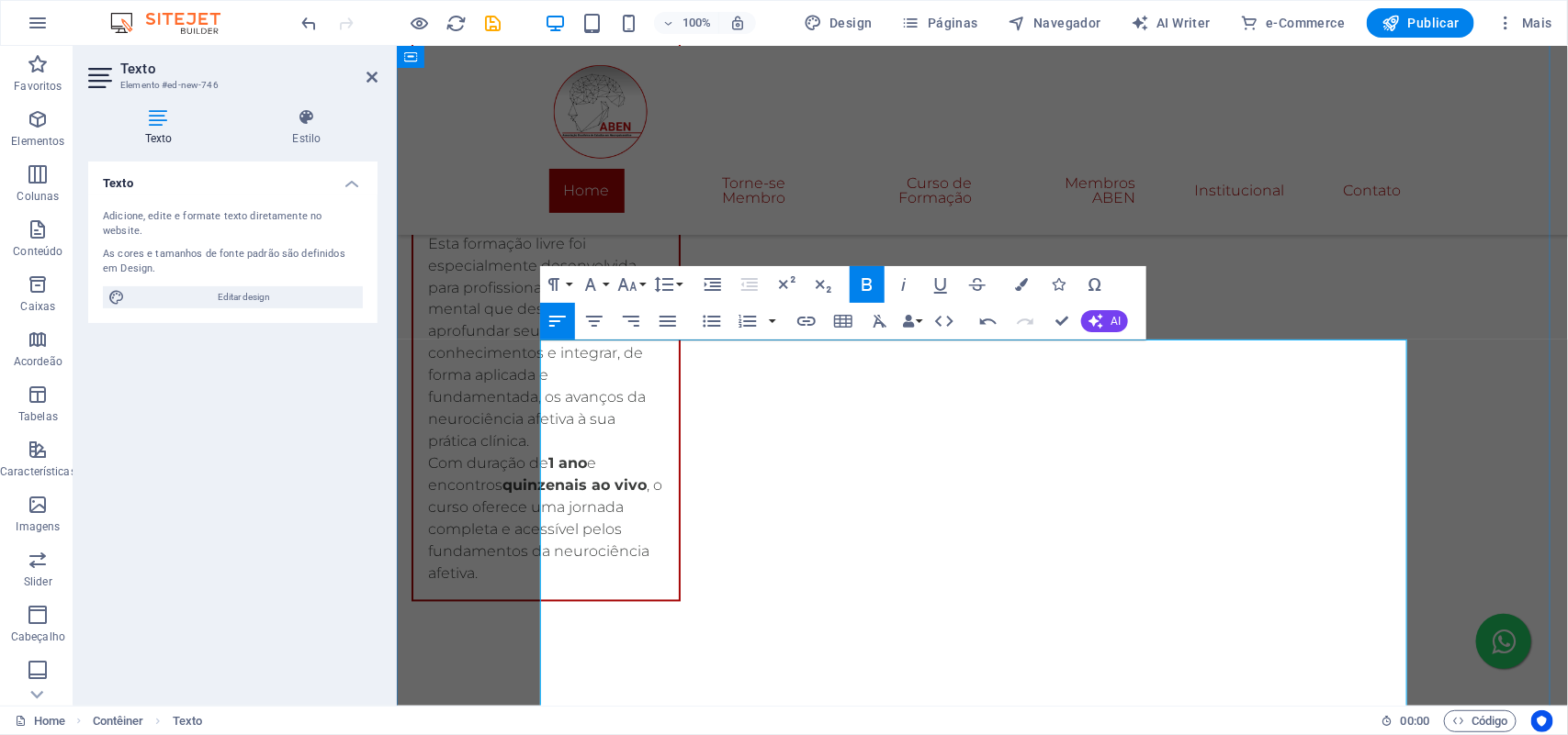
drag, startPoint x: 785, startPoint y: 394, endPoint x: 555, endPoint y: 362, distance: 232.2
click at [640, 288] on button "Font Size" at bounding box center [630, 284] width 35 height 37
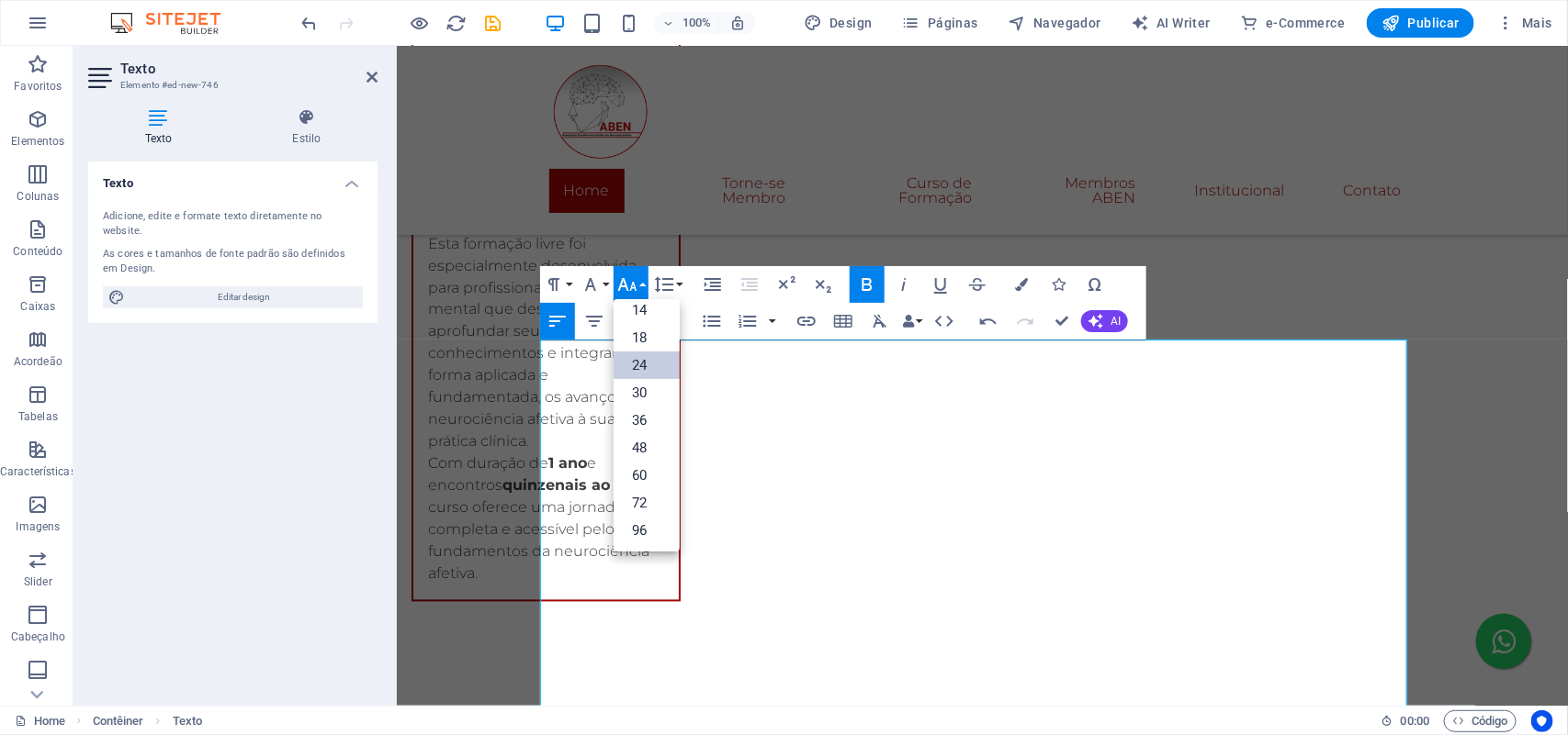
scroll to position [148, 0]
click at [653, 419] on link "36" at bounding box center [646, 420] width 66 height 27
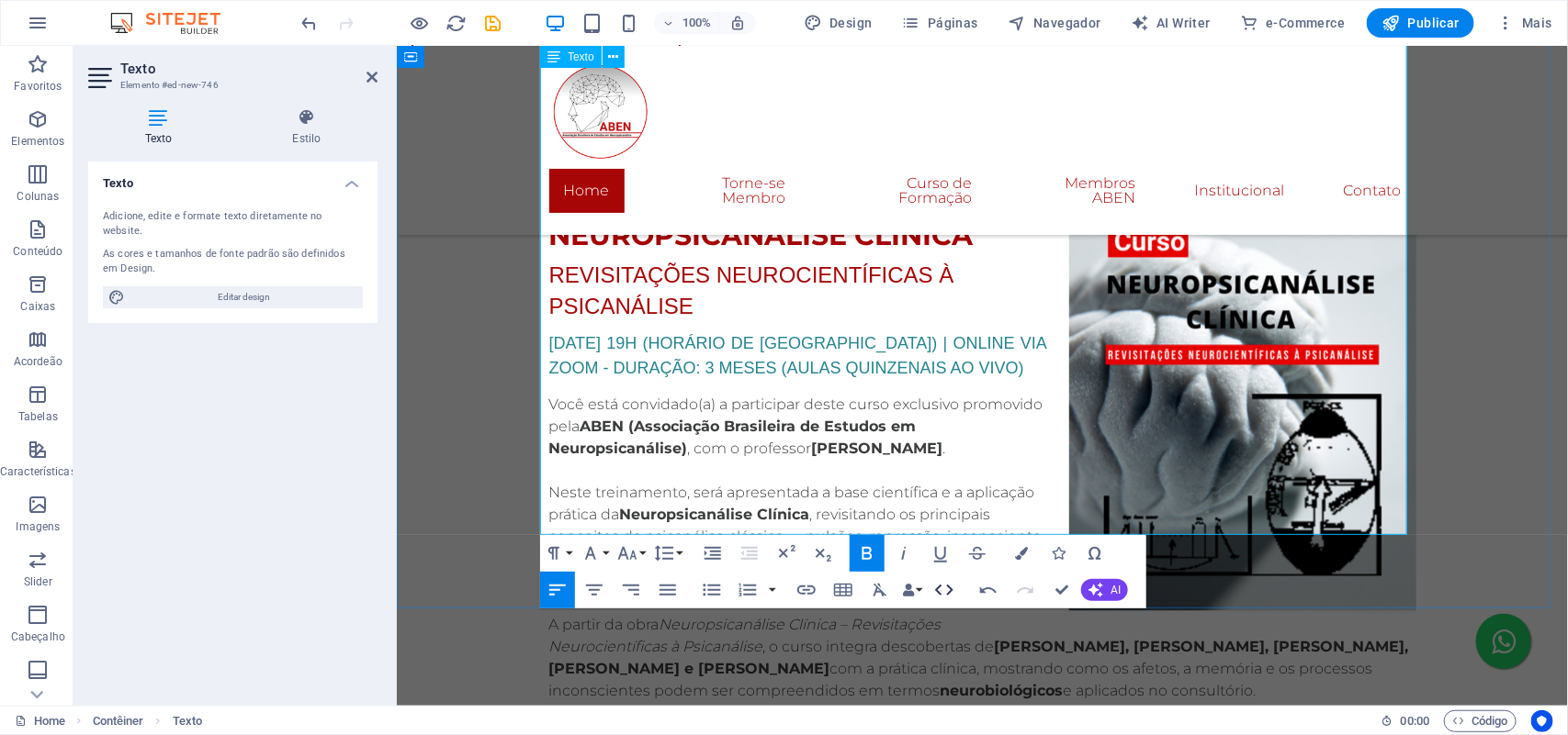
scroll to position [5029, 0]
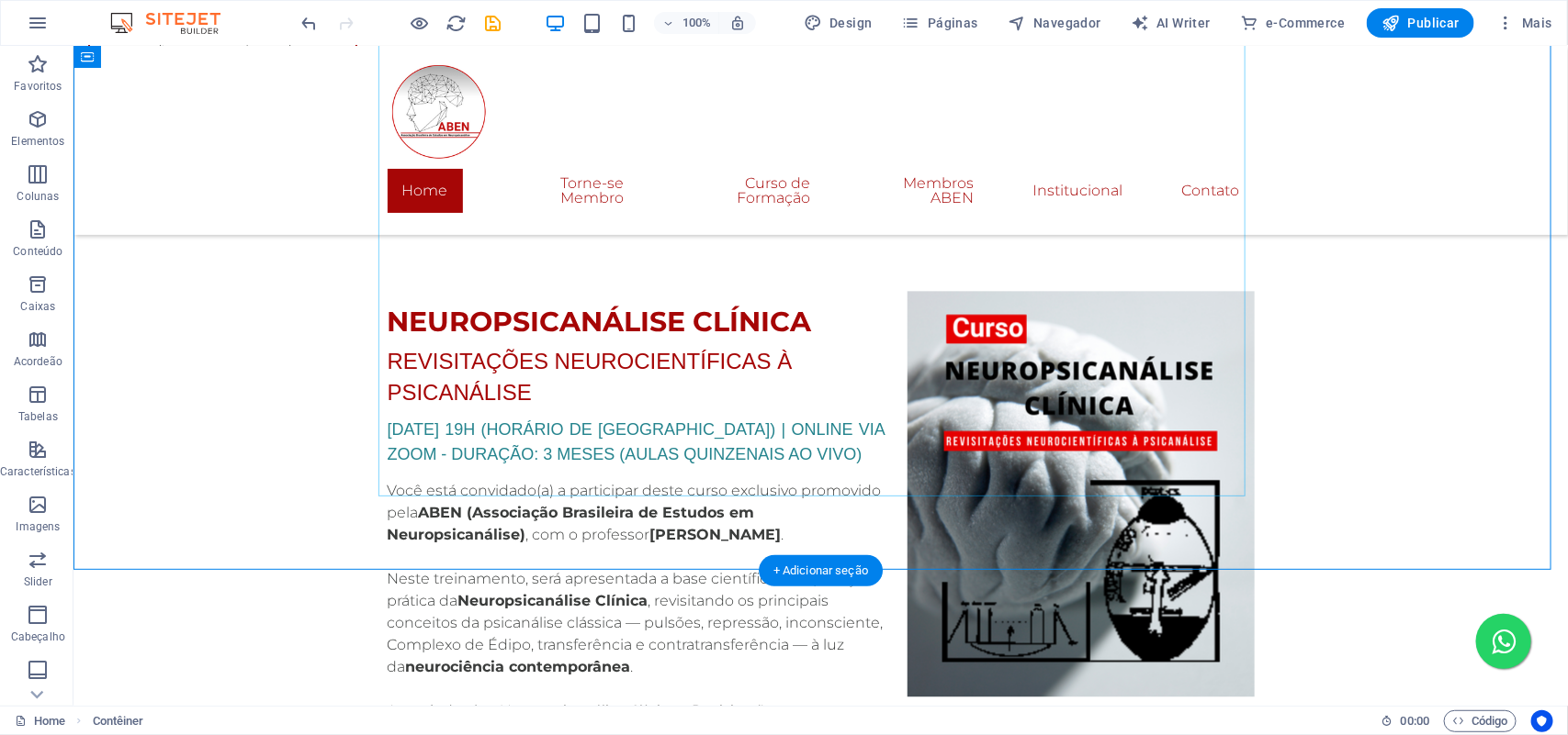
scroll to position [4913, 0]
click at [40, 124] on icon "button" at bounding box center [37, 119] width 22 height 22
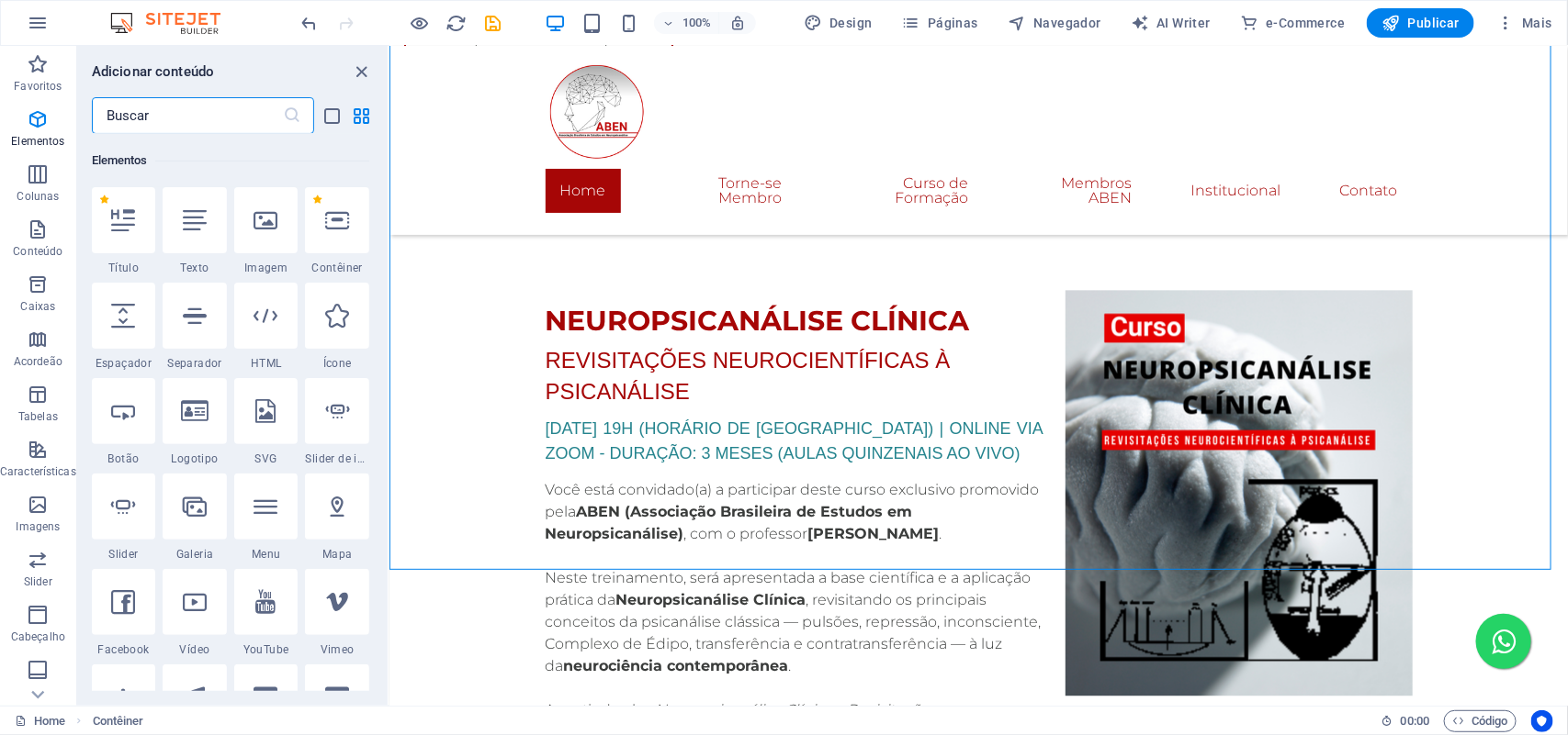
scroll to position [195, 0]
click at [175, 106] on input "text" at bounding box center [187, 115] width 191 height 37
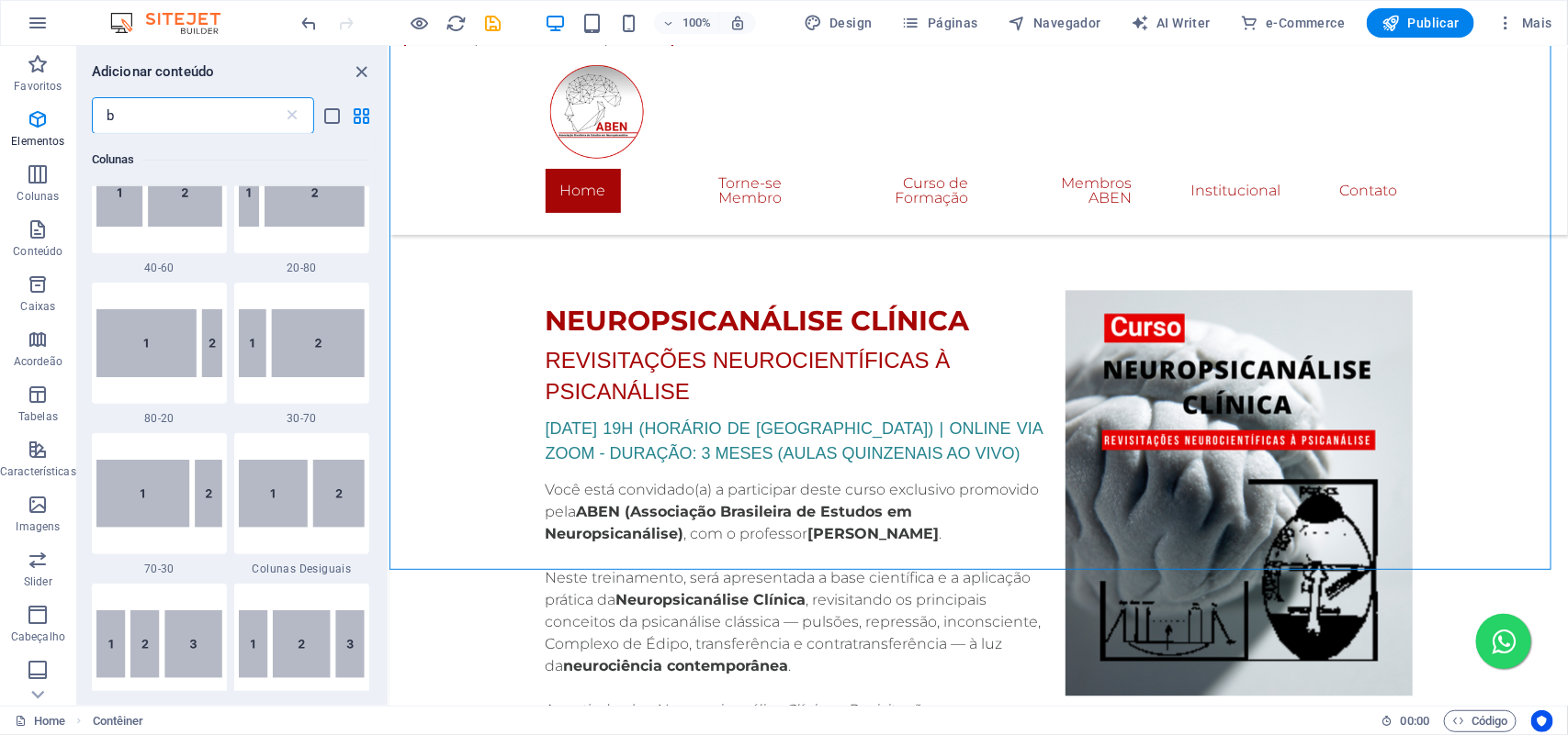
scroll to position [0, 0]
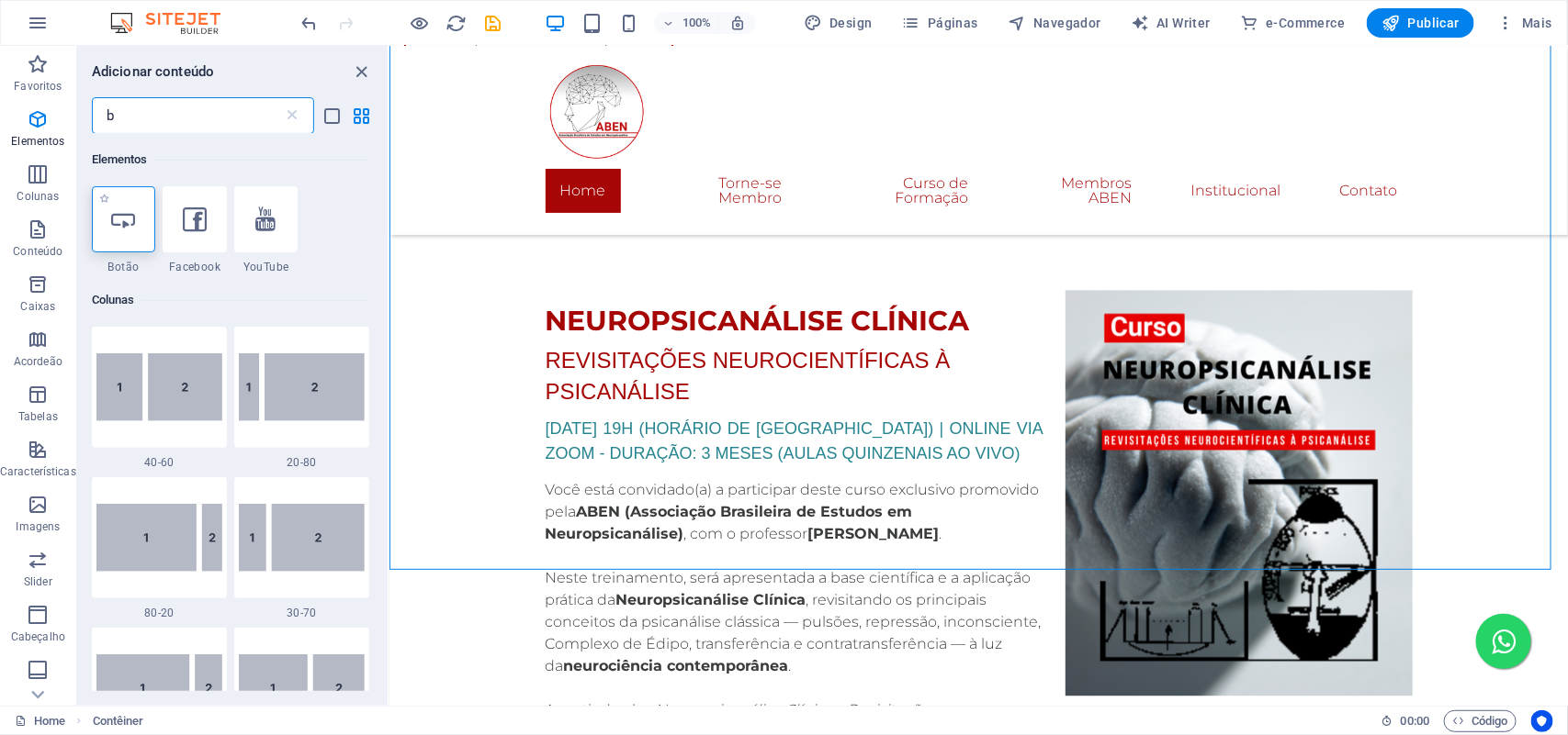
type input "b"
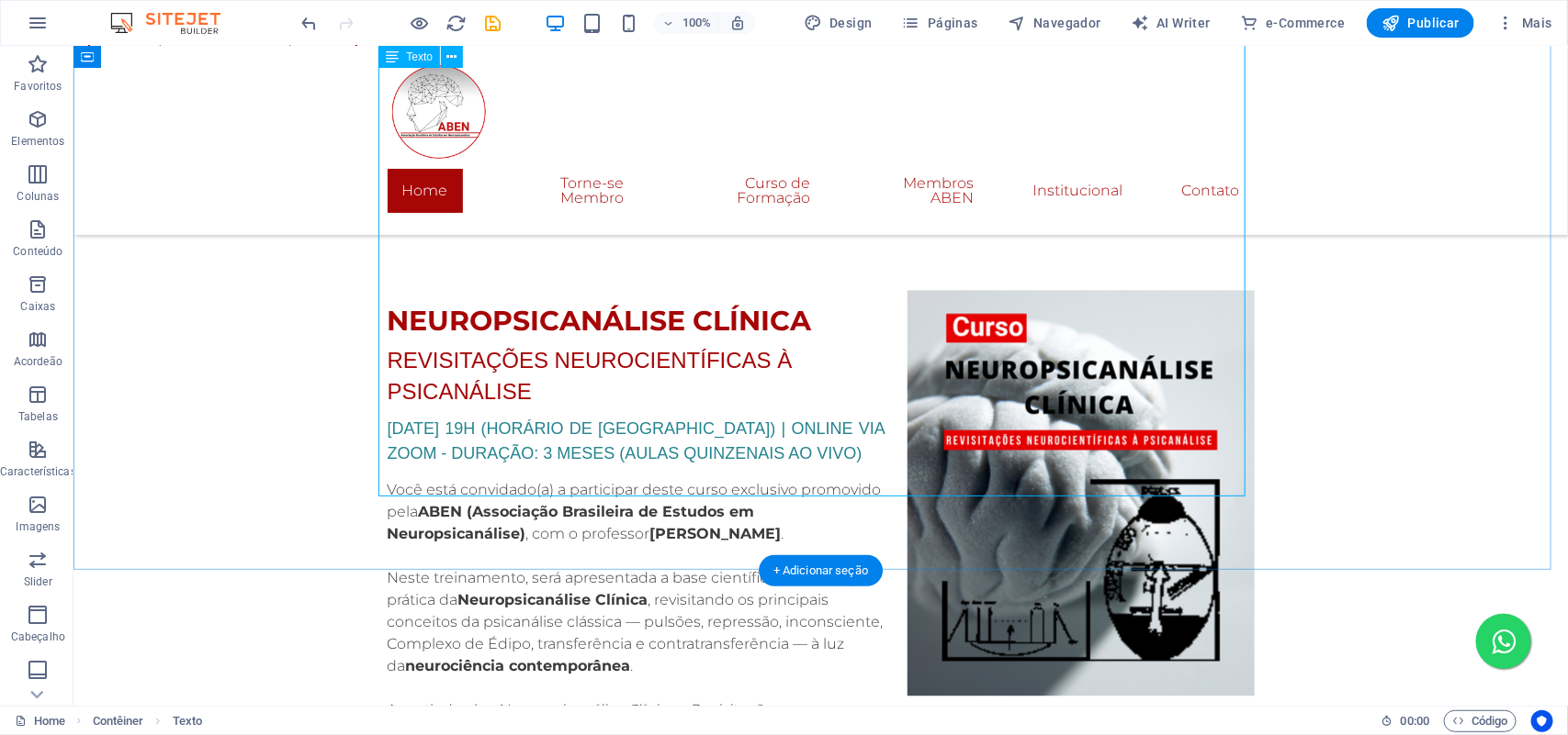
drag, startPoint x: 217, startPoint y: 603, endPoint x: 979, endPoint y: 465, distance: 774.4
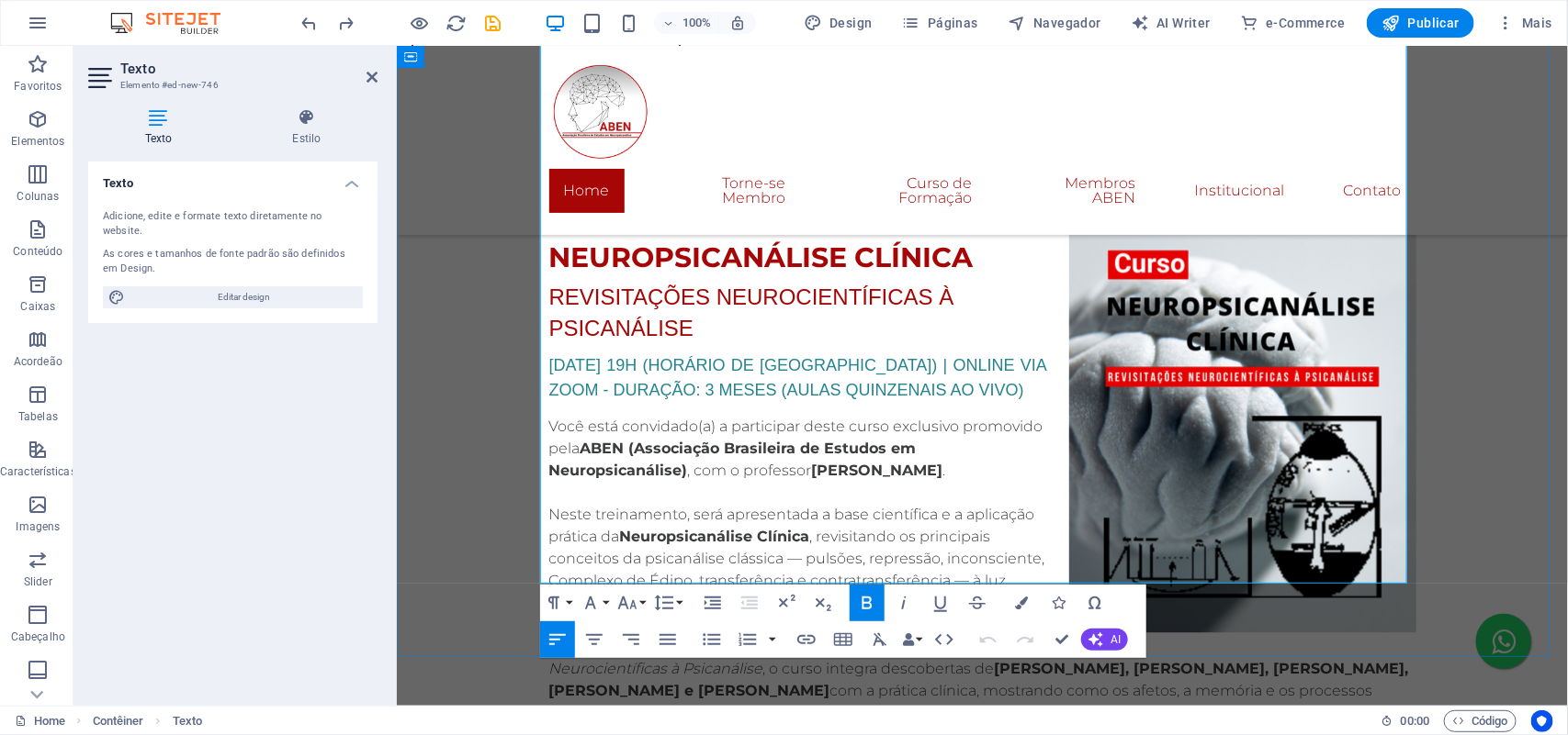
scroll to position [4993, 0]
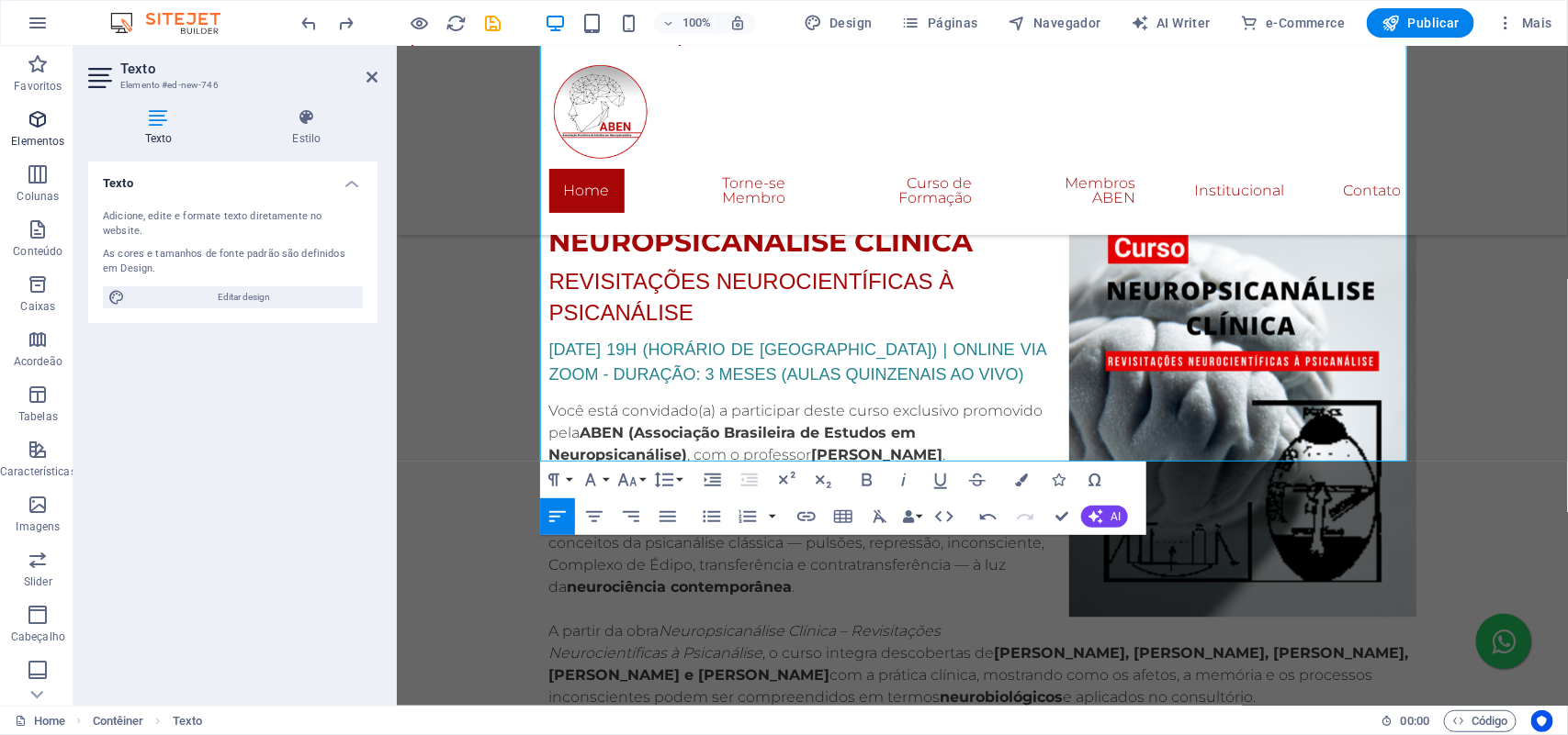
click at [51, 109] on span "Elementos" at bounding box center [38, 131] width 77 height 44
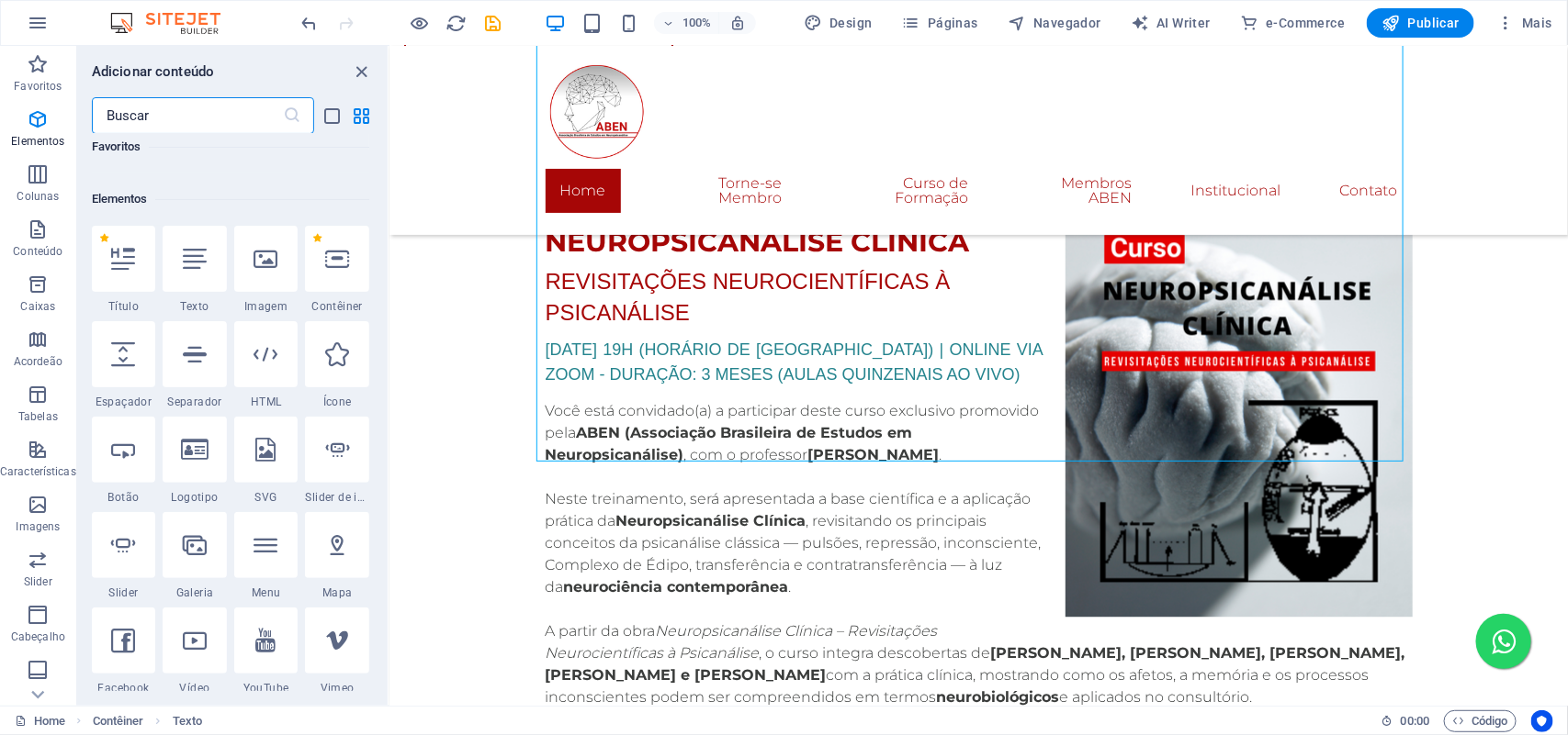
scroll to position [195, 0]
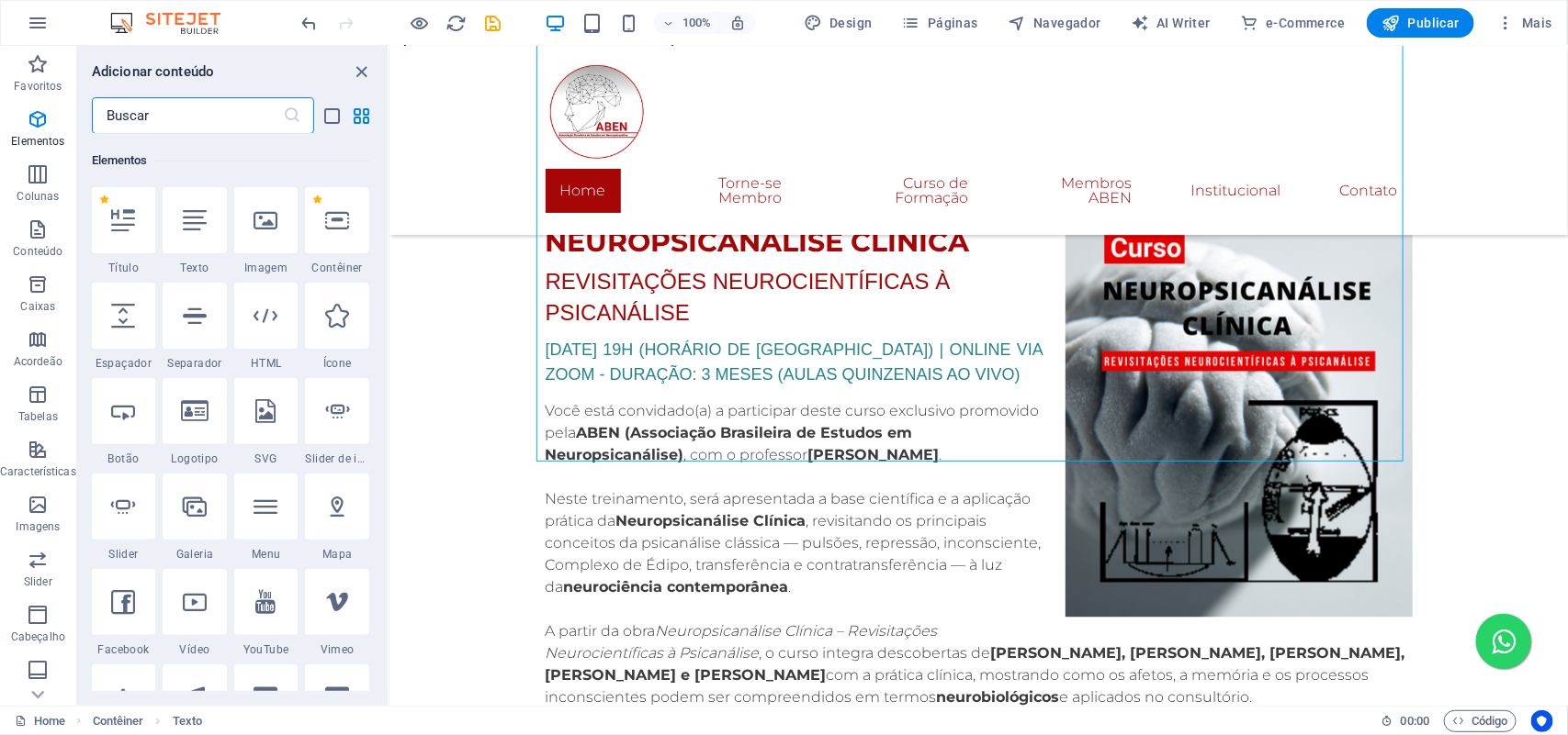
click at [216, 120] on input "text" at bounding box center [187, 115] width 191 height 37
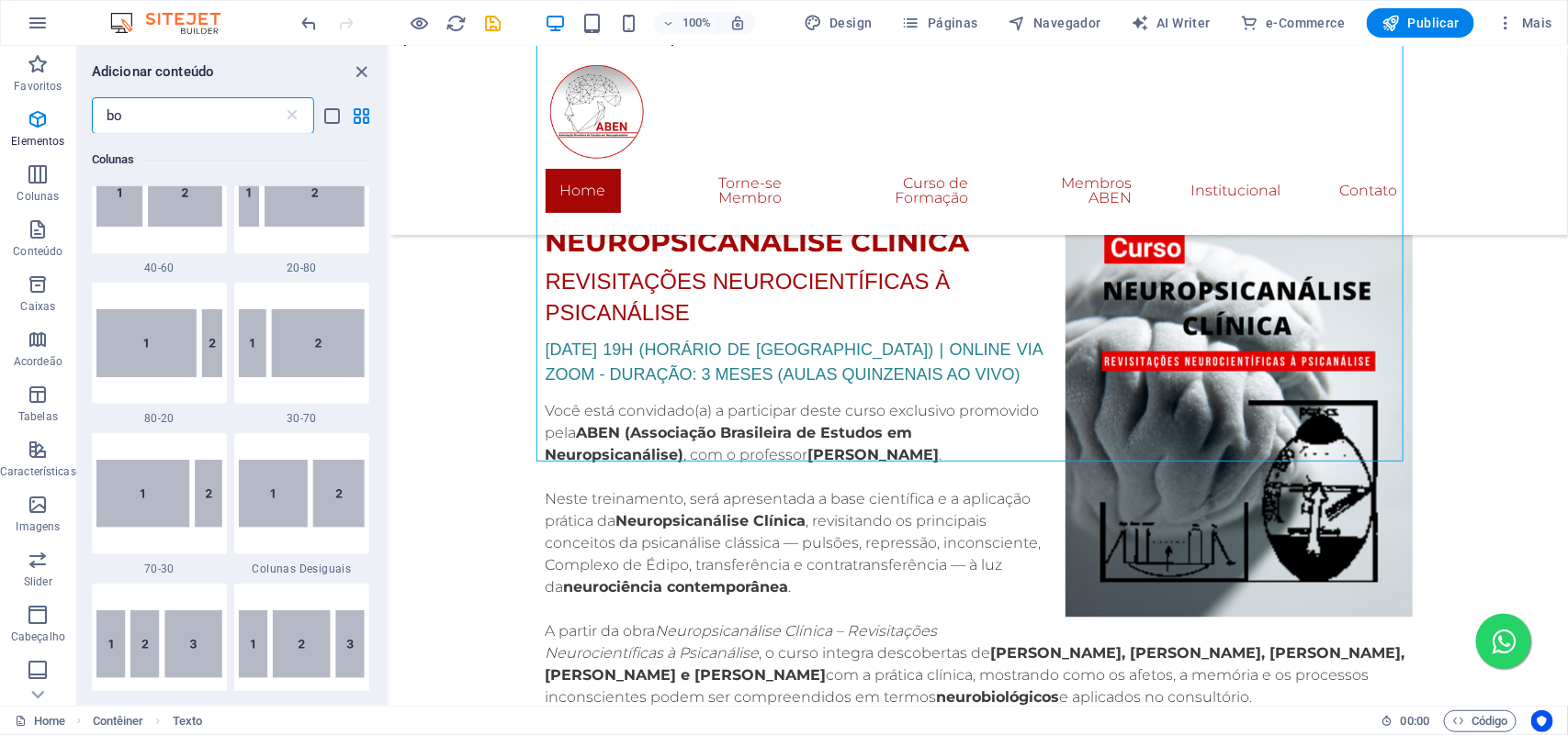
scroll to position [0, 0]
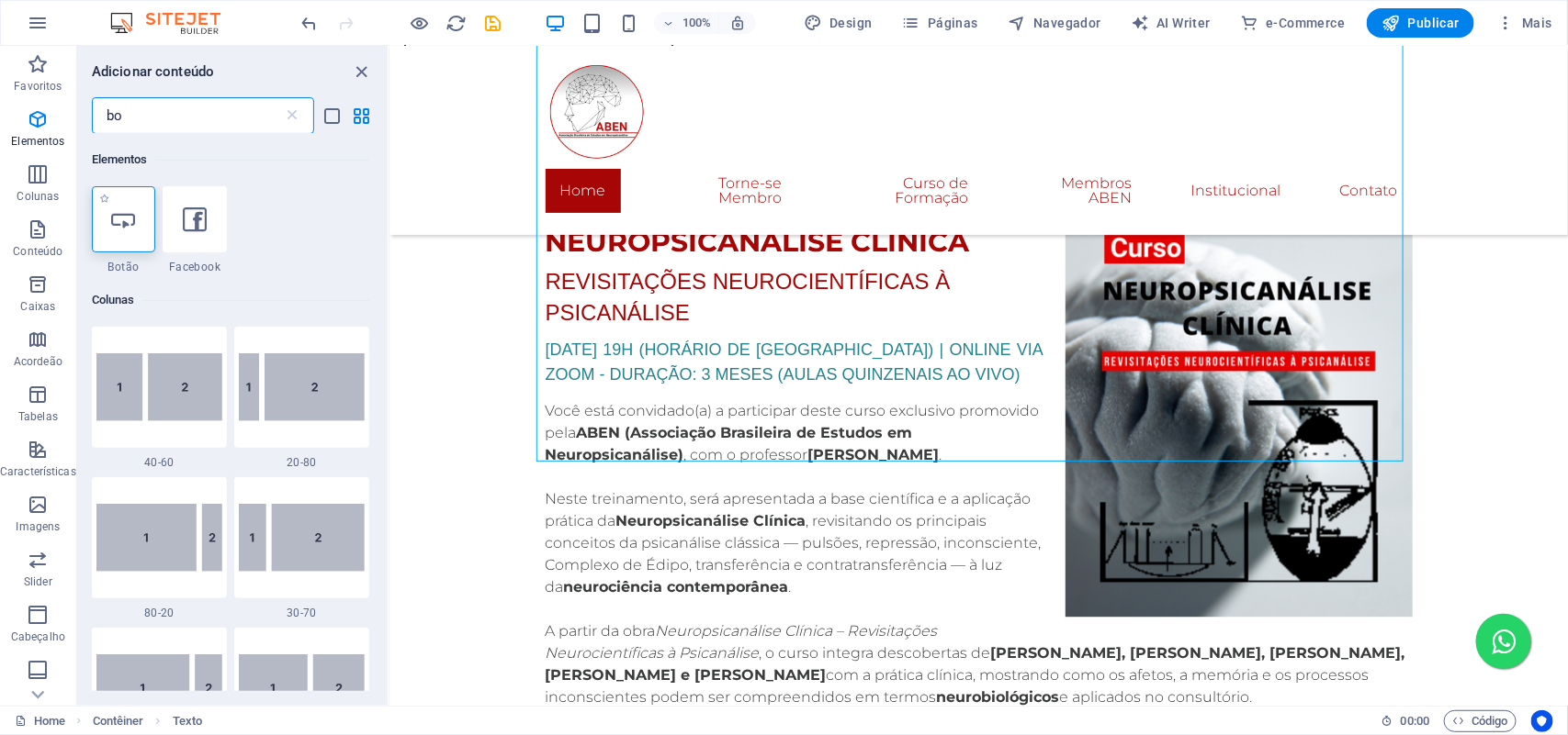
type input "bo"
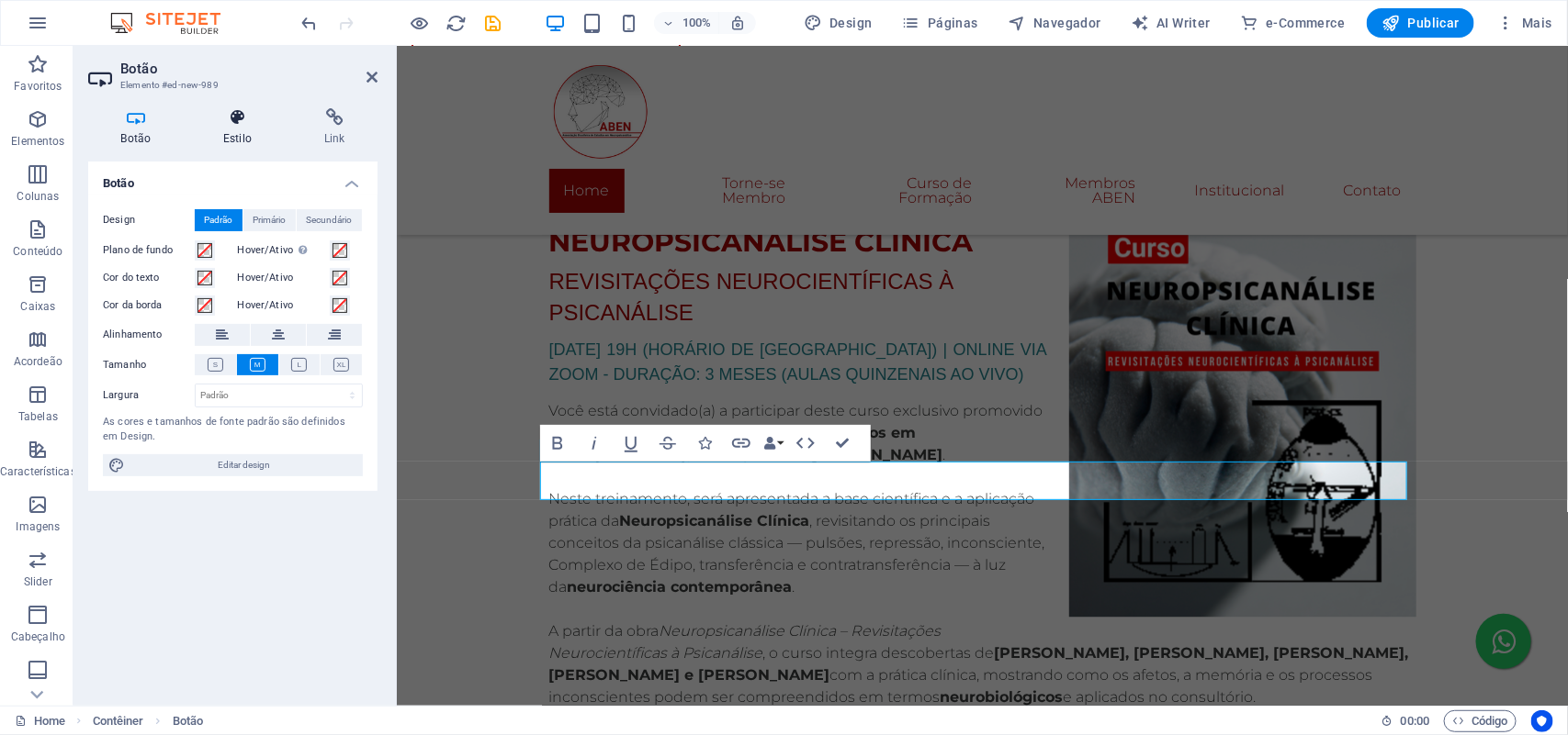
click at [255, 119] on icon at bounding box center [238, 117] width 94 height 18
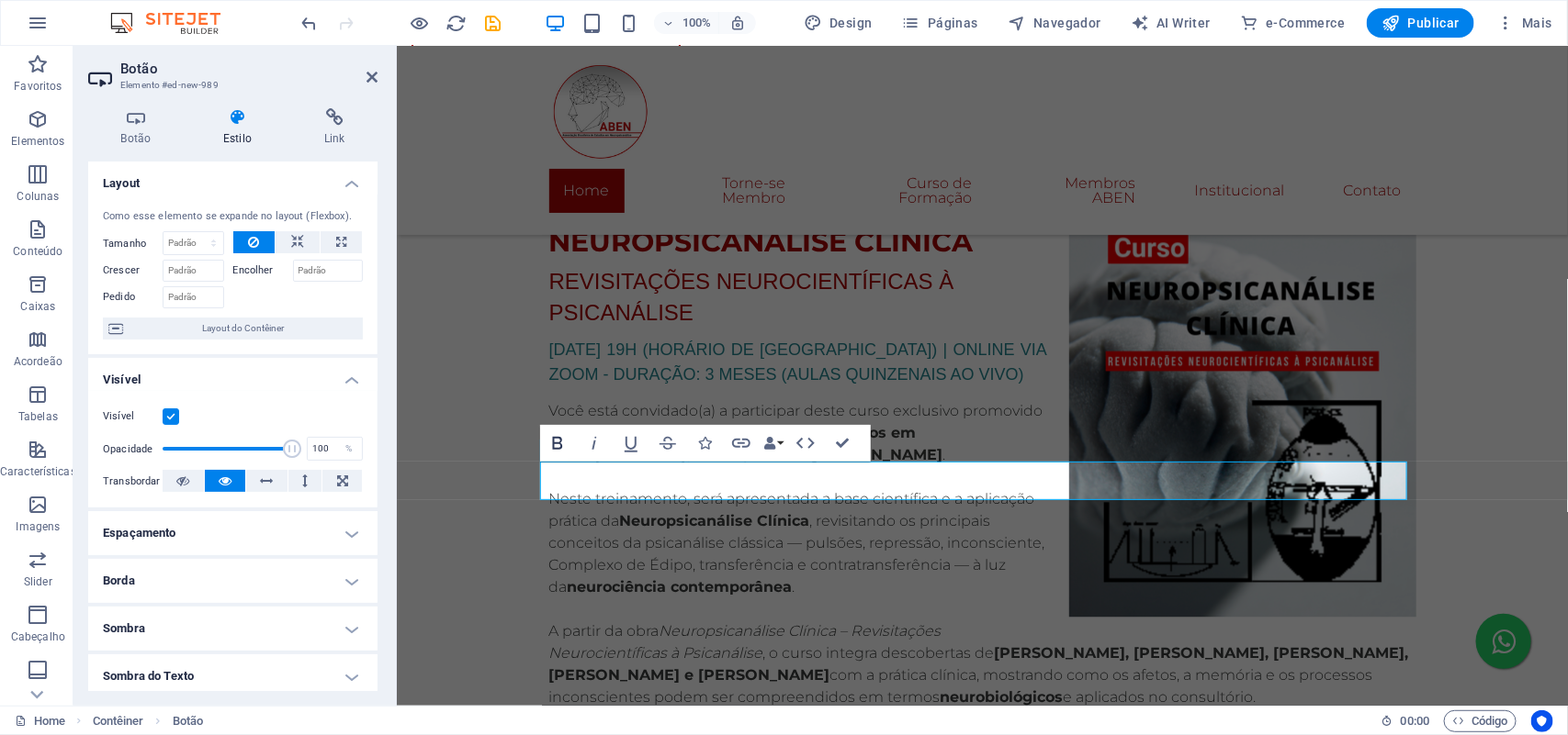
click at [562, 446] on icon "button" at bounding box center [556, 443] width 22 height 22
click at [746, 444] on icon "button" at bounding box center [741, 443] width 22 height 22
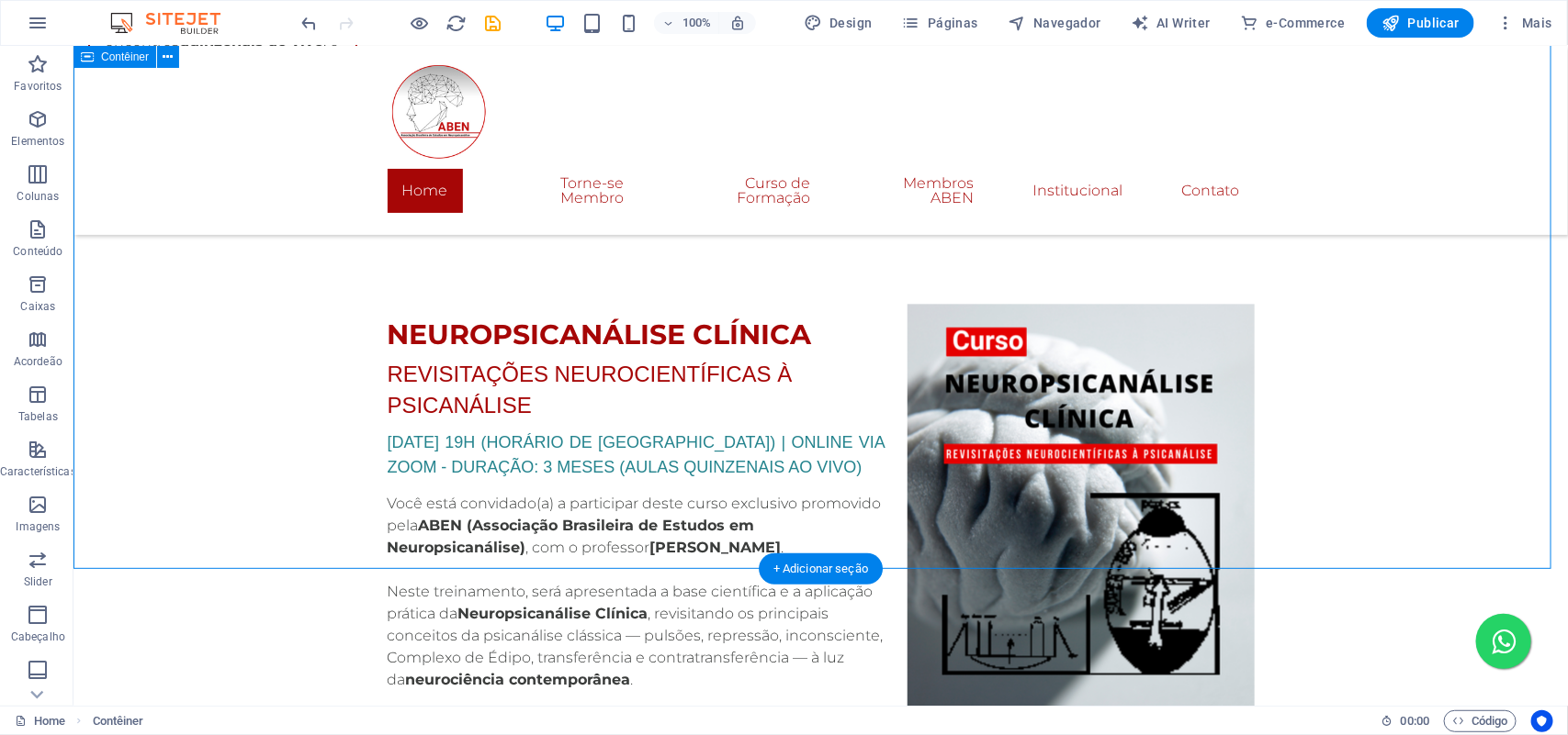
scroll to position [5107, 0]
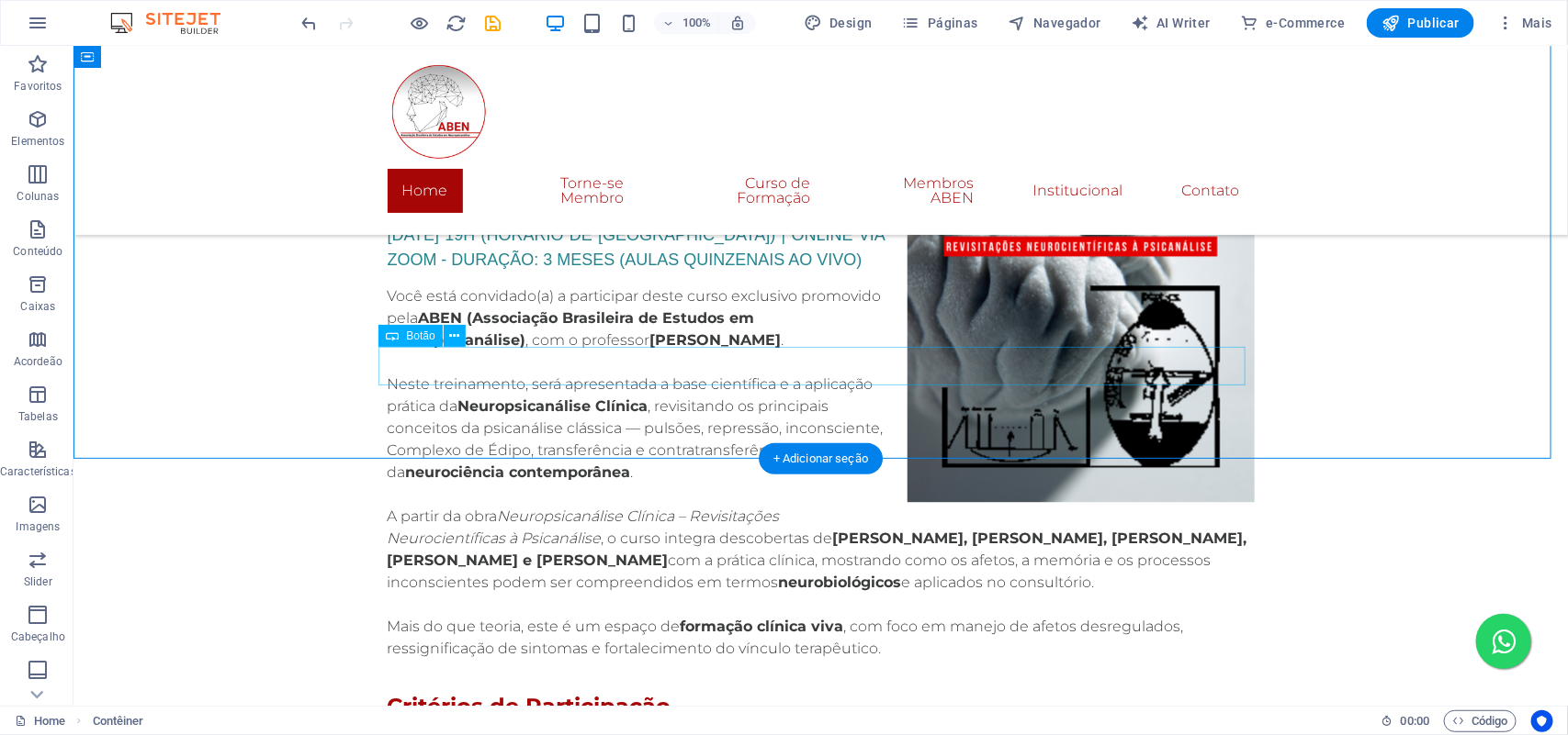
click at [454, 332] on icon at bounding box center [454, 337] width 10 height 19
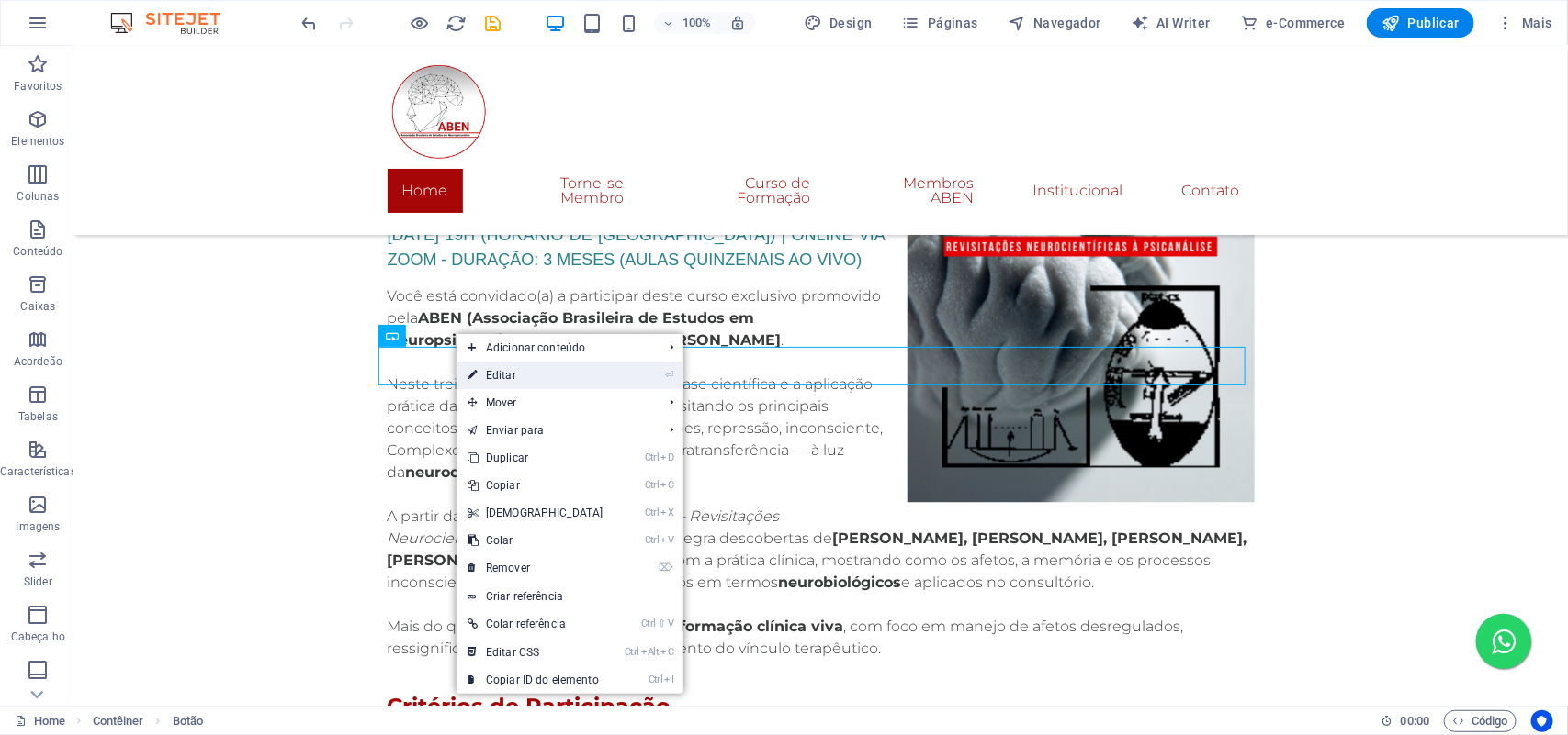
click at [480, 374] on link "⏎ Editar" at bounding box center [535, 375] width 158 height 27
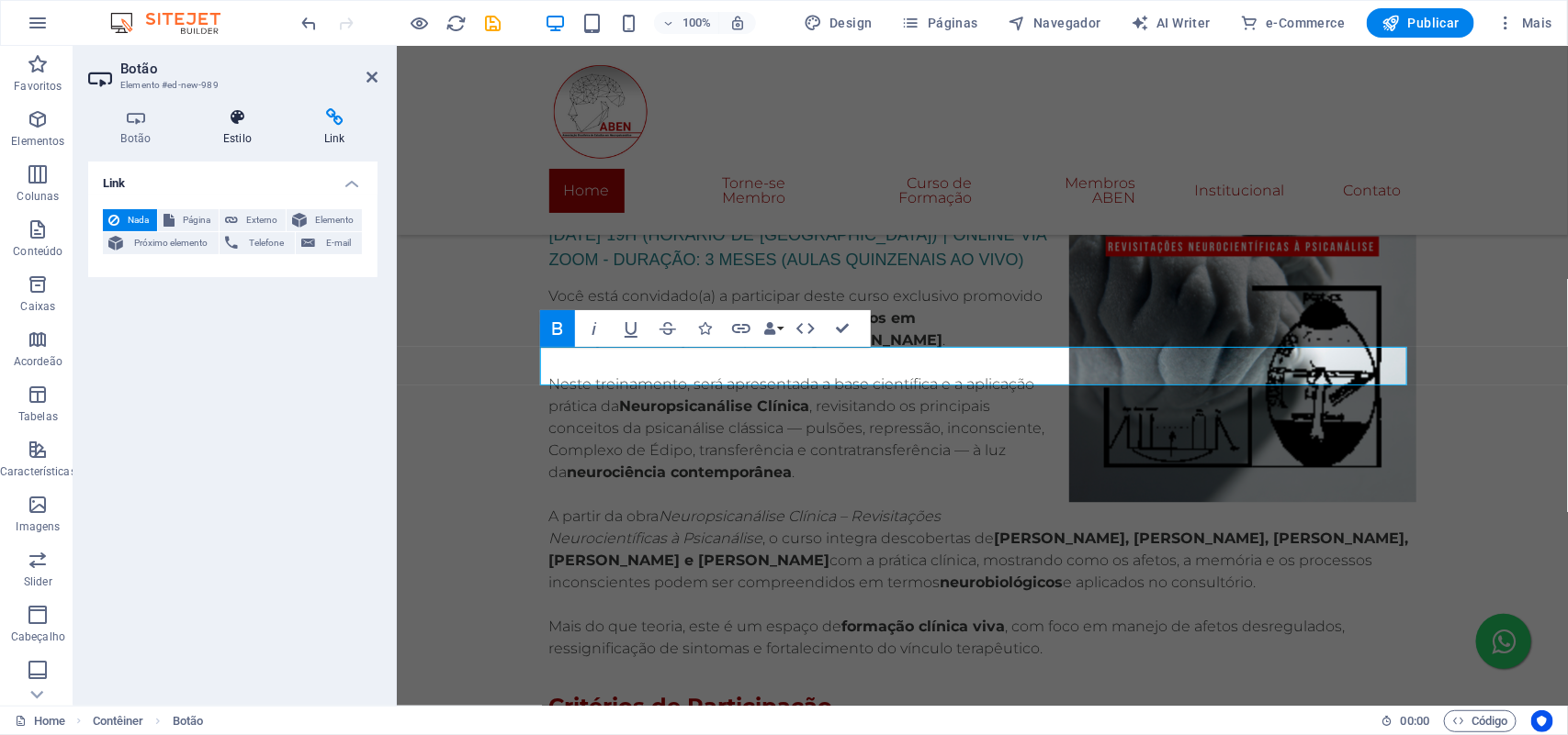
click at [233, 124] on icon at bounding box center [238, 117] width 94 height 18
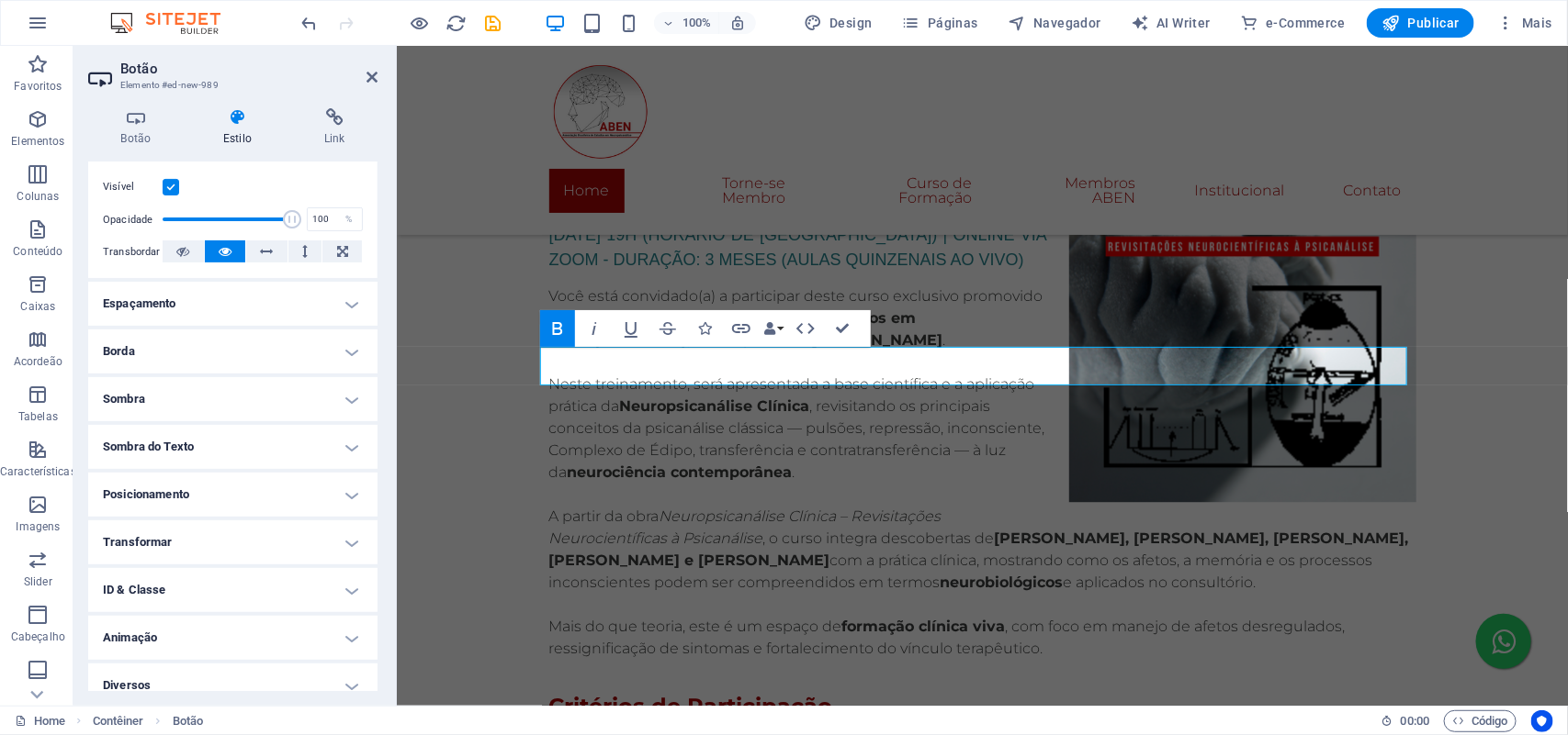
scroll to position [0, 0]
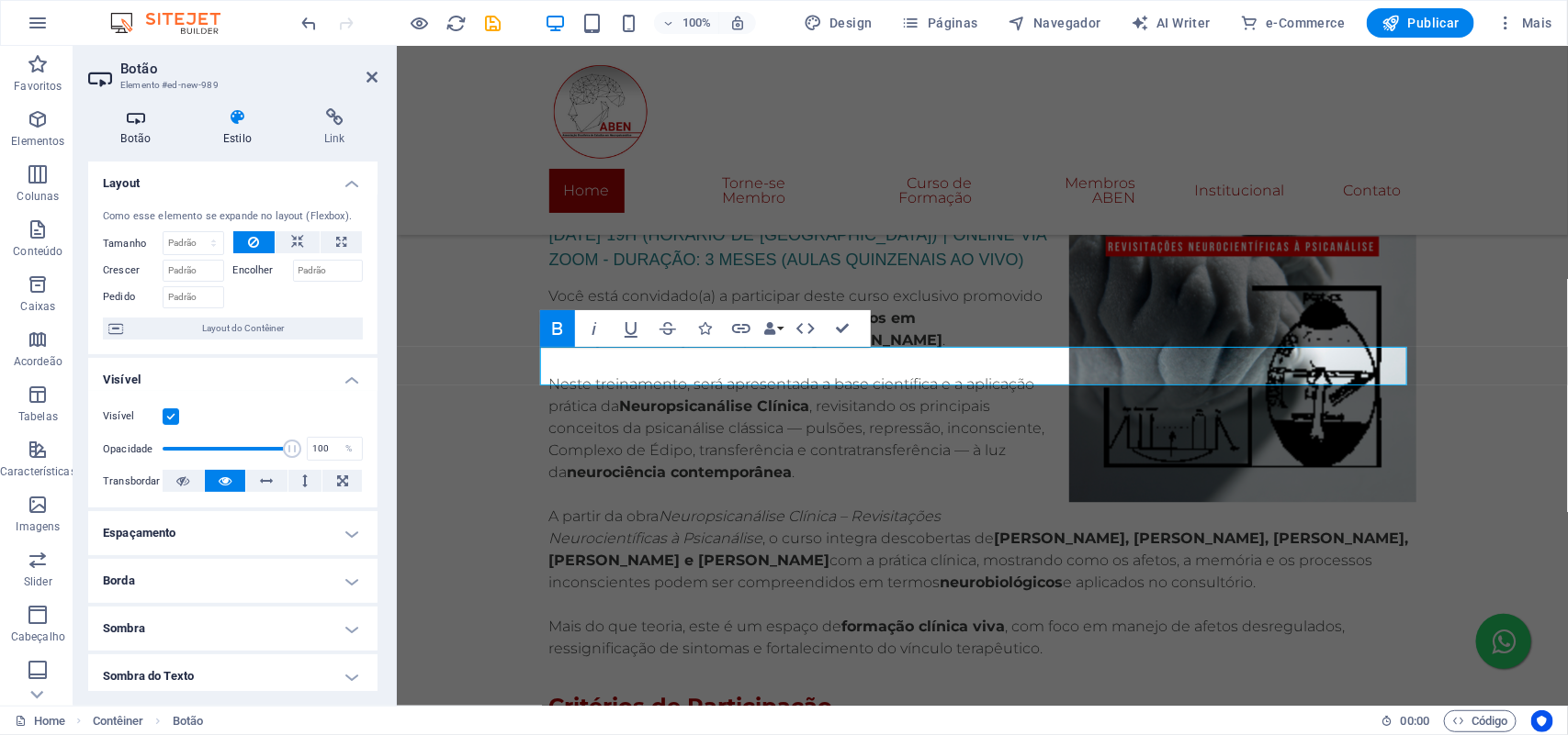
click at [143, 133] on h4 "Botão" at bounding box center [139, 128] width 103 height 39
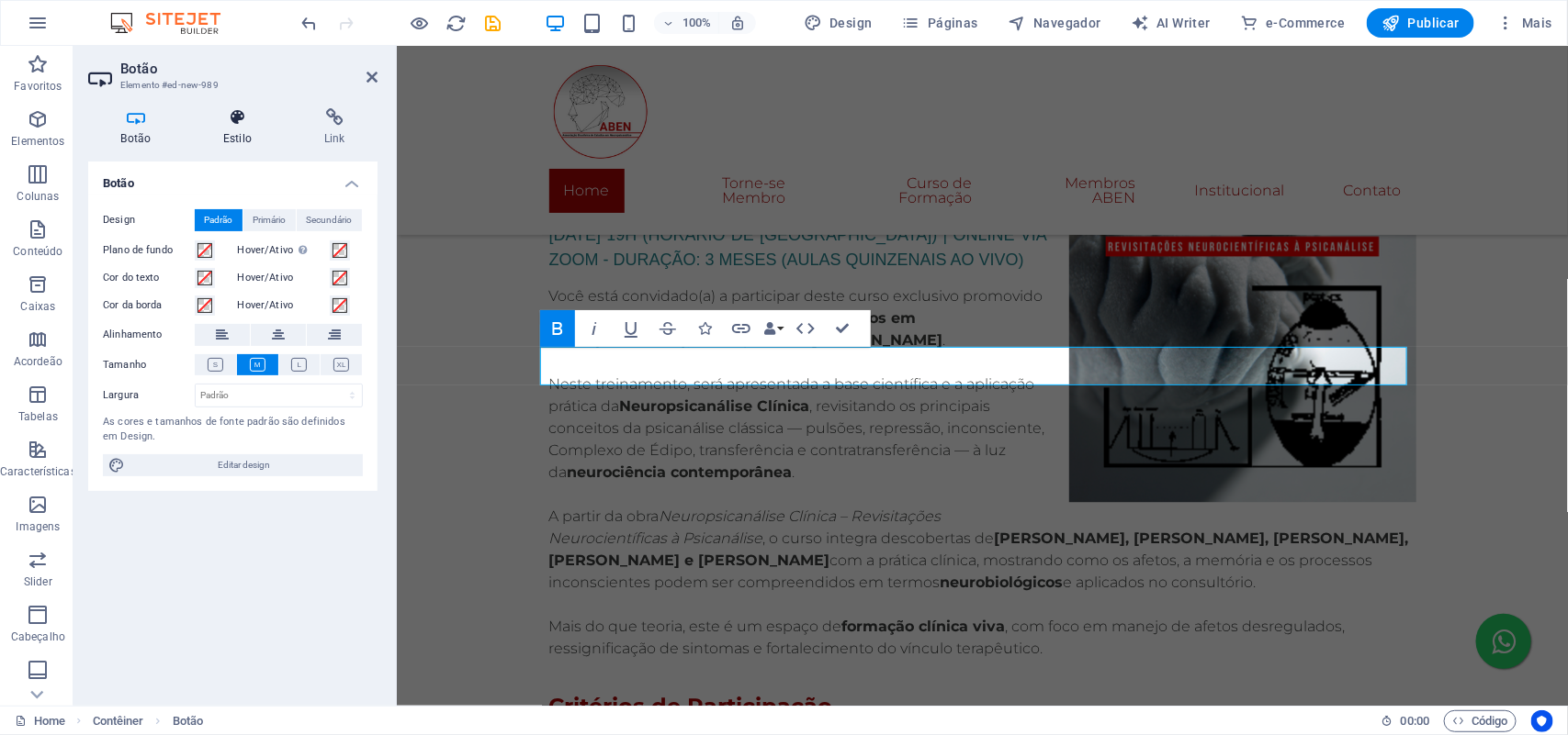
click at [213, 126] on icon at bounding box center [238, 117] width 94 height 18
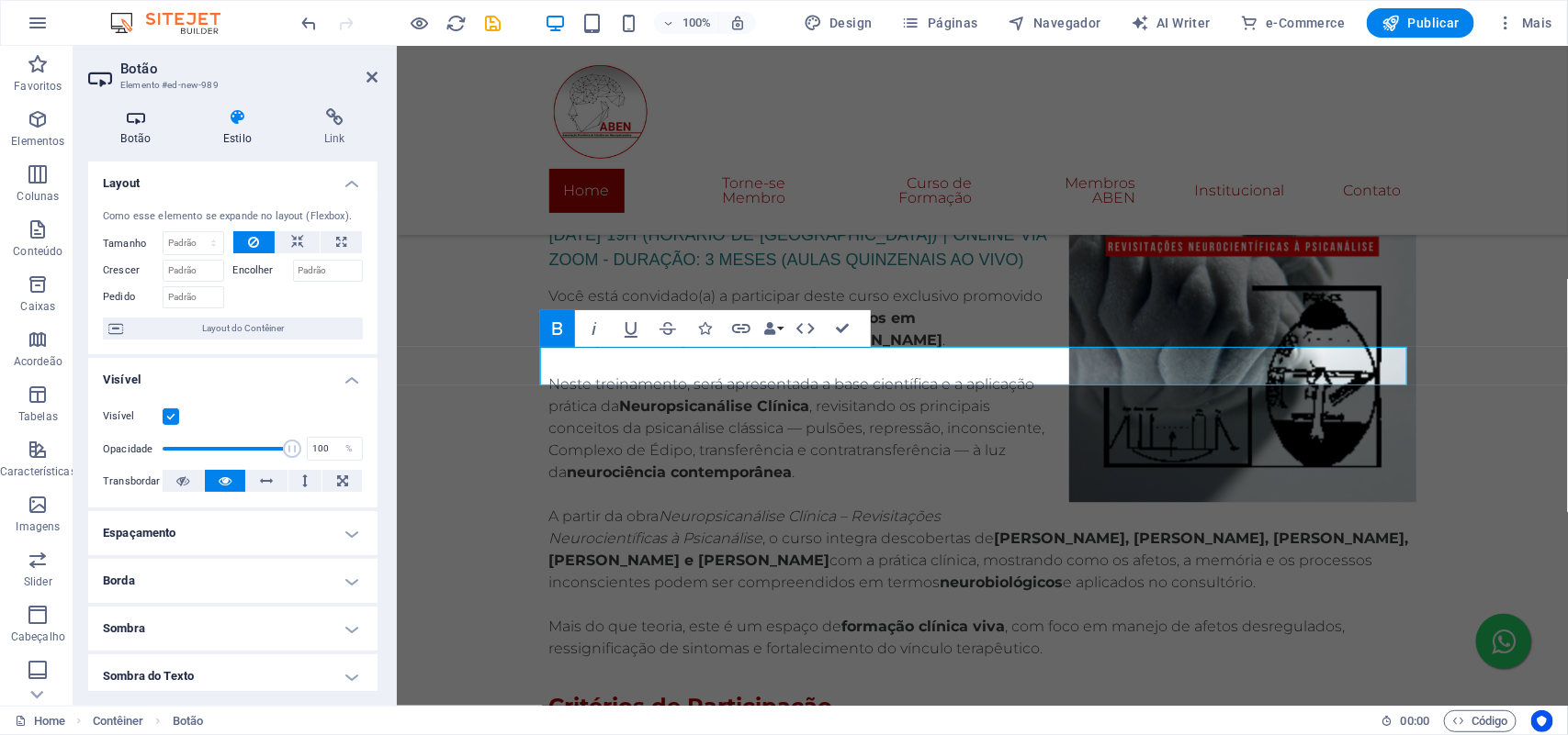
click at [135, 124] on icon at bounding box center [135, 117] width 96 height 18
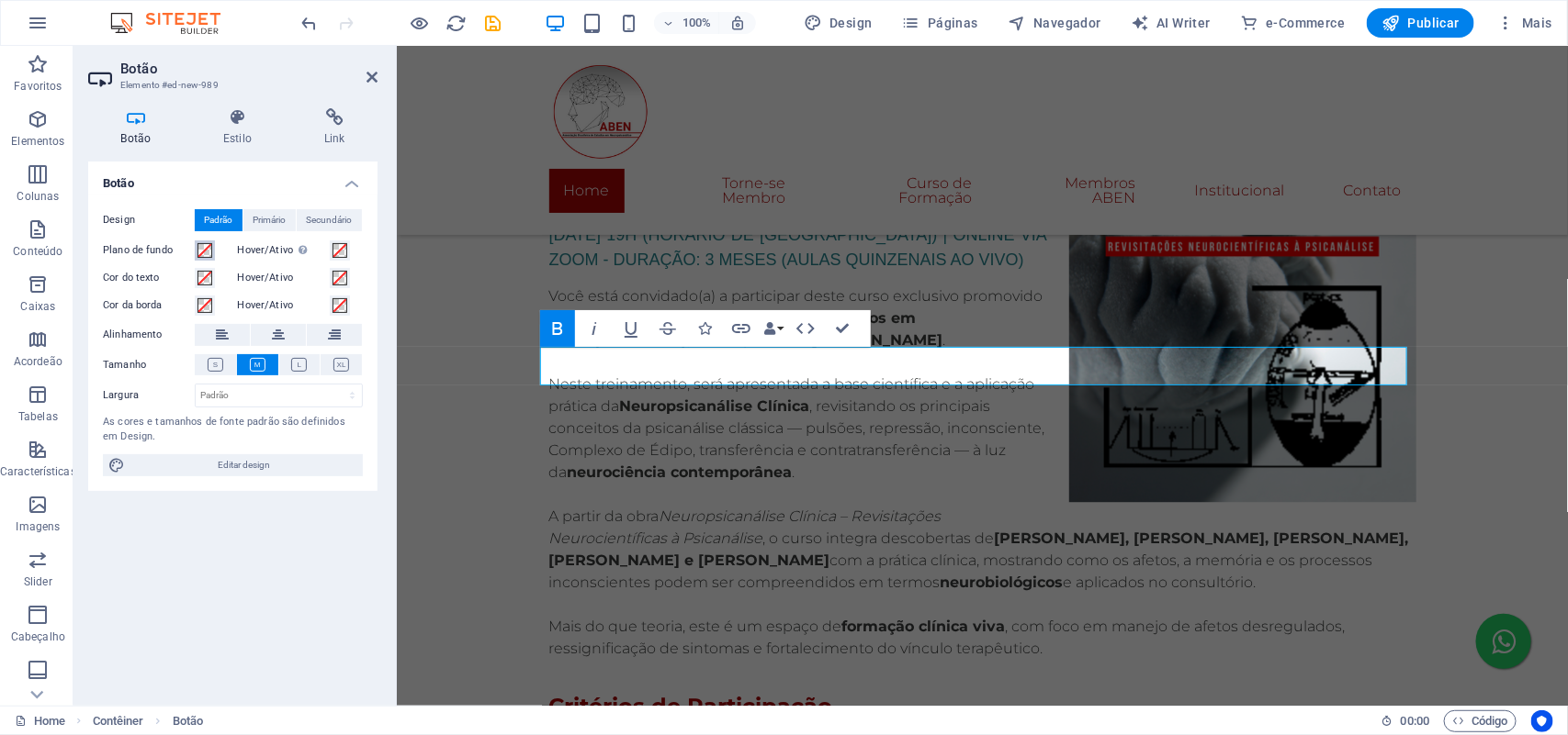
click at [209, 248] on span at bounding box center [205, 251] width 15 height 15
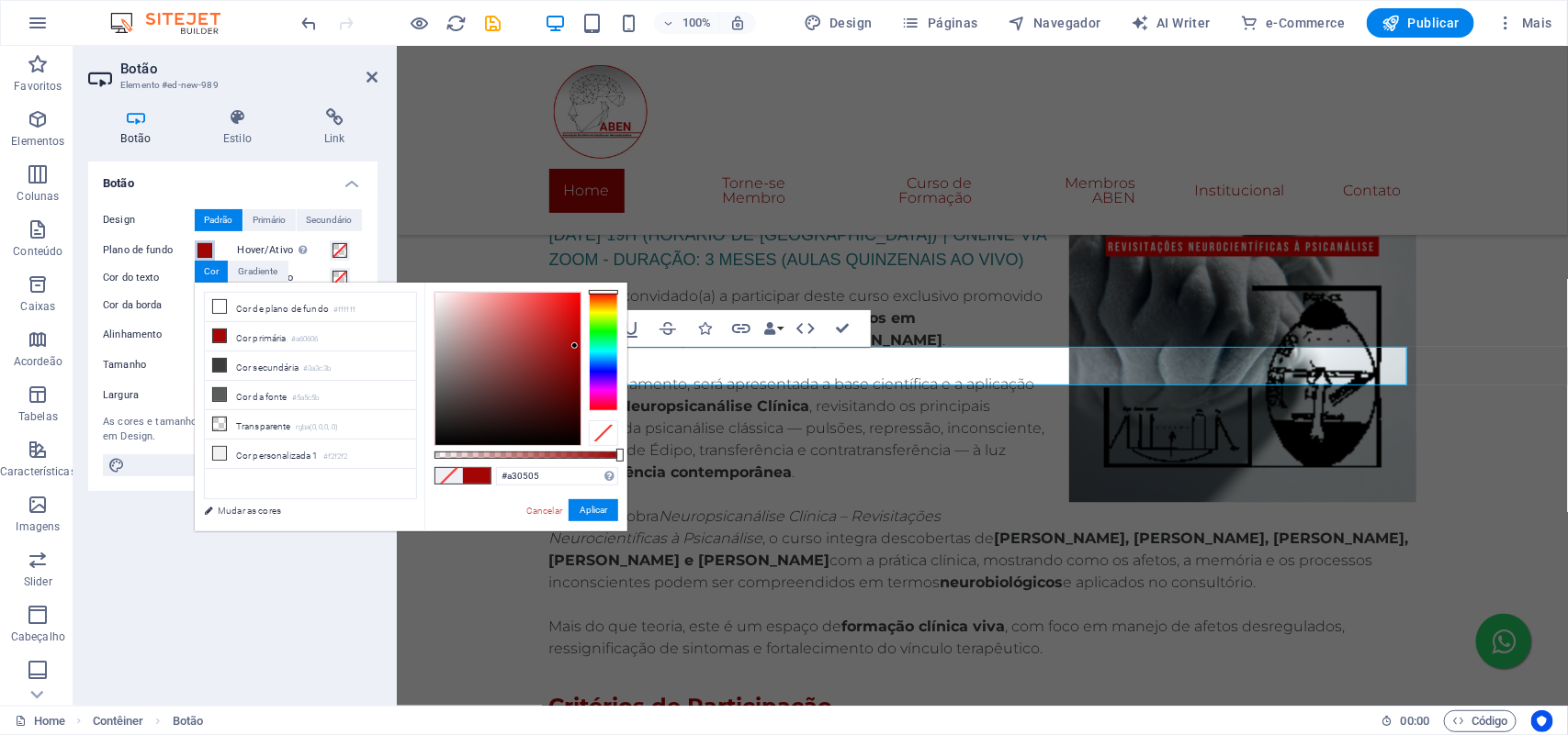
drag, startPoint x: 561, startPoint y: 374, endPoint x: 575, endPoint y: 346, distance: 31.3
click at [575, 346] on div at bounding box center [507, 369] width 145 height 152
click at [244, 333] on li "Cor primária #a60606" at bounding box center [309, 337] width 211 height 29
type input "#a60606"
click at [607, 511] on button "Aplicar" at bounding box center [593, 510] width 49 height 22
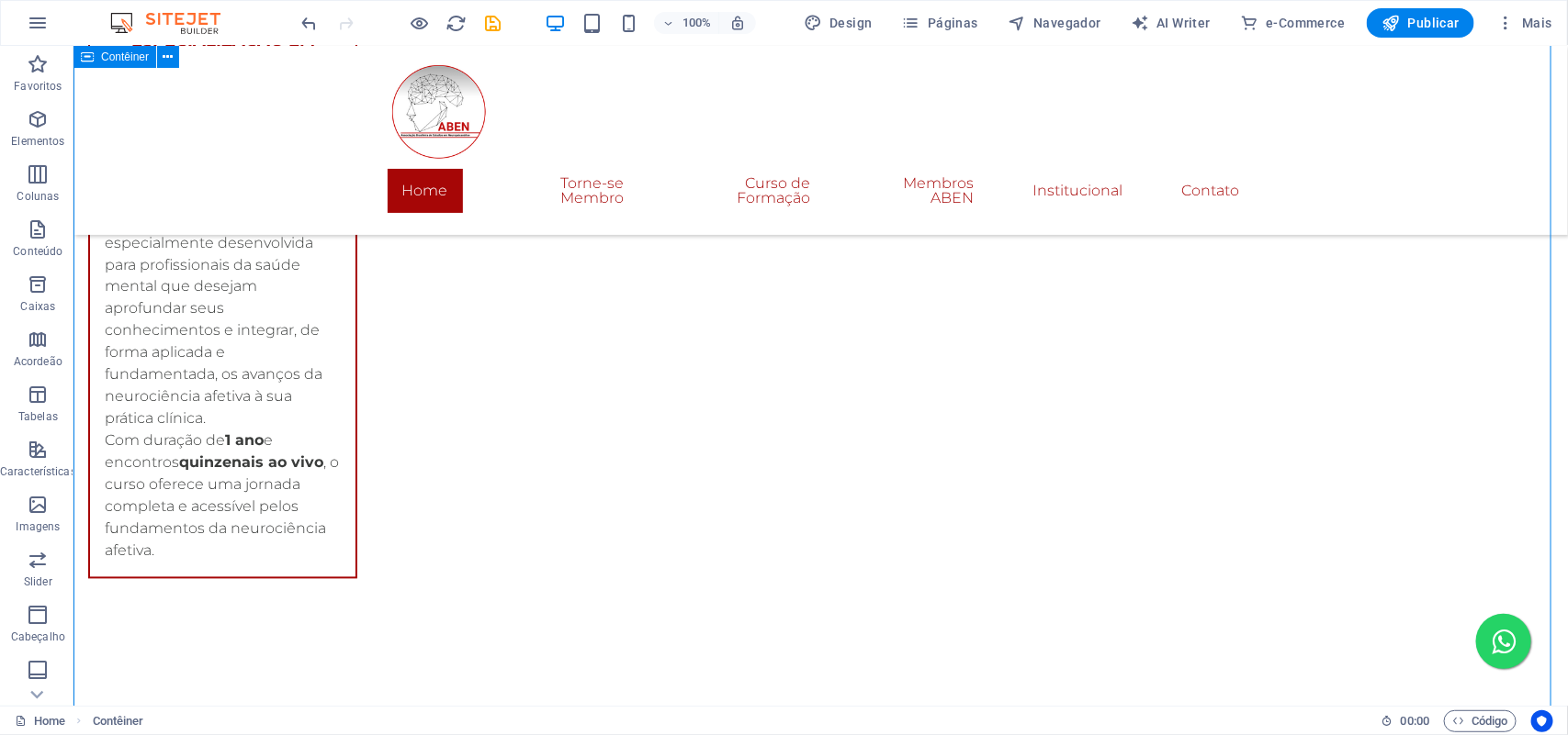
scroll to position [4533, 0]
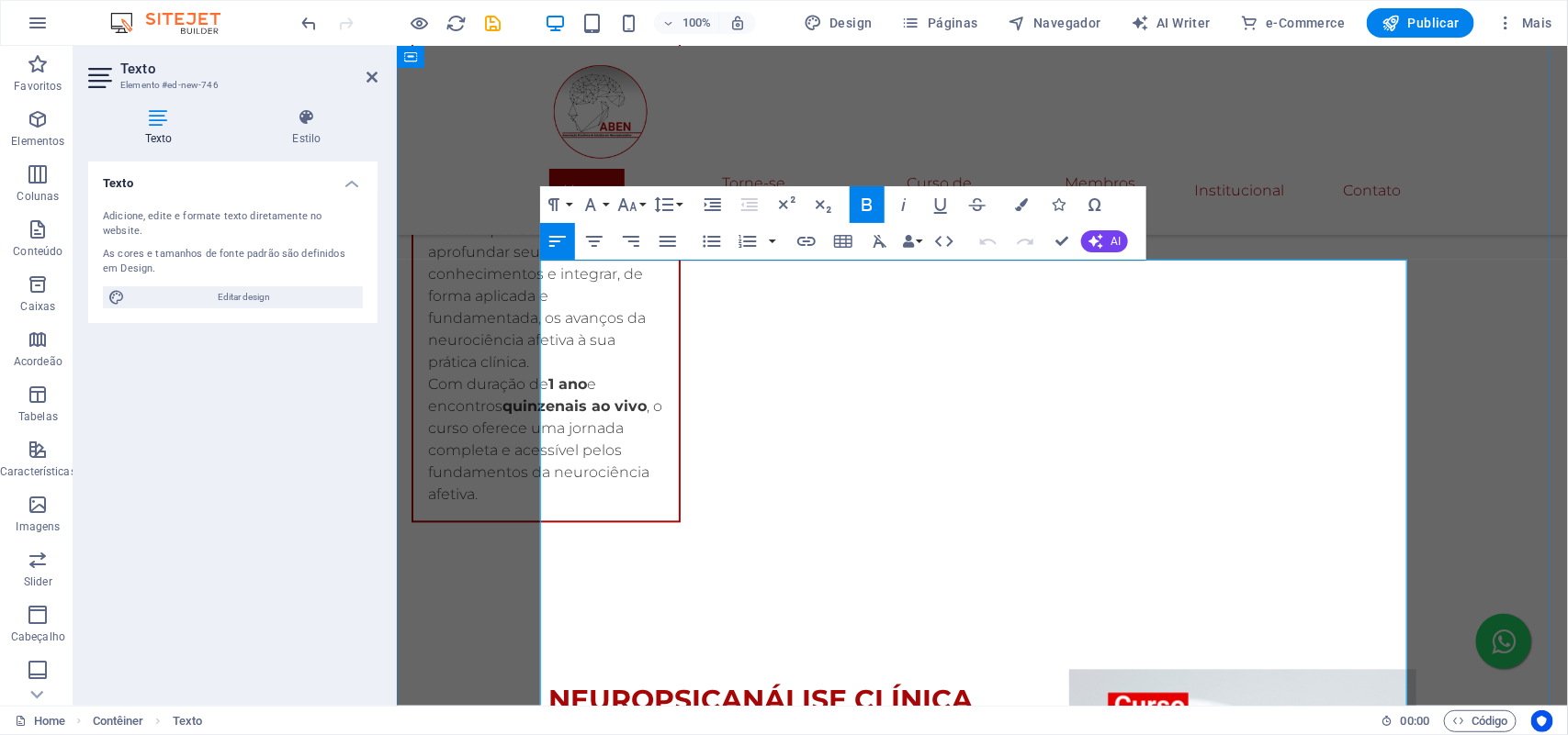
scroll to position [4556, 0]
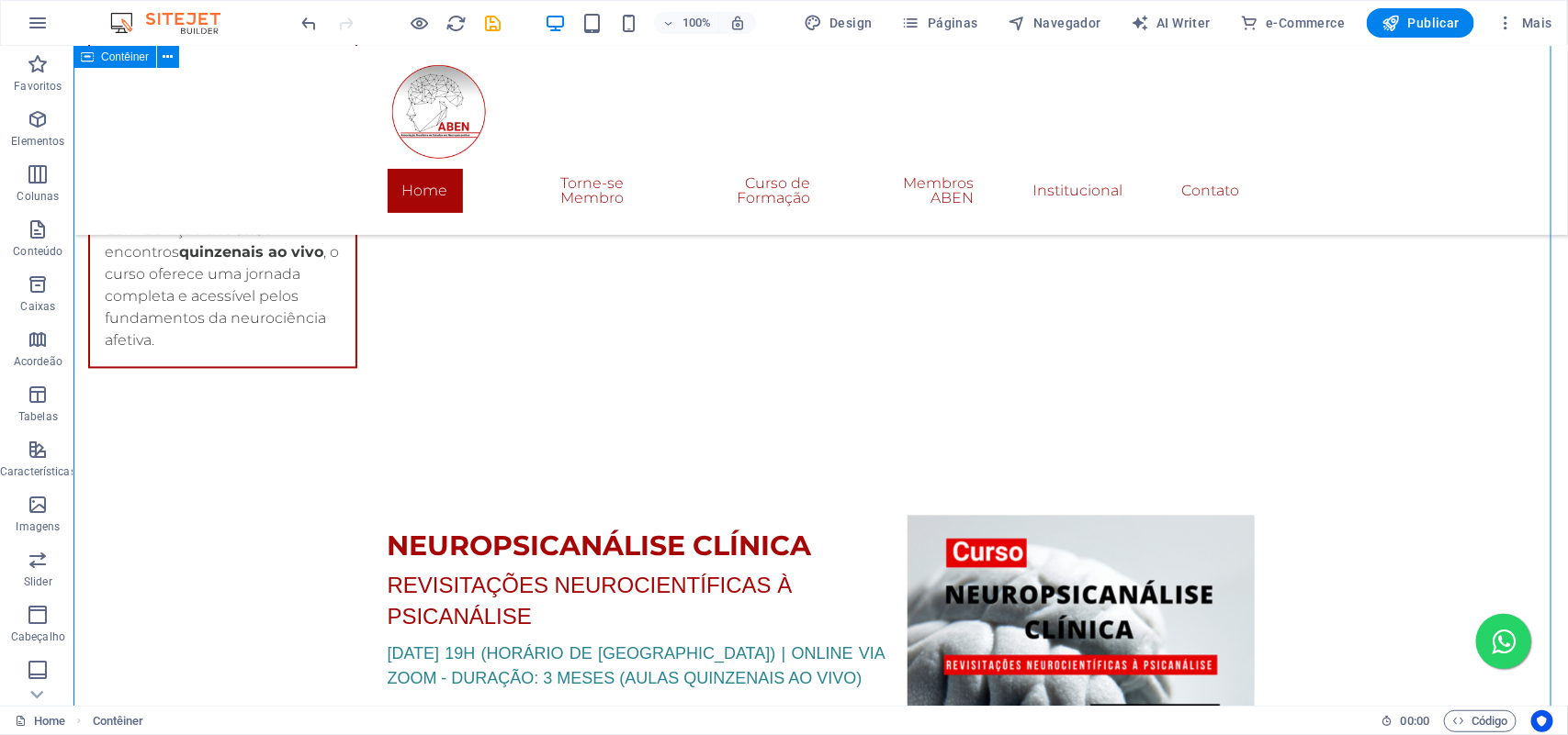
scroll to position [5014, 0]
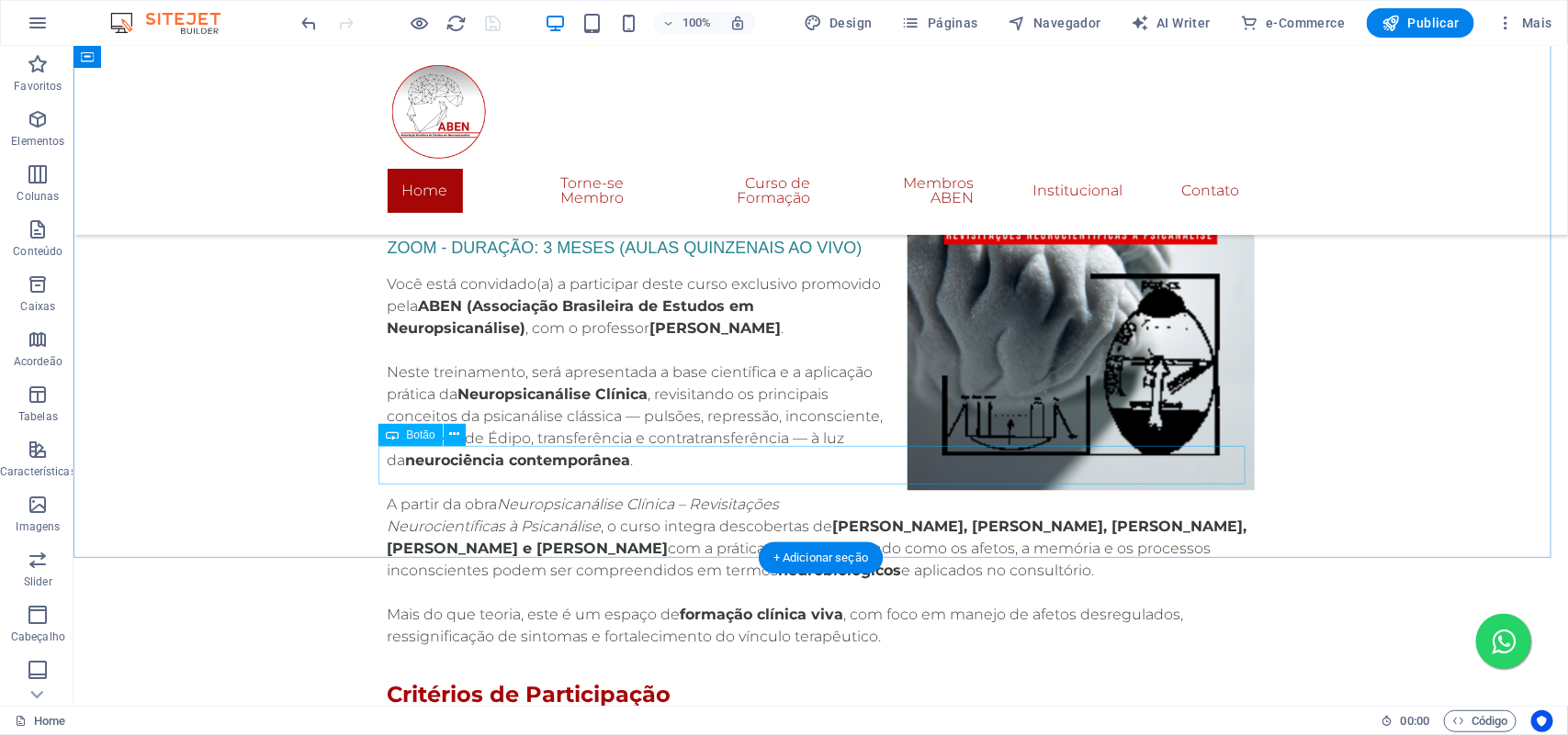
scroll to position [5129, 0]
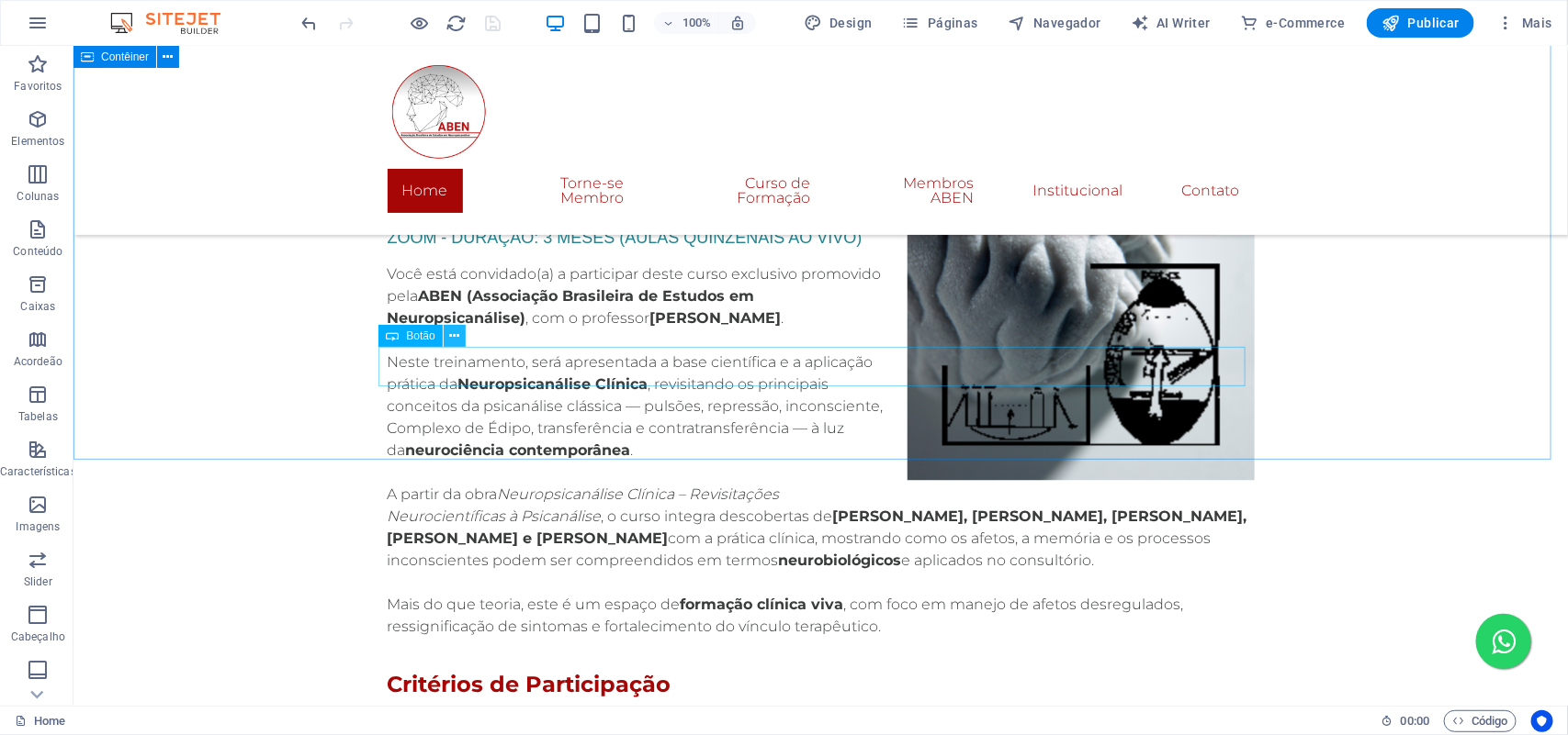
click at [451, 340] on icon at bounding box center [454, 337] width 10 height 19
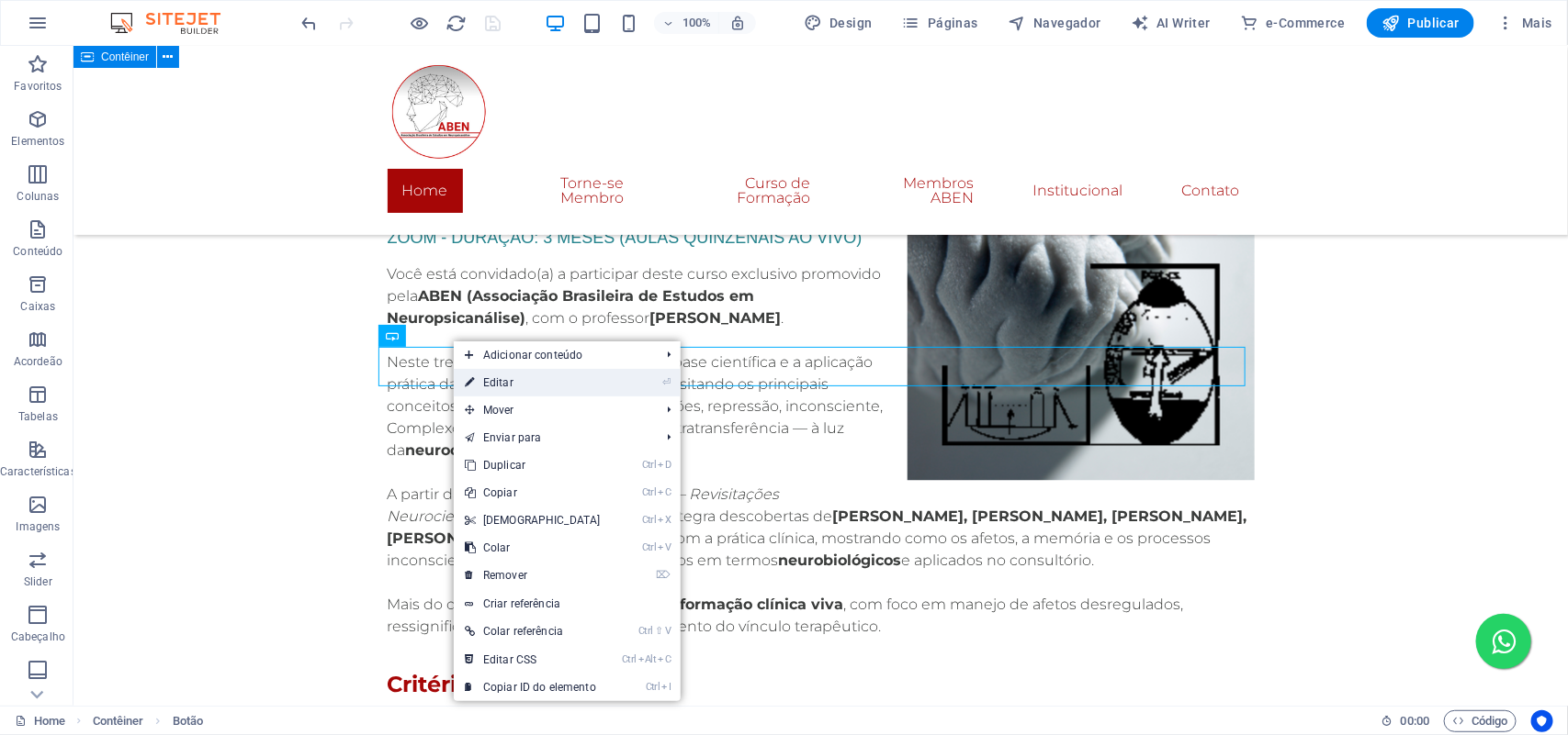
click at [497, 376] on link "⏎ Editar" at bounding box center [532, 382] width 158 height 27
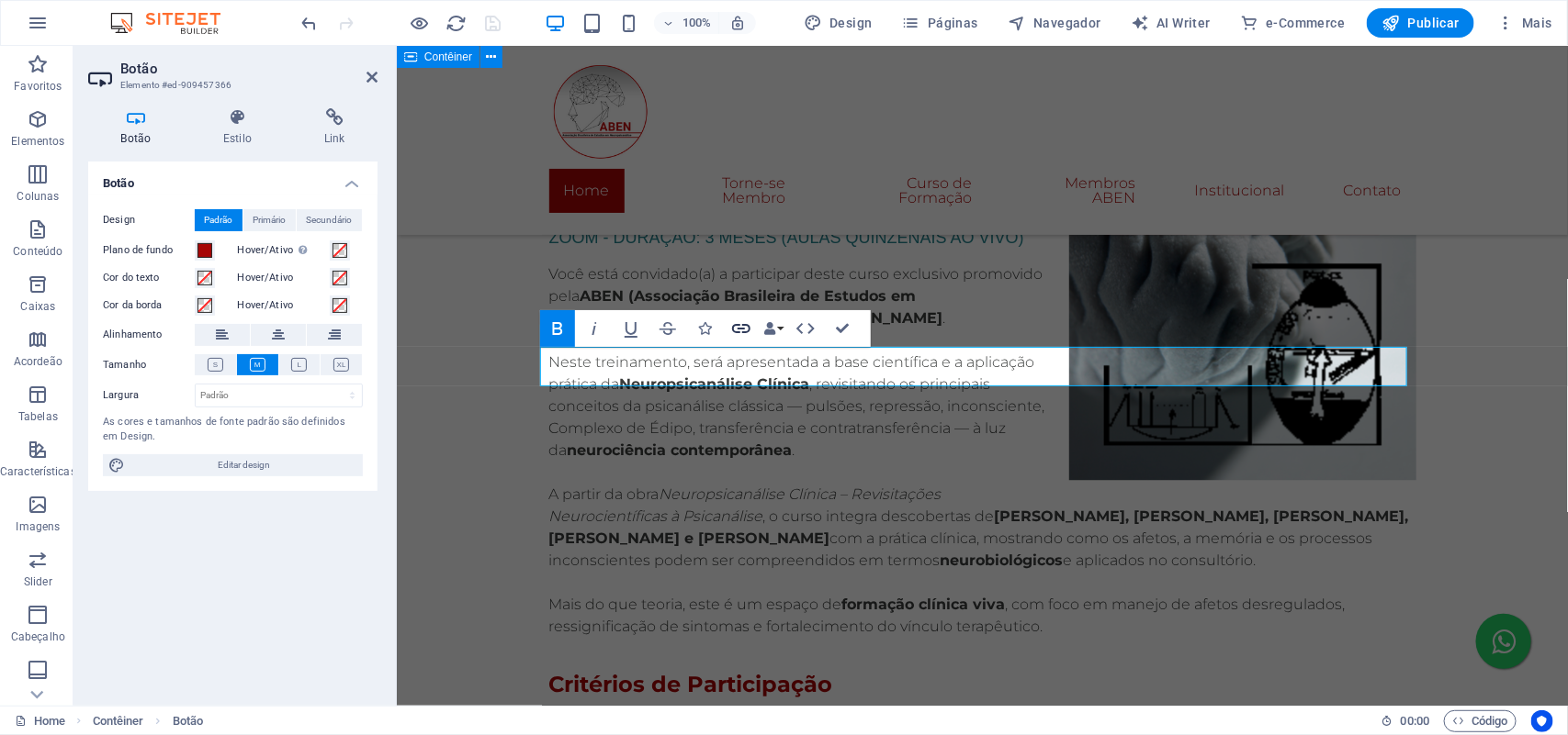
click at [731, 332] on icon "button" at bounding box center [741, 328] width 22 height 22
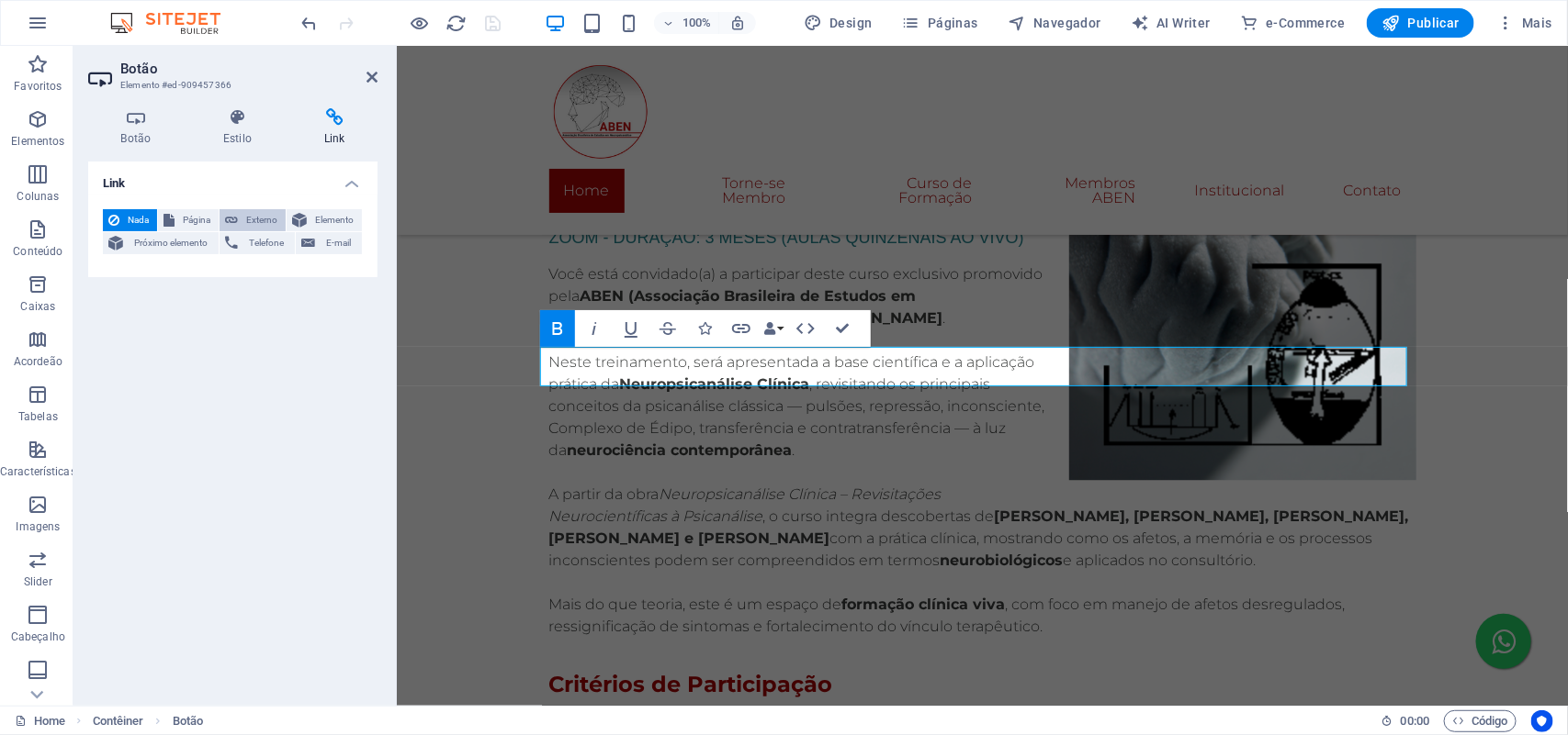
click at [239, 213] on button "Externo" at bounding box center [253, 219] width 66 height 22
select select "blank"
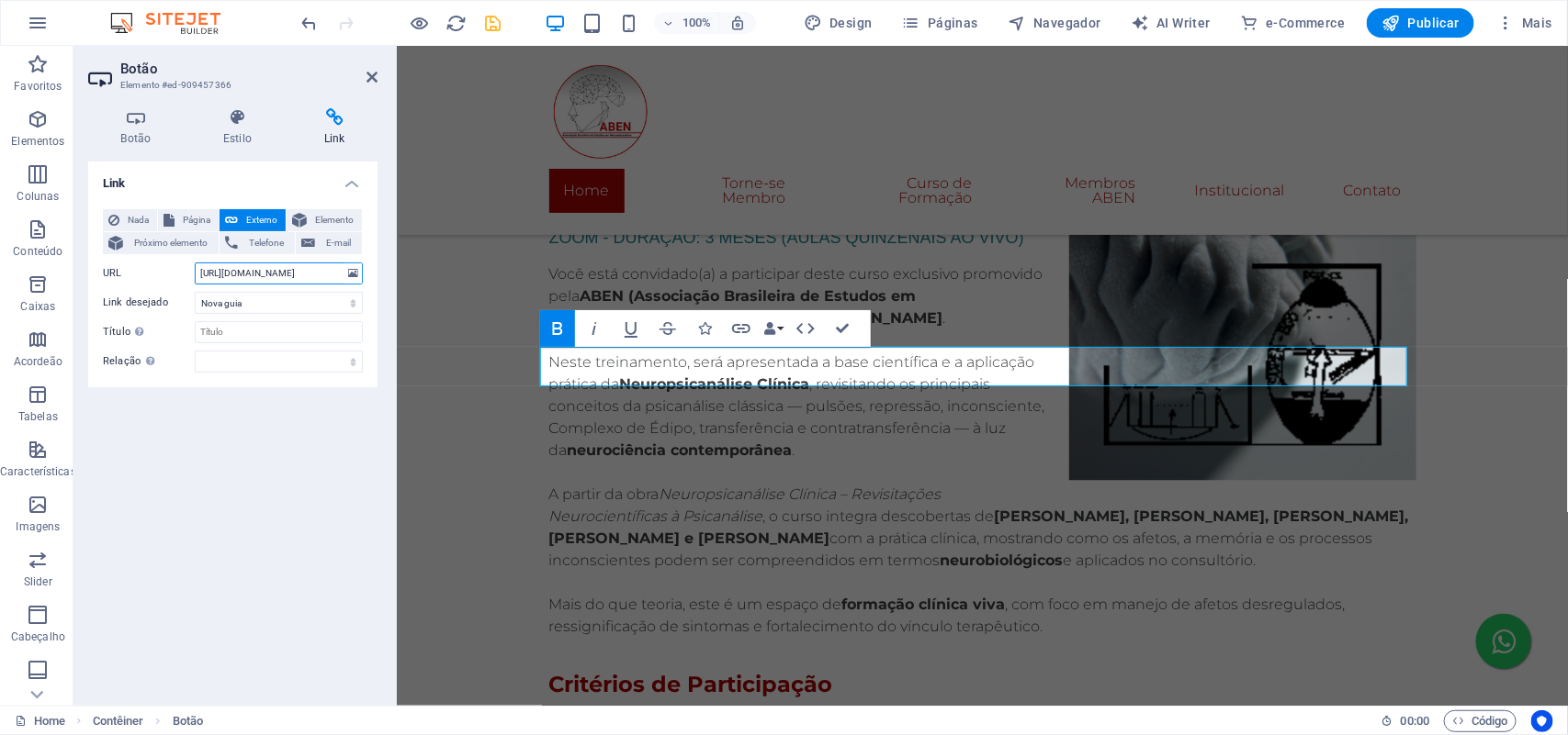
scroll to position [0, 18]
type input "[URL][DOMAIN_NAME]"
click at [287, 394] on div "Link Nada Página Externo Elemento Próximo elemento Telefone E-mail Página Home …" at bounding box center [233, 427] width 290 height 530
click at [489, 23] on icon "save" at bounding box center [493, 24] width 21 height 21
